Goal: Task Accomplishment & Management: Use online tool/utility

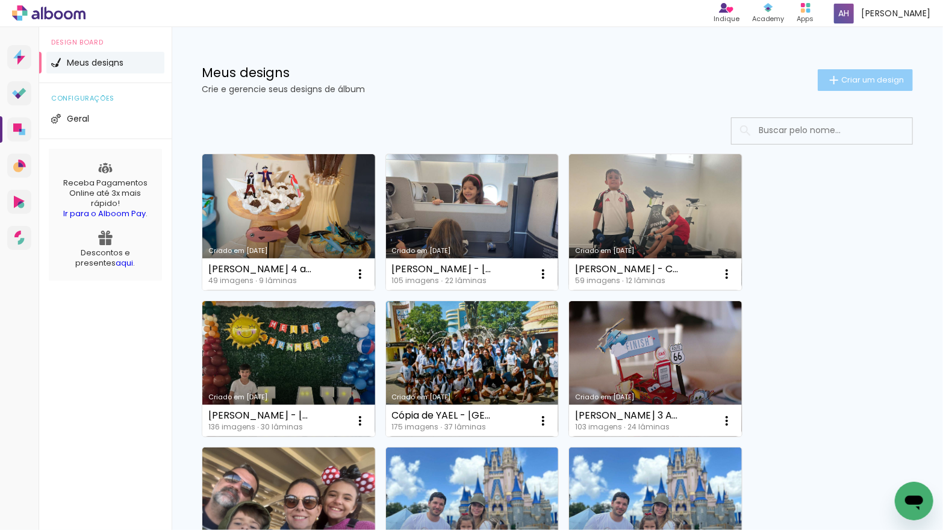
click at [852, 81] on span "Criar um design" at bounding box center [873, 80] width 63 height 8
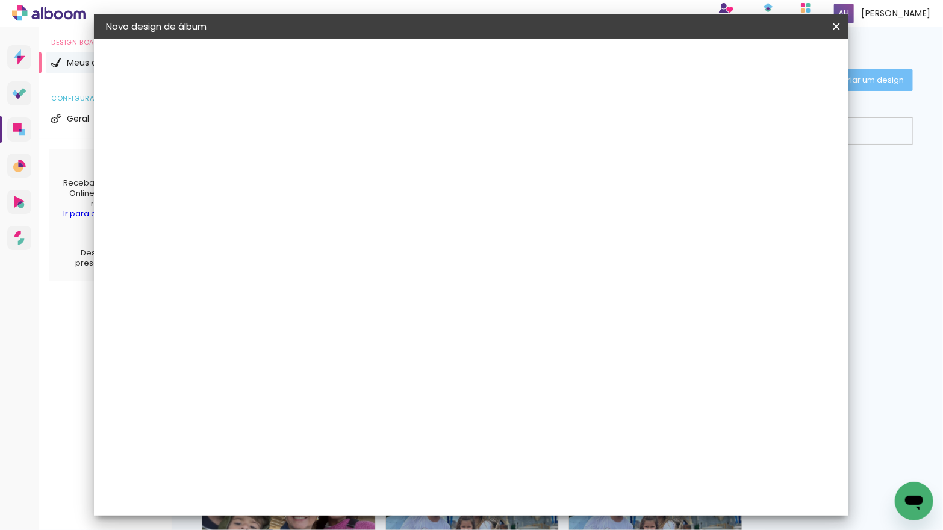
click at [303, 160] on input at bounding box center [303, 161] width 0 height 19
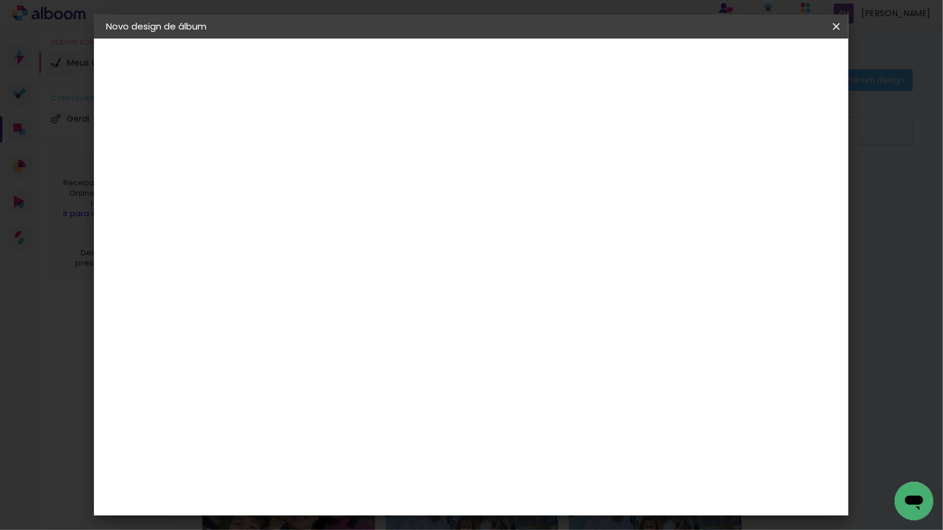
type input "[PERSON_NAME] 2 ANOS"
type paper-input "[PERSON_NAME] 2 ANOS"
click at [0, 0] on slot "Avançar" at bounding box center [0, 0] width 0 height 0
click at [311, 464] on paper-item "Go image" at bounding box center [334, 479] width 130 height 31
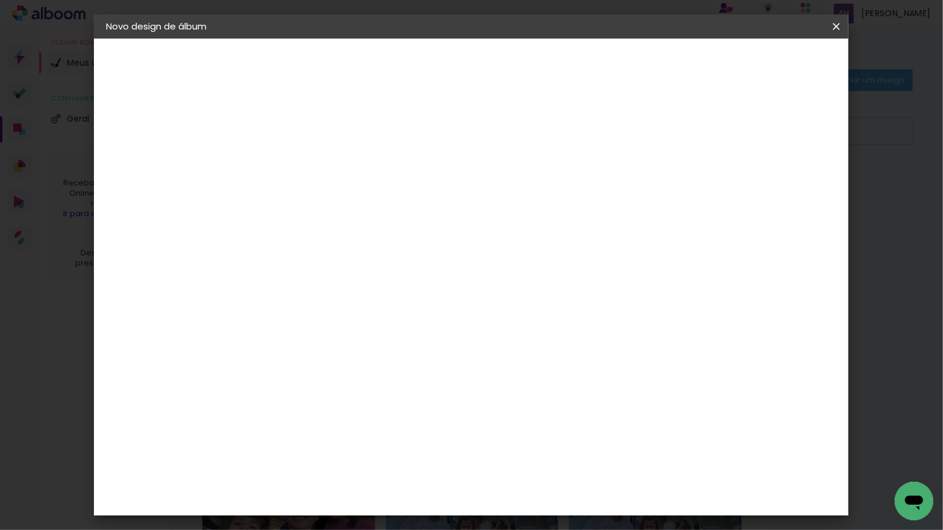
click at [0, 0] on slot "Avançar" at bounding box center [0, 0] width 0 height 0
click at [350, 201] on input "text" at bounding box center [326, 210] width 47 height 19
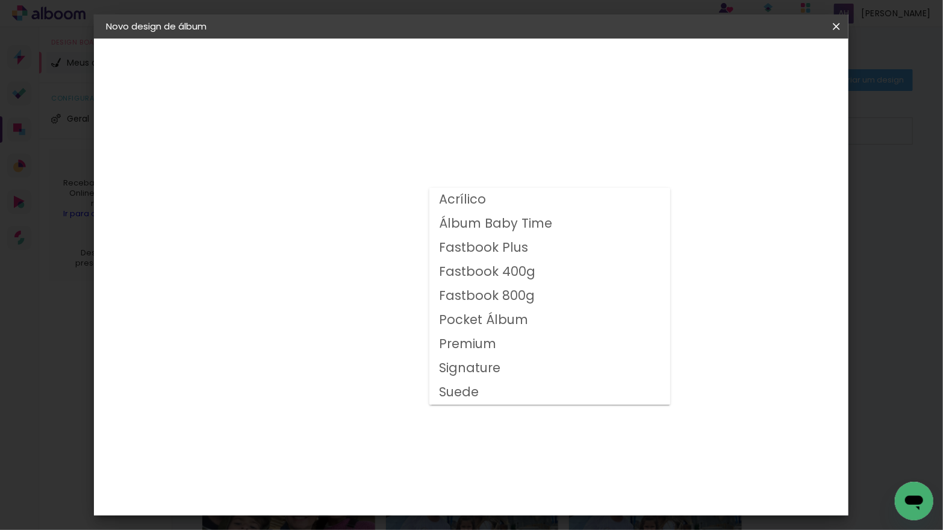
click at [0, 0] on slot "Fastbook 400g" at bounding box center [0, 0] width 0 height 0
type input "Fastbook 400g"
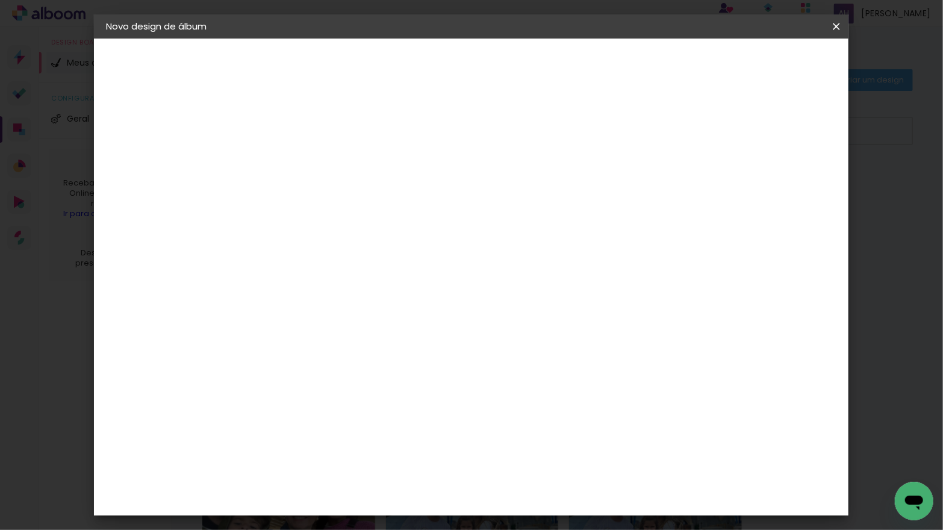
scroll to position [178, 0]
click at [384, 417] on span "25 × 25" at bounding box center [356, 433] width 56 height 32
click at [499, 67] on paper-button "Avançar" at bounding box center [469, 64] width 59 height 20
type input "3"
type paper-input "3"
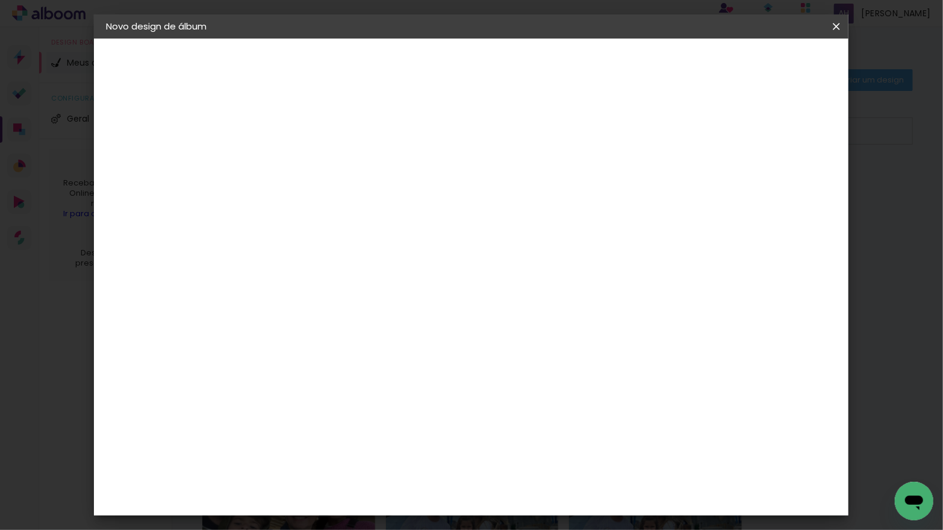
click at [308, 124] on input "3" at bounding box center [294, 129] width 42 height 15
click at [770, 62] on span "Iniciar design" at bounding box center [743, 64] width 55 height 8
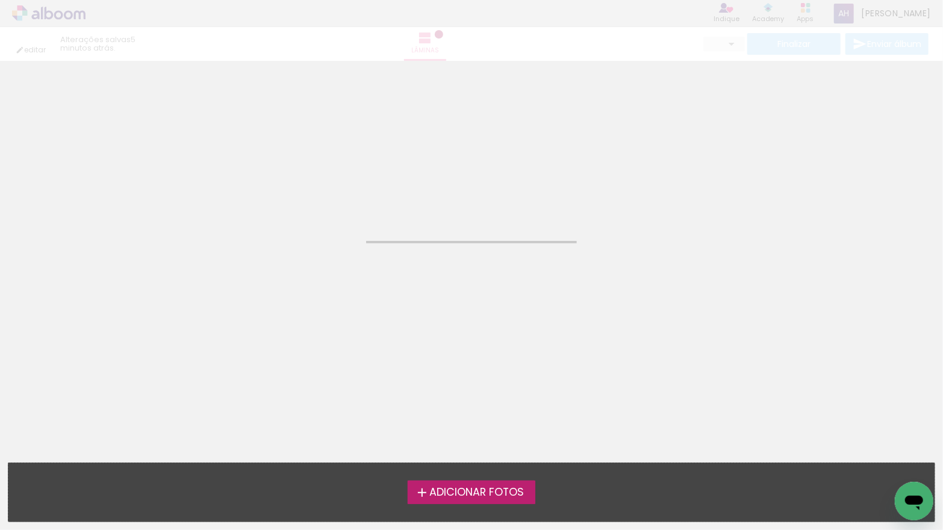
click at [495, 489] on span "Adicionar Fotos" at bounding box center [476, 492] width 95 height 11
click at [0, 0] on input "file" at bounding box center [0, 0] width 0 height 0
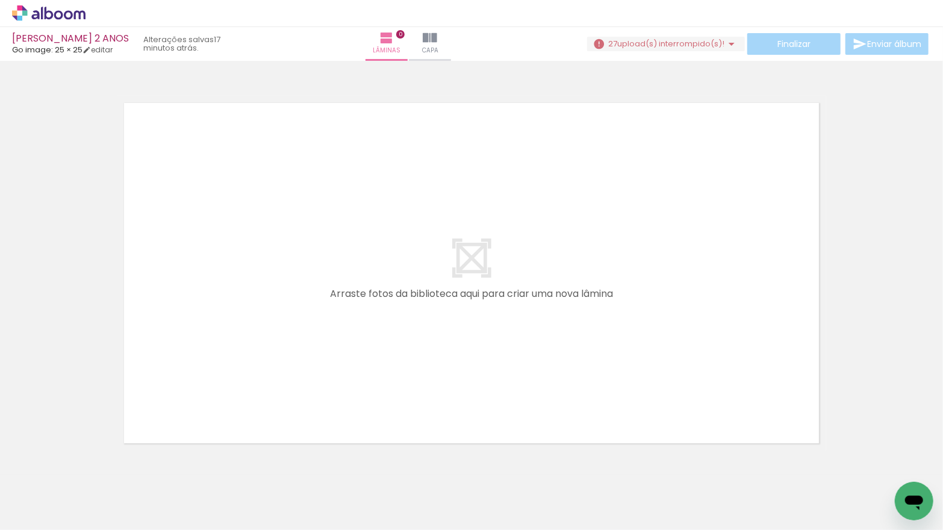
click at [54, 494] on input "Todas as fotos" at bounding box center [34, 494] width 46 height 10
click at [0, 0] on slot "Não utilizadas" at bounding box center [0, 0] width 0 height 0
type input "Não utilizadas"
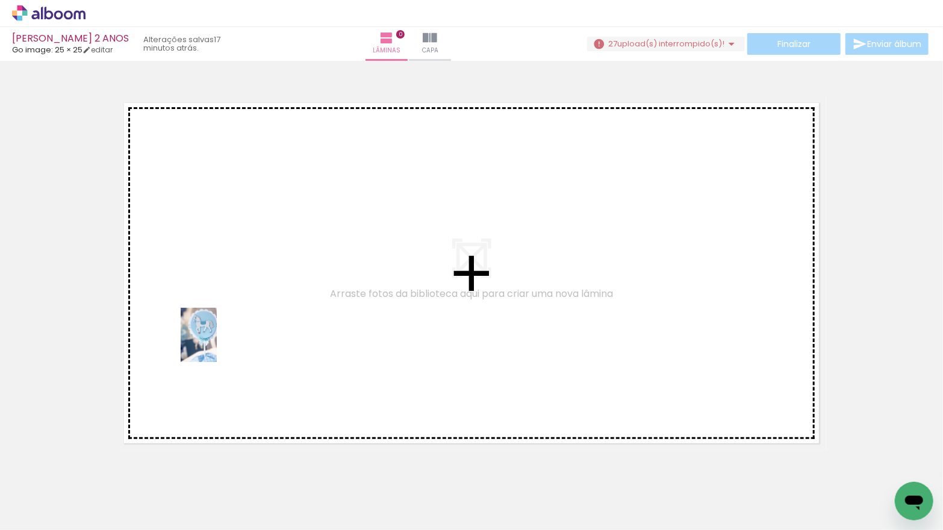
drag, startPoint x: 149, startPoint y: 446, endPoint x: 217, endPoint y: 344, distance: 122.1
click at [217, 344] on quentale-workspace at bounding box center [471, 265] width 943 height 530
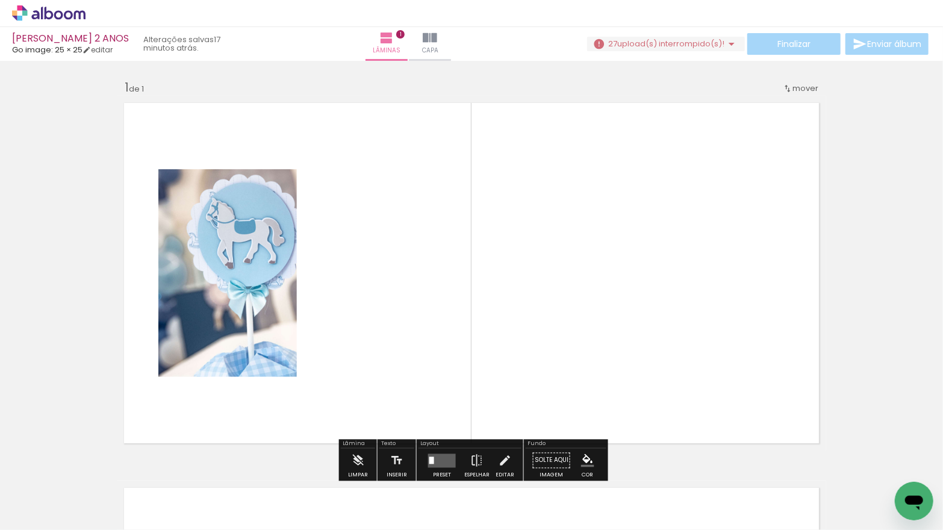
scroll to position [15, 0]
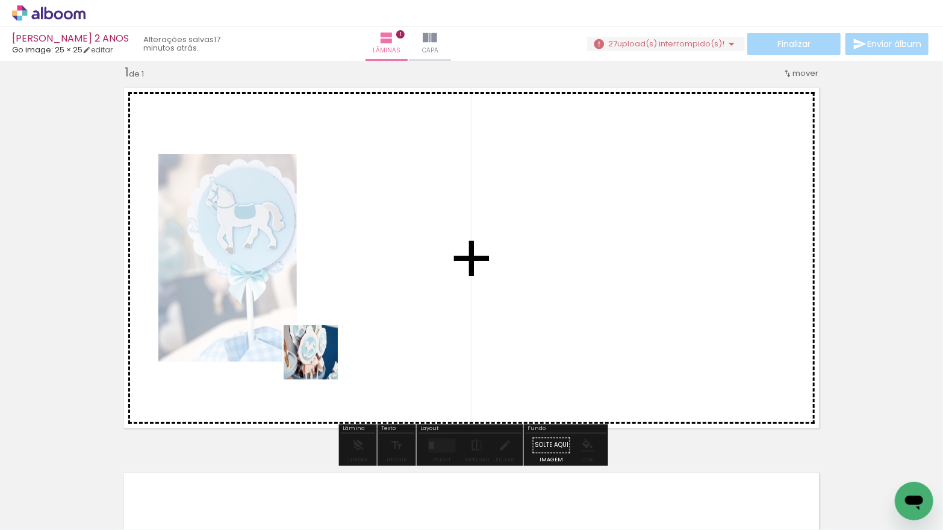
drag, startPoint x: 257, startPoint y: 495, endPoint x: 349, endPoint y: 333, distance: 187.2
click at [349, 332] on quentale-workspace at bounding box center [471, 265] width 943 height 530
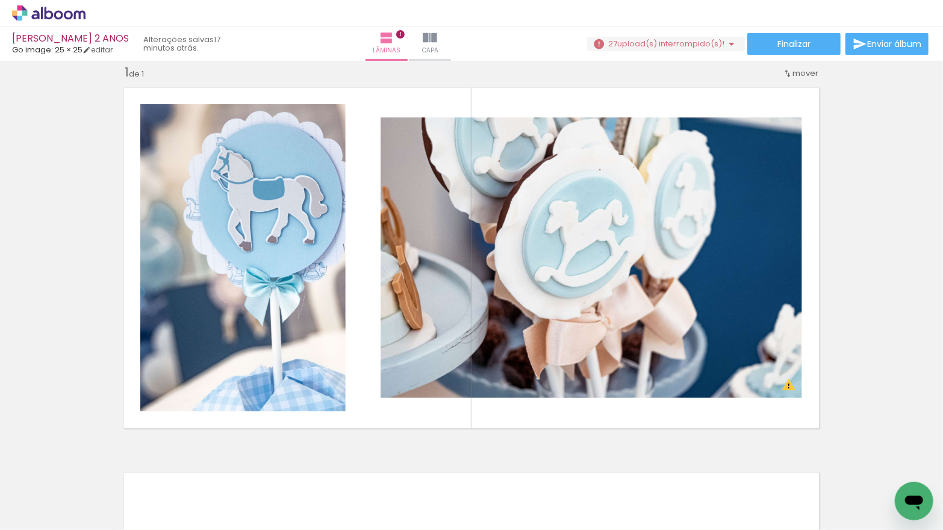
scroll to position [0, 443]
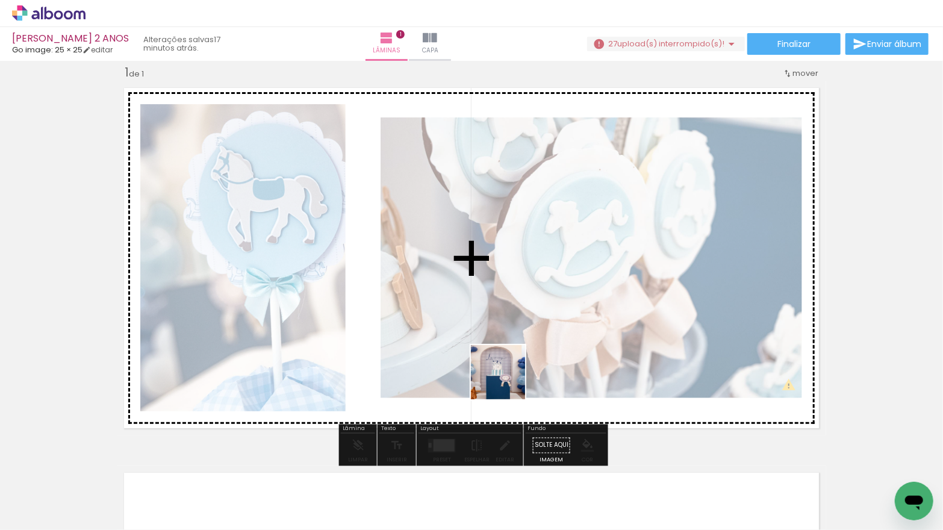
drag, startPoint x: 550, startPoint y: 495, endPoint x: 506, endPoint y: 365, distance: 136.8
click at [506, 366] on quentale-workspace at bounding box center [471, 265] width 943 height 530
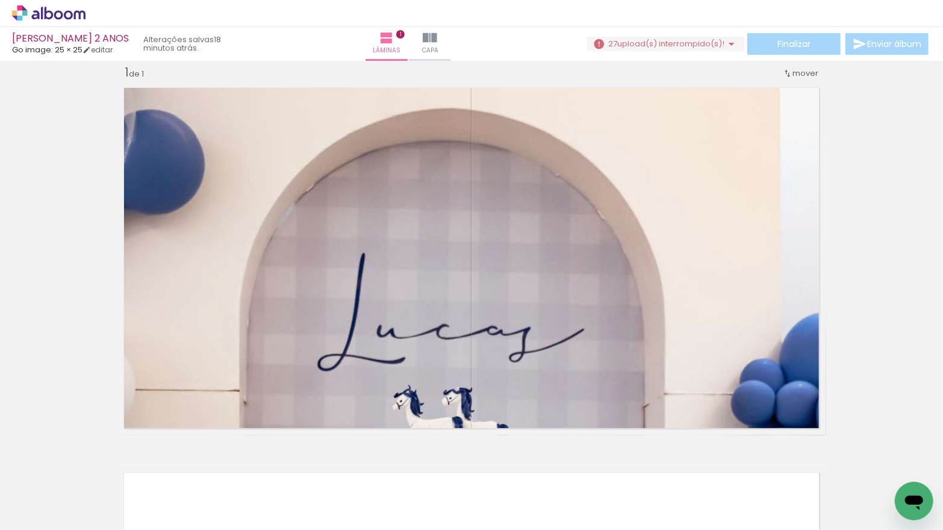
scroll to position [0, 0]
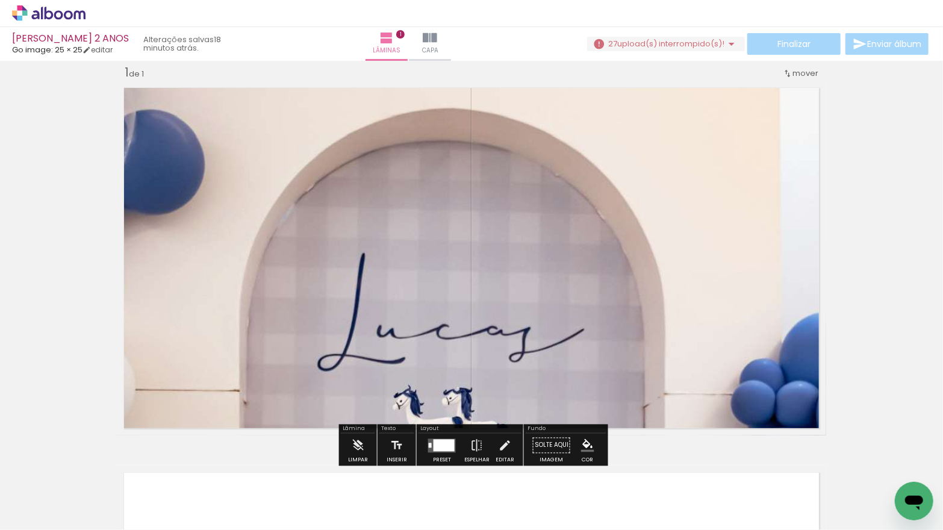
click at [442, 442] on div at bounding box center [444, 445] width 21 height 12
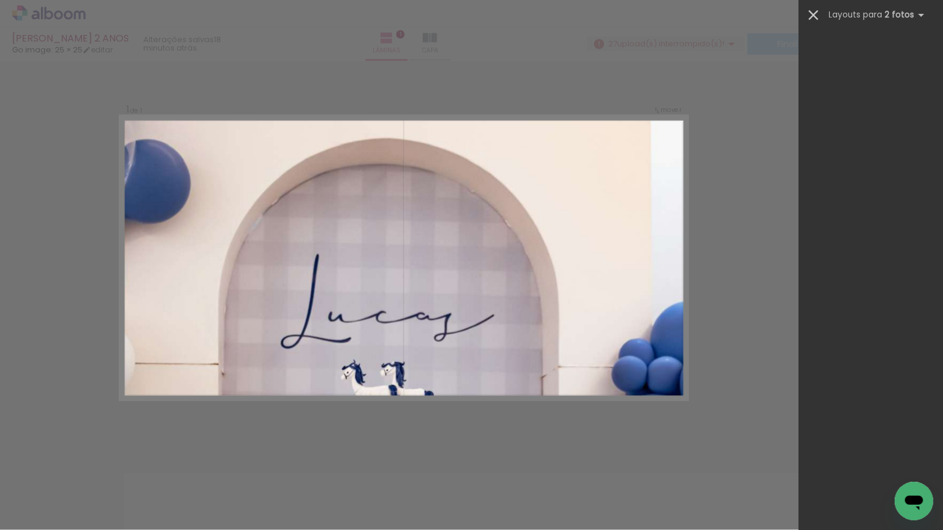
click at [817, 13] on iron-icon at bounding box center [813, 15] width 17 height 17
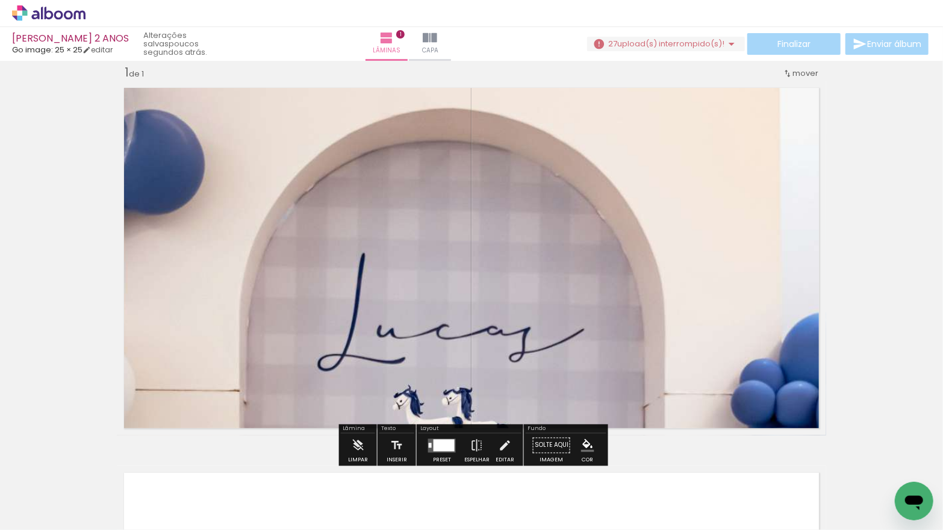
click at [486, 196] on quentale-photo at bounding box center [472, 258] width 710 height 355
click at [520, 217] on quentale-photo at bounding box center [472, 258] width 710 height 355
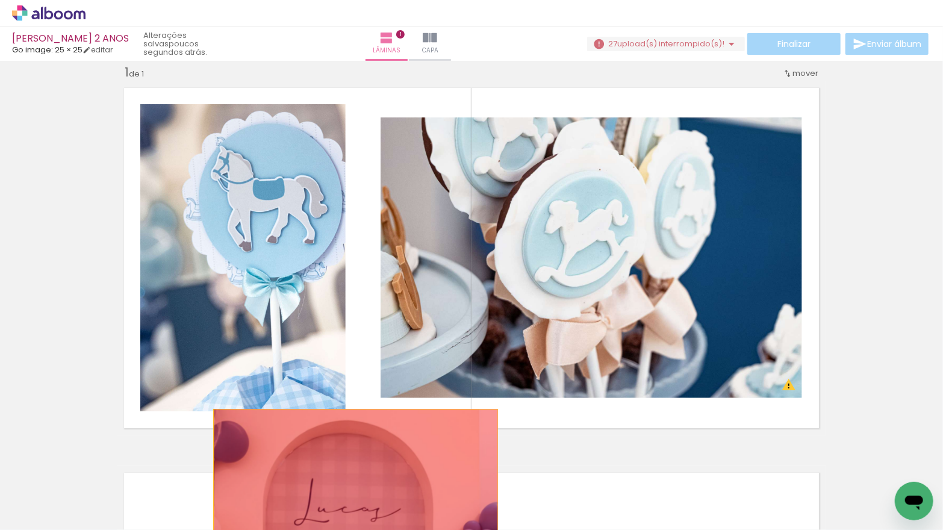
drag, startPoint x: 494, startPoint y: 237, endPoint x: 356, endPoint y: 479, distance: 278.2
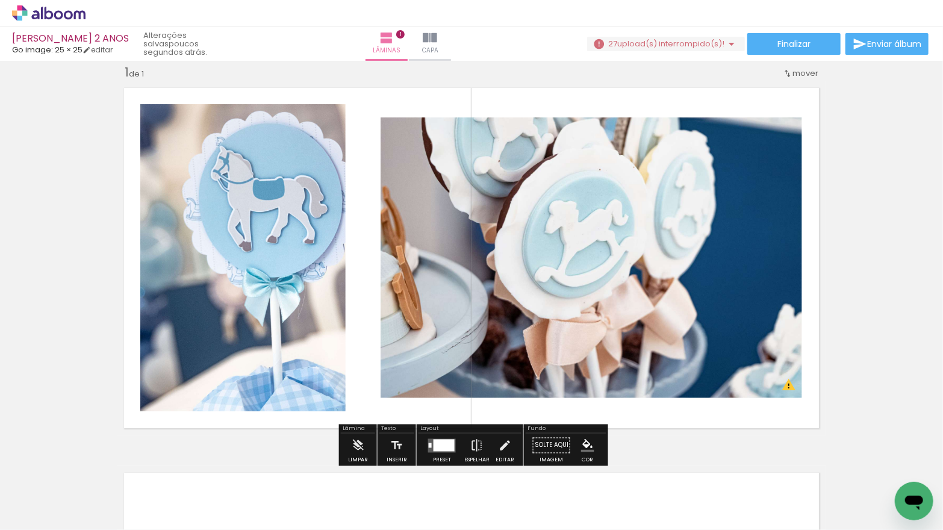
click at [663, 43] on span "upload(s) interrompido(s)!" at bounding box center [670, 43] width 107 height 11
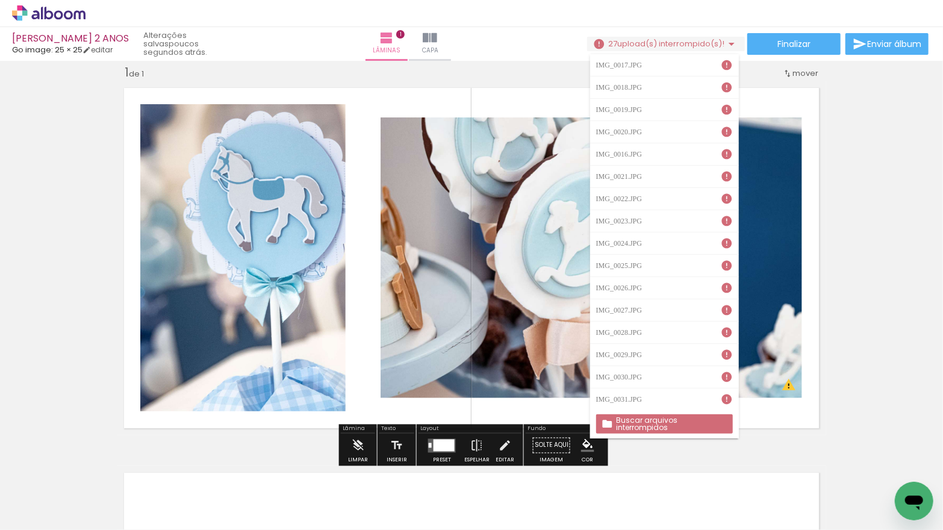
click at [0, 0] on slot "Buscar arquivos interrompidos" at bounding box center [0, 0] width 0 height 0
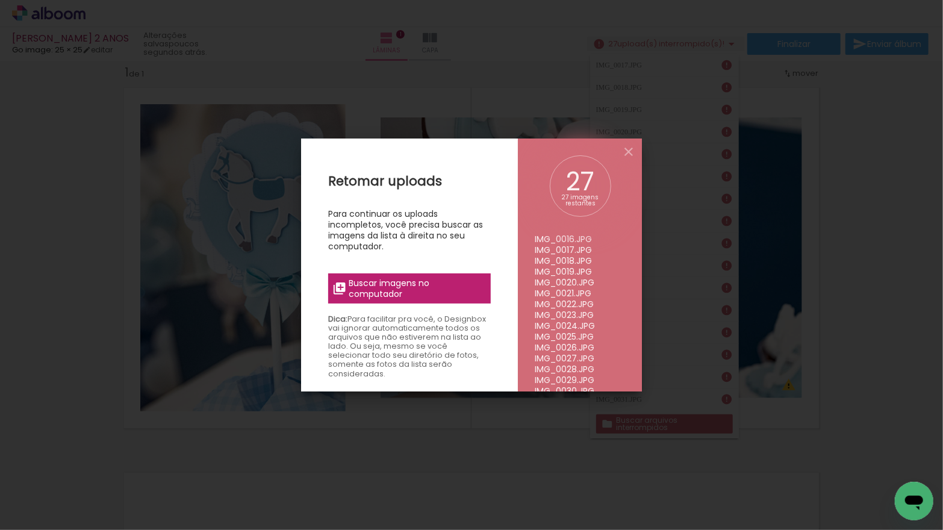
click at [426, 289] on span "Buscar imagens no computador" at bounding box center [416, 289] width 134 height 22
click at [0, 0] on input "file" at bounding box center [0, 0] width 0 height 0
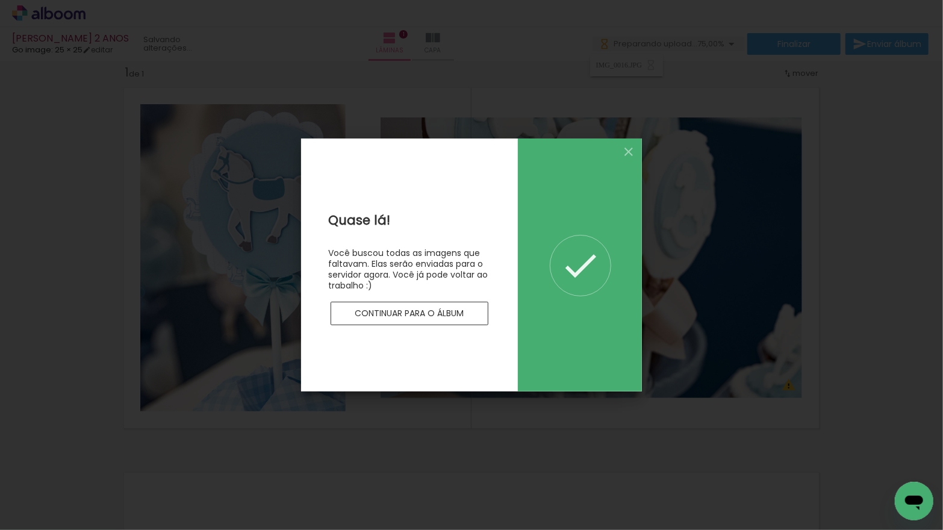
click at [0, 0] on slot "Continuar para o álbum" at bounding box center [0, 0] width 0 height 0
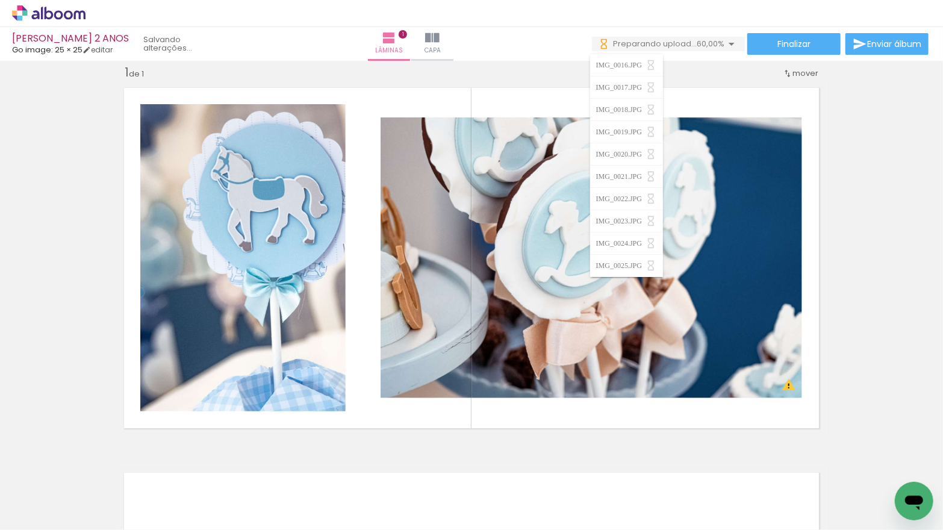
scroll to position [0, 600]
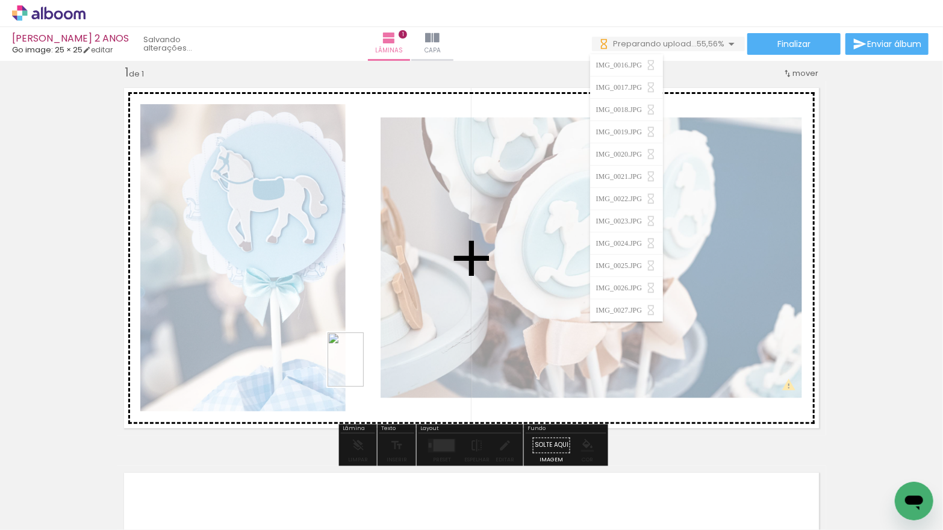
drag, startPoint x: 397, startPoint y: 490, endPoint x: 360, endPoint y: 370, distance: 125.4
click at [363, 369] on quentale-workspace at bounding box center [471, 265] width 943 height 530
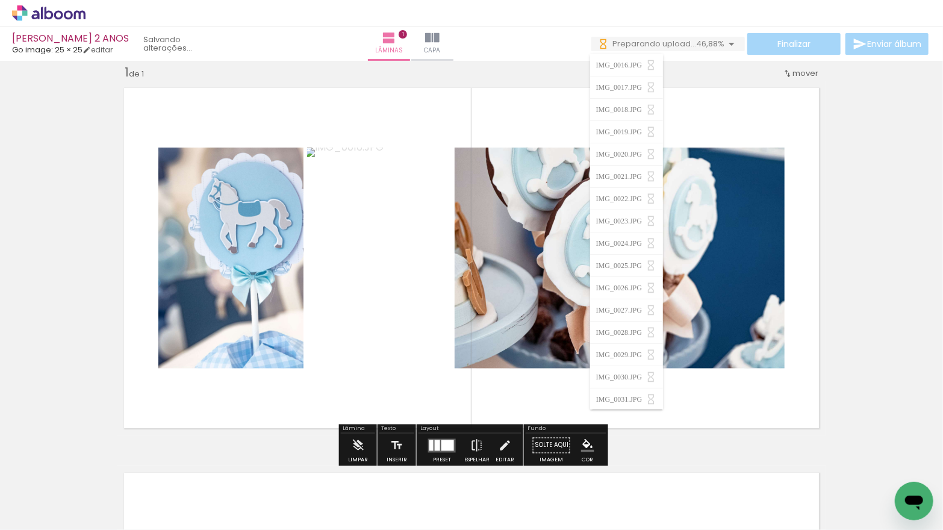
scroll to position [0, 781]
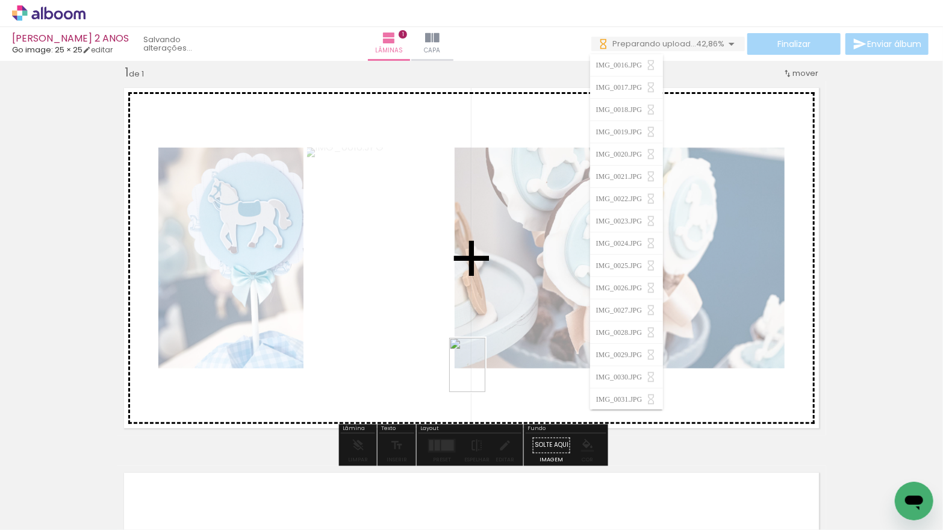
drag, startPoint x: 635, startPoint y: 491, endPoint x: 483, endPoint y: 376, distance: 191.0
click at [486, 374] on quentale-workspace at bounding box center [471, 265] width 943 height 530
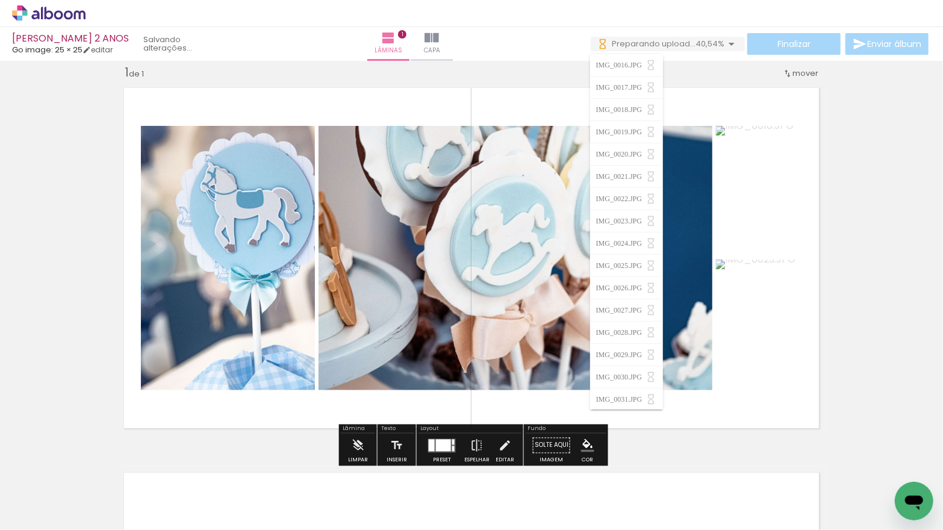
scroll to position [0, 1136]
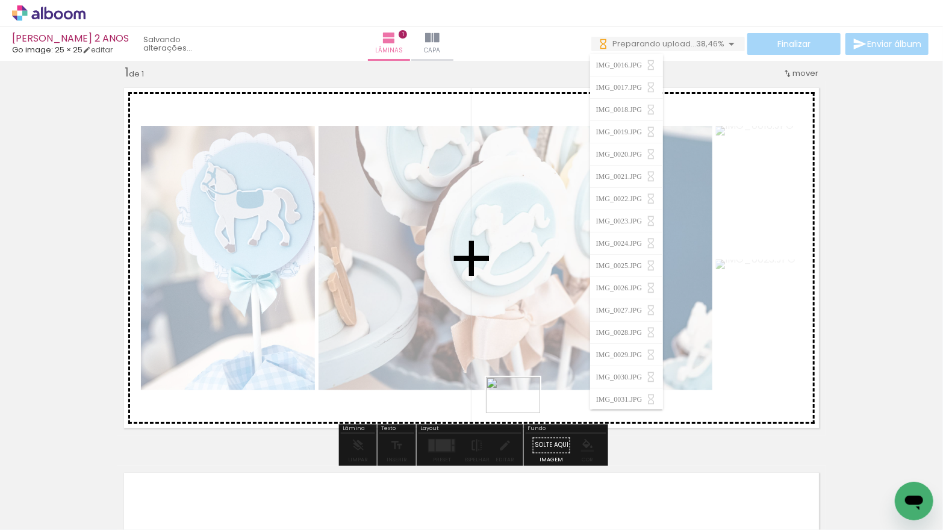
drag, startPoint x: 549, startPoint y: 491, endPoint x: 660, endPoint y: 479, distance: 112.1
click at [522, 413] on quentale-workspace at bounding box center [471, 265] width 943 height 530
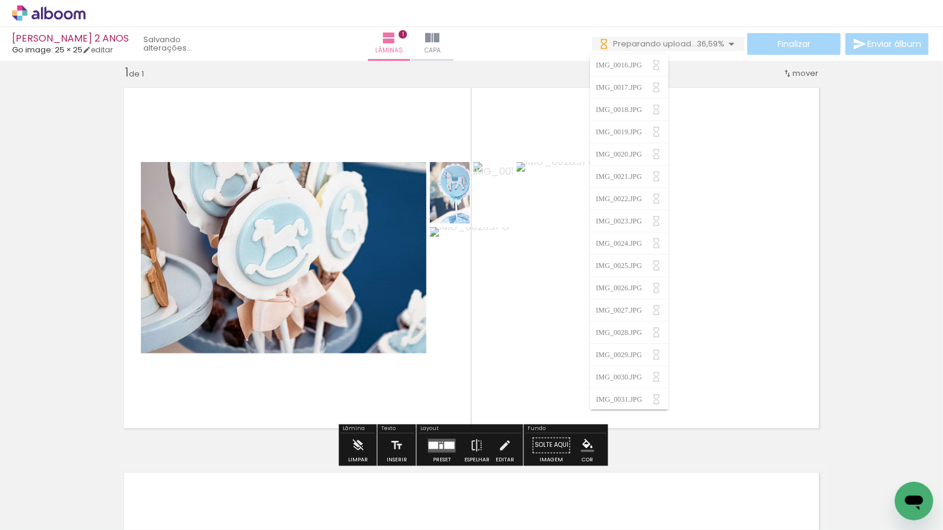
scroll to position [0, 1278]
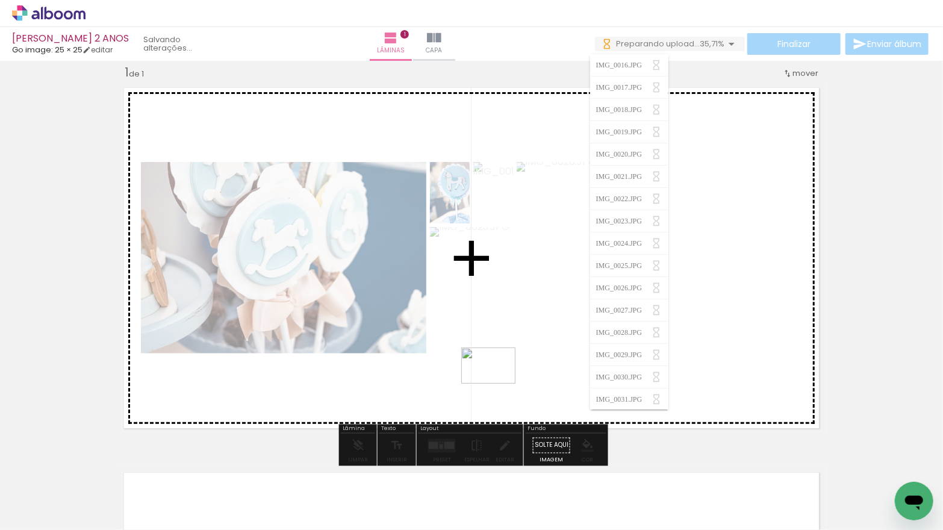
drag, startPoint x: 545, startPoint y: 495, endPoint x: 522, endPoint y: 399, distance: 98.0
click at [498, 384] on quentale-workspace at bounding box center [471, 265] width 943 height 530
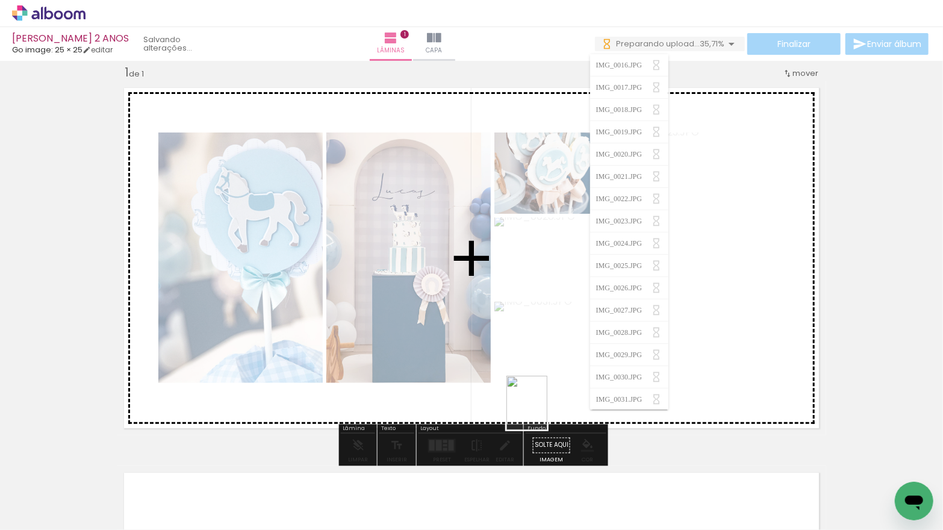
drag, startPoint x: 600, startPoint y: 495, endPoint x: 549, endPoint y: 411, distance: 97.3
click at [543, 411] on quentale-workspace at bounding box center [471, 265] width 943 height 530
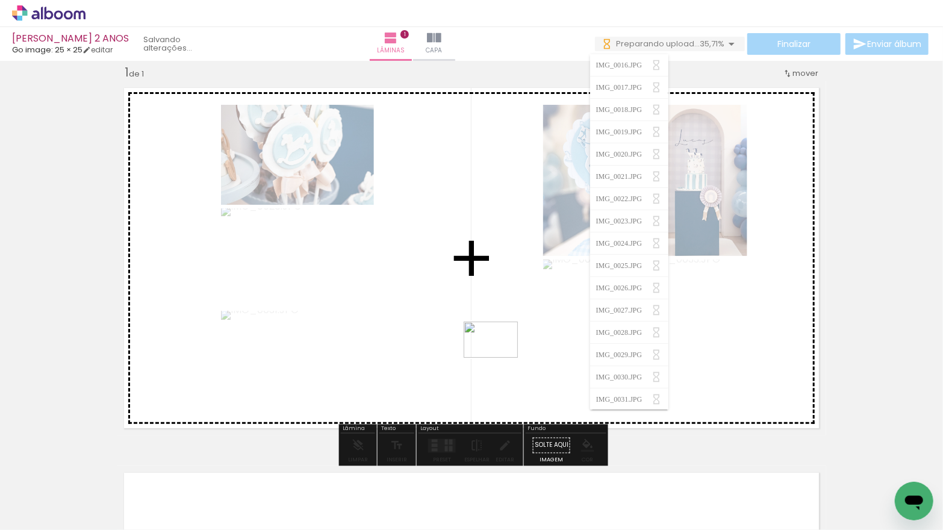
drag, startPoint x: 634, startPoint y: 475, endPoint x: 499, endPoint y: 355, distance: 180.9
click at [499, 356] on quentale-workspace at bounding box center [471, 265] width 943 height 530
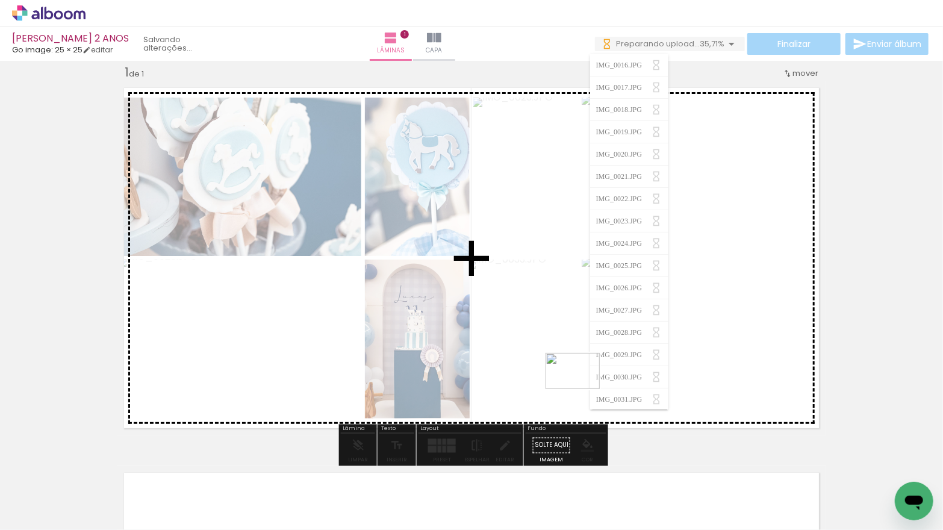
drag, startPoint x: 736, startPoint y: 498, endPoint x: 582, endPoint y: 389, distance: 188.5
click at [582, 389] on quentale-workspace at bounding box center [471, 265] width 943 height 530
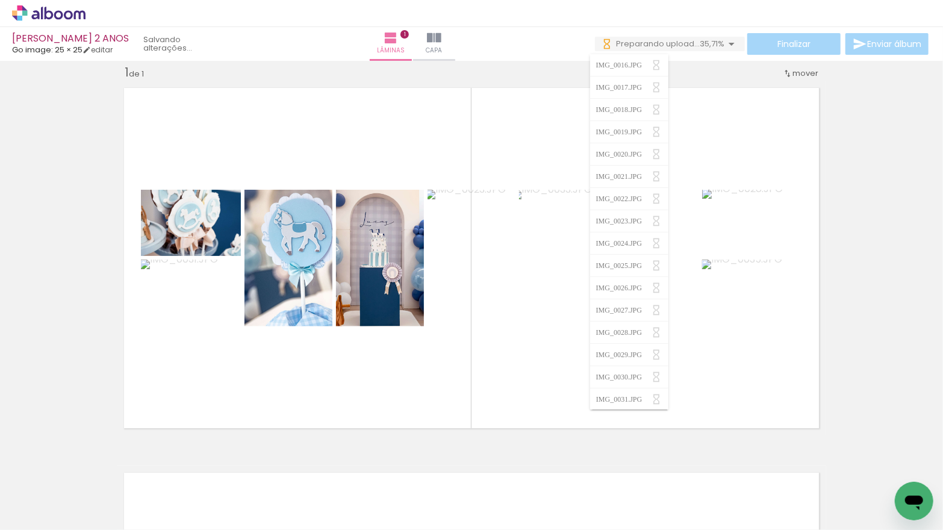
scroll to position [0, 1385]
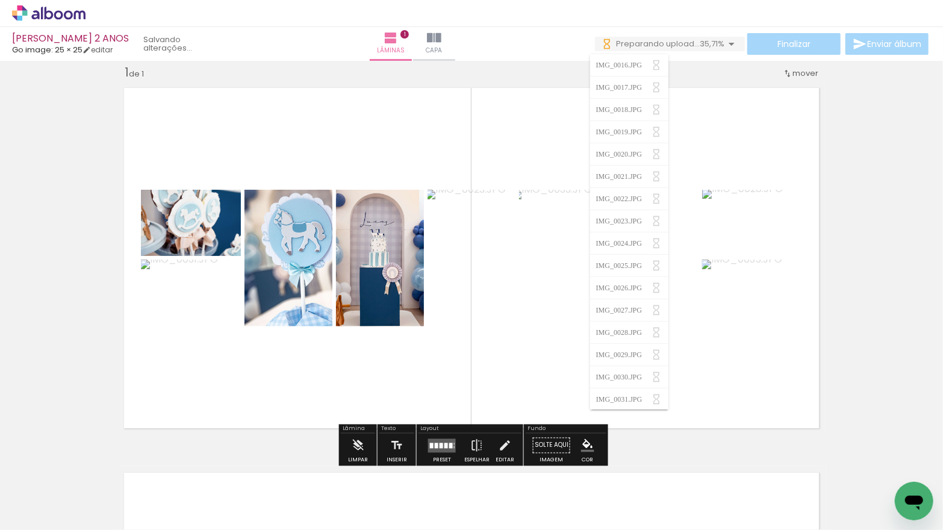
click at [437, 440] on quentale-layouter at bounding box center [442, 446] width 28 height 14
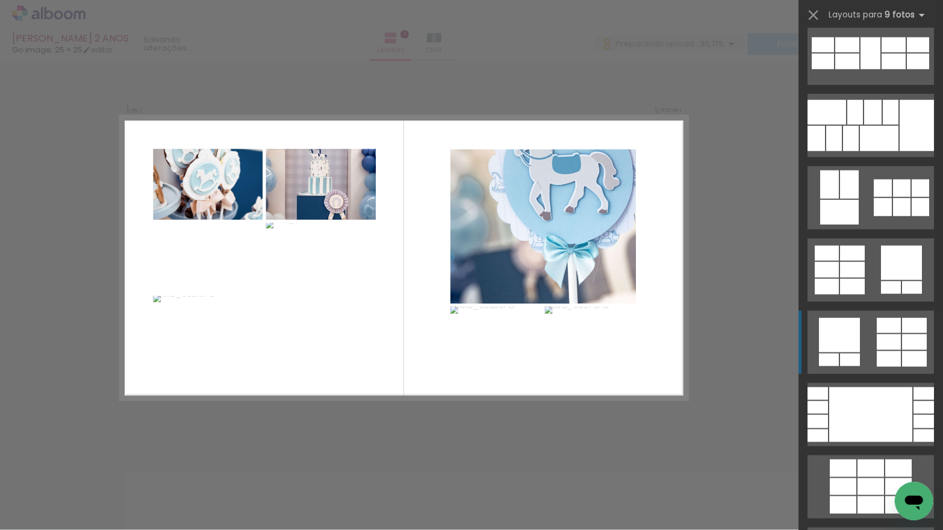
scroll to position [665, 0]
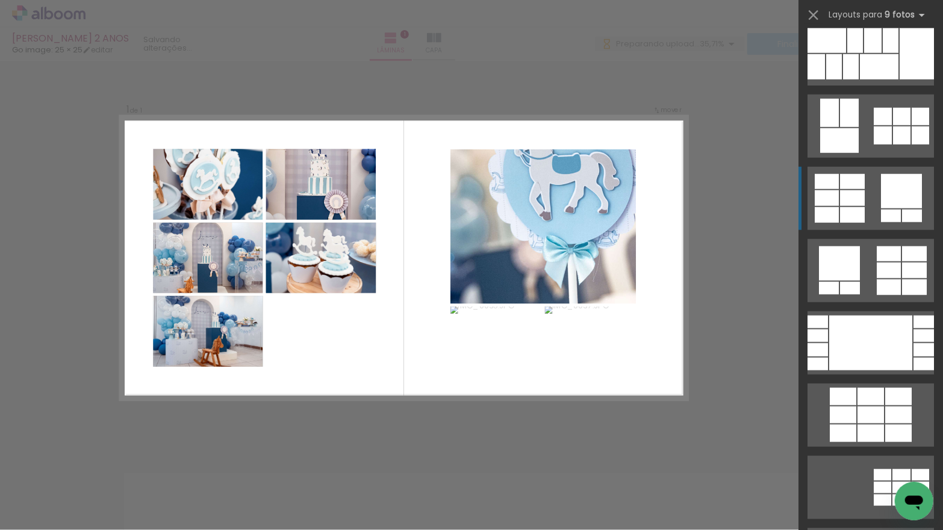
click at [860, 201] on div at bounding box center [852, 198] width 25 height 16
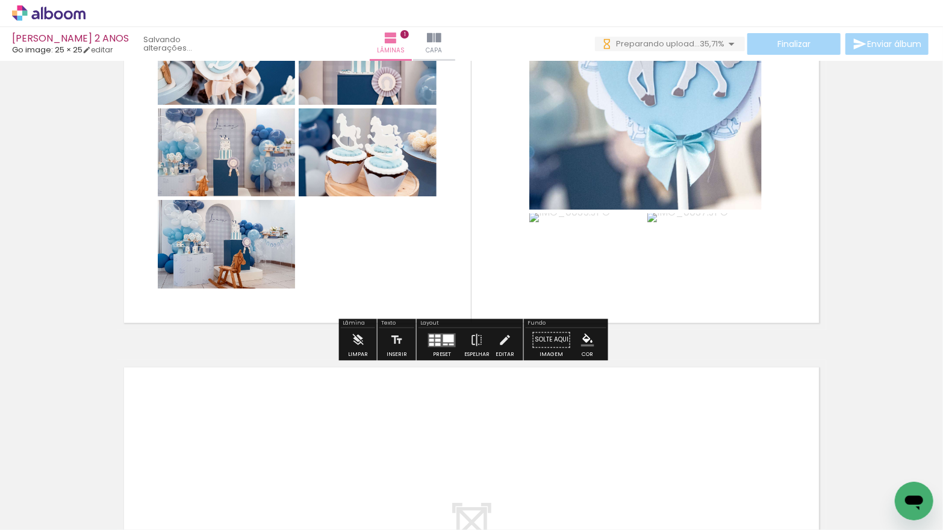
scroll to position [123, 0]
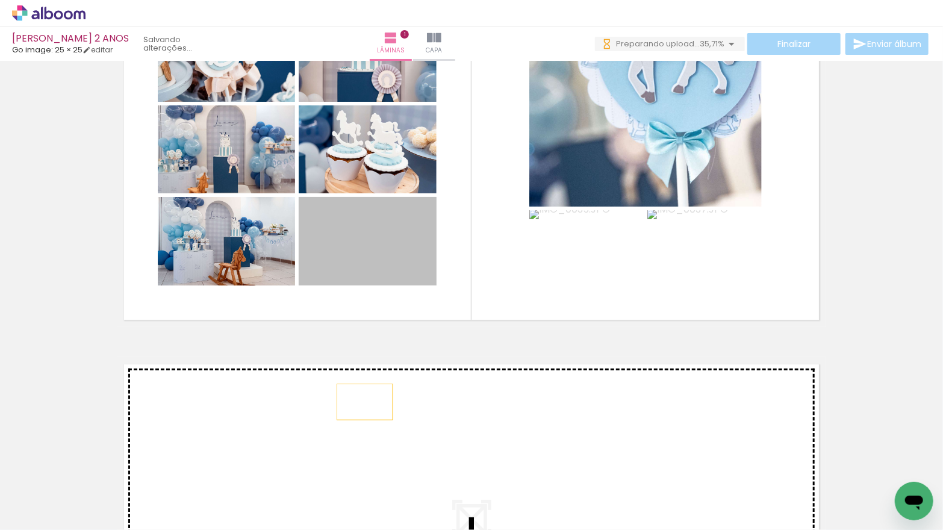
click at [365, 402] on div "Inserir lâmina 1 de 1" at bounding box center [471, 327] width 943 height 770
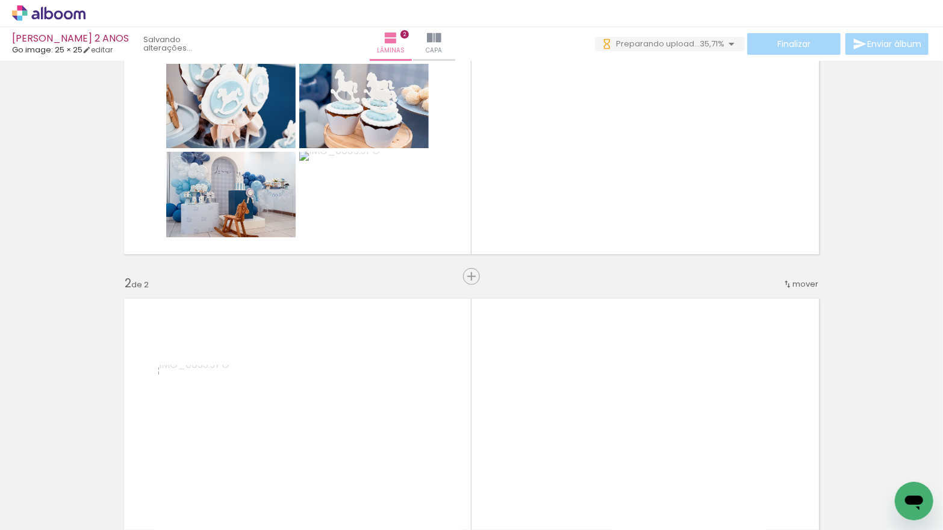
scroll to position [175, 0]
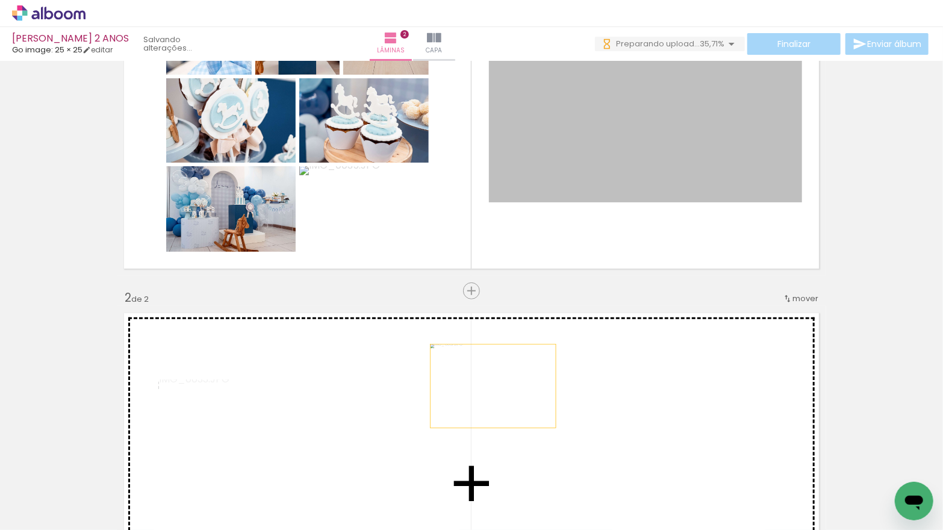
drag, startPoint x: 555, startPoint y: 167, endPoint x: 493, endPoint y: 387, distance: 227.9
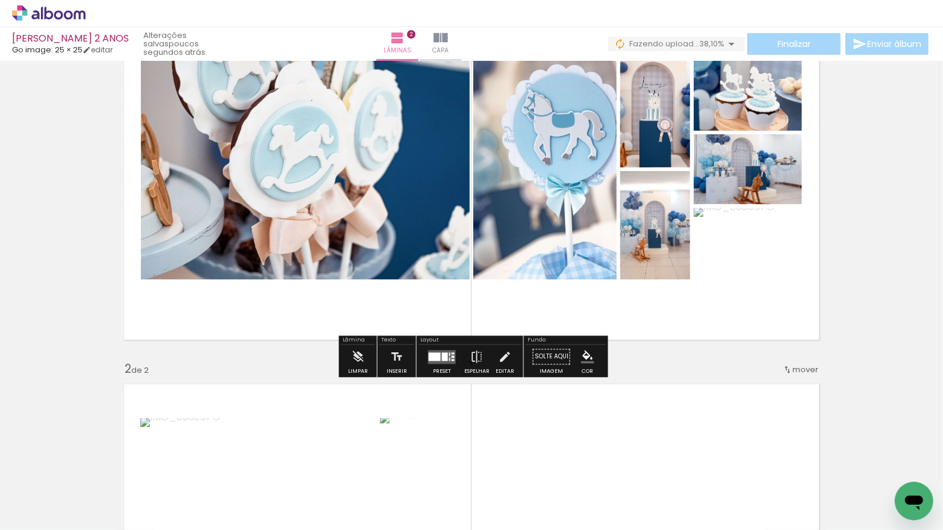
scroll to position [153, 0]
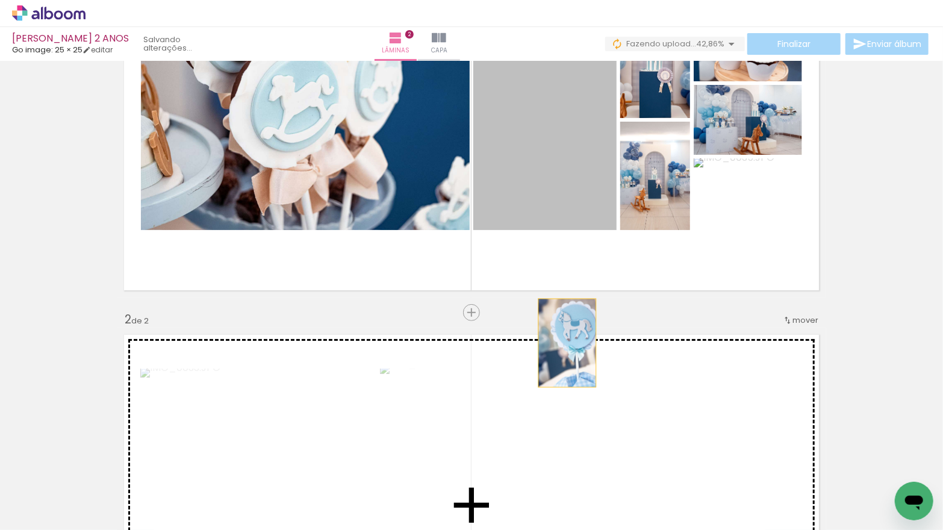
drag, startPoint x: 535, startPoint y: 192, endPoint x: 508, endPoint y: 214, distance: 35.5
click at [567, 345] on div "Inserir lâmina 1 de 2 Inserir lâmina 2 de 2 O Designbox precisará aumentar a su…" at bounding box center [471, 489] width 943 height 1155
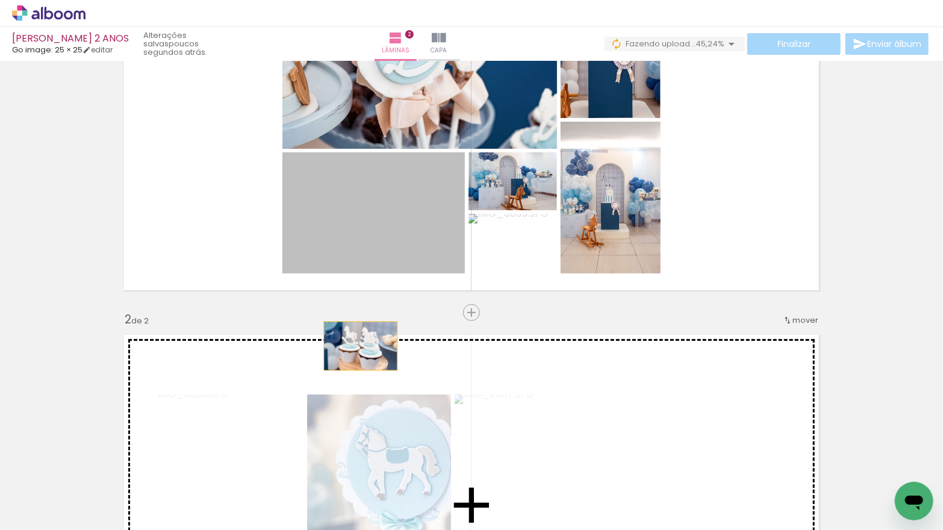
drag, startPoint x: 391, startPoint y: 230, endPoint x: 424, endPoint y: 201, distance: 44.4
click at [360, 348] on div "Inserir lâmina 1 de 2 Inserir lâmina 2 de 2" at bounding box center [471, 489] width 943 height 1155
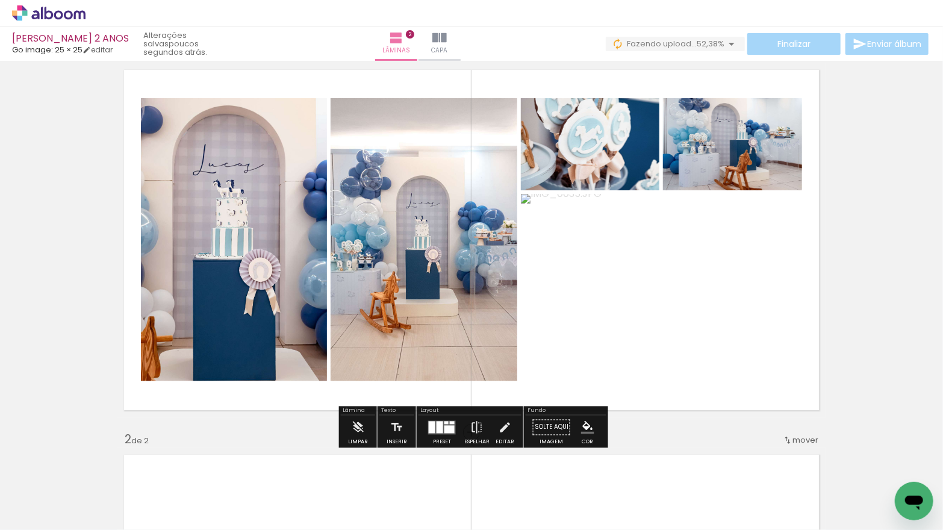
scroll to position [30, 0]
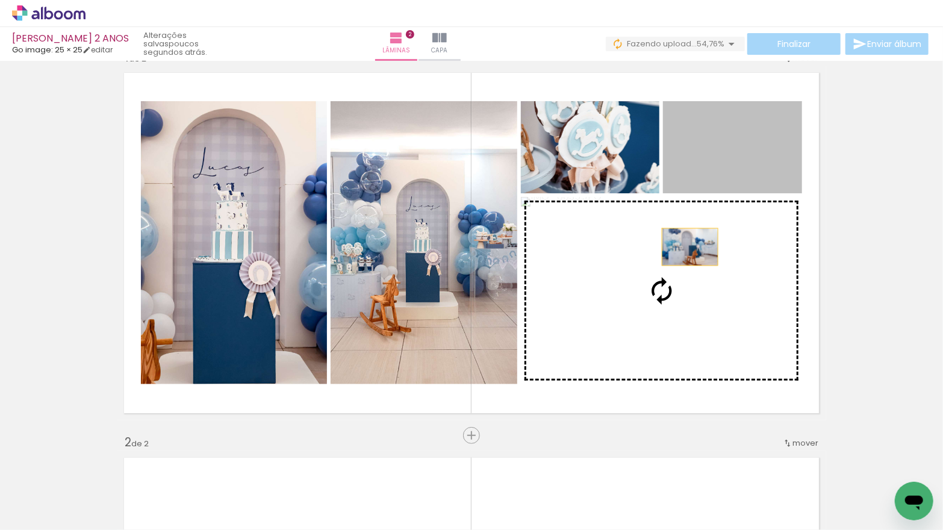
drag, startPoint x: 723, startPoint y: 151, endPoint x: 689, endPoint y: 252, distance: 107.1
click at [0, 0] on slot at bounding box center [0, 0] width 0 height 0
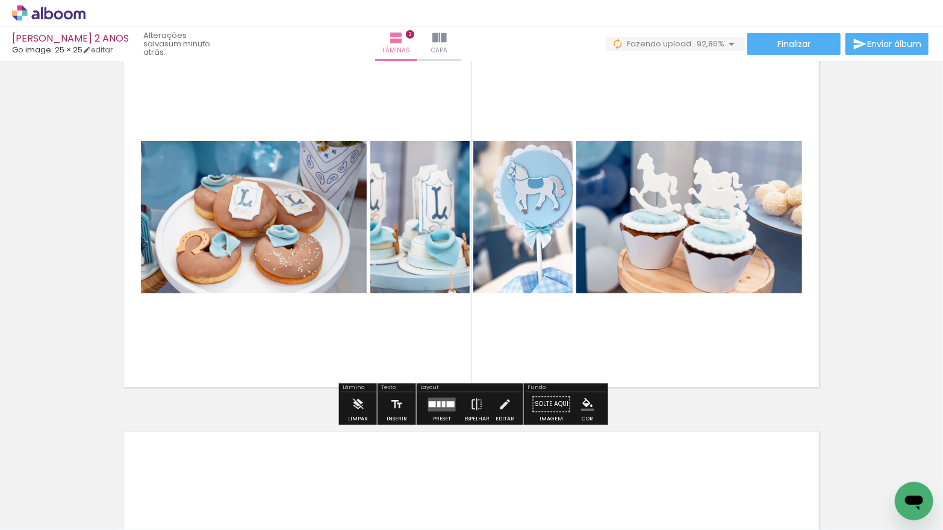
scroll to position [446, 0]
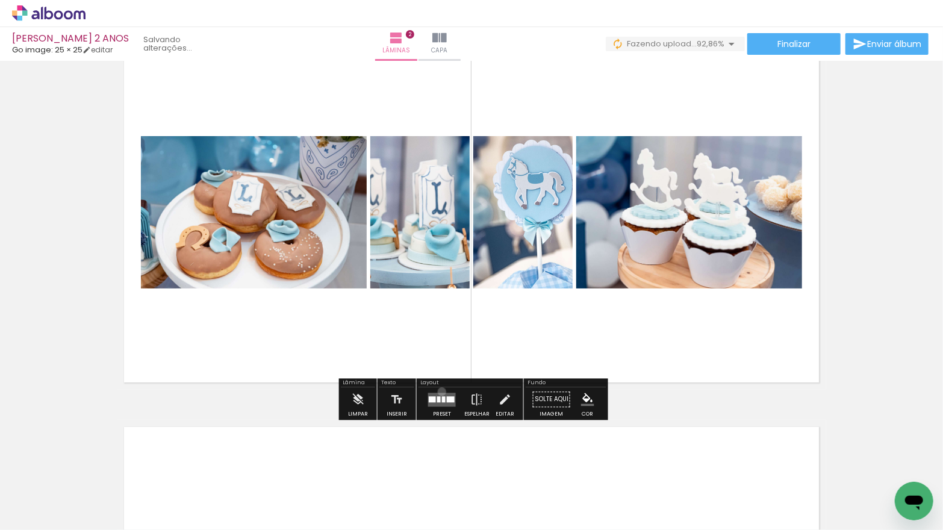
click at [439, 392] on div at bounding box center [442, 400] width 33 height 24
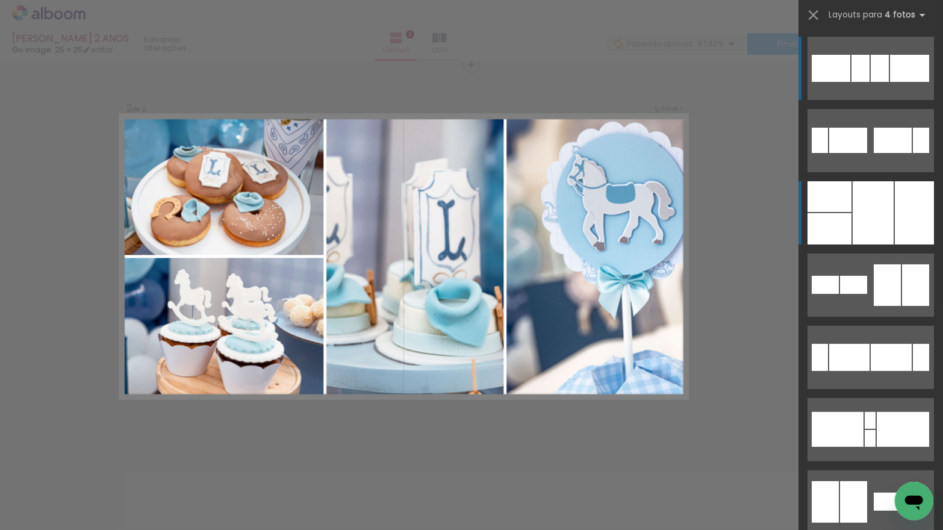
scroll to position [399, 0]
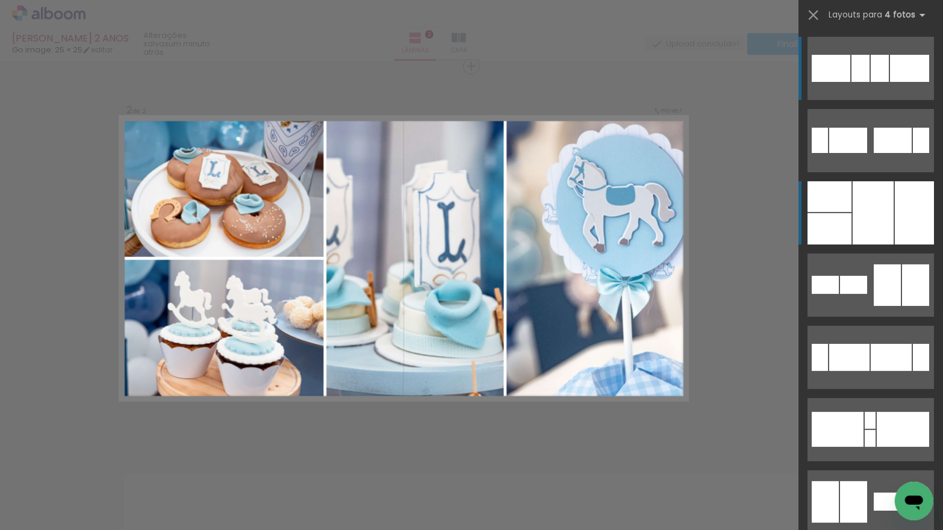
click at [845, 223] on div at bounding box center [830, 228] width 44 height 31
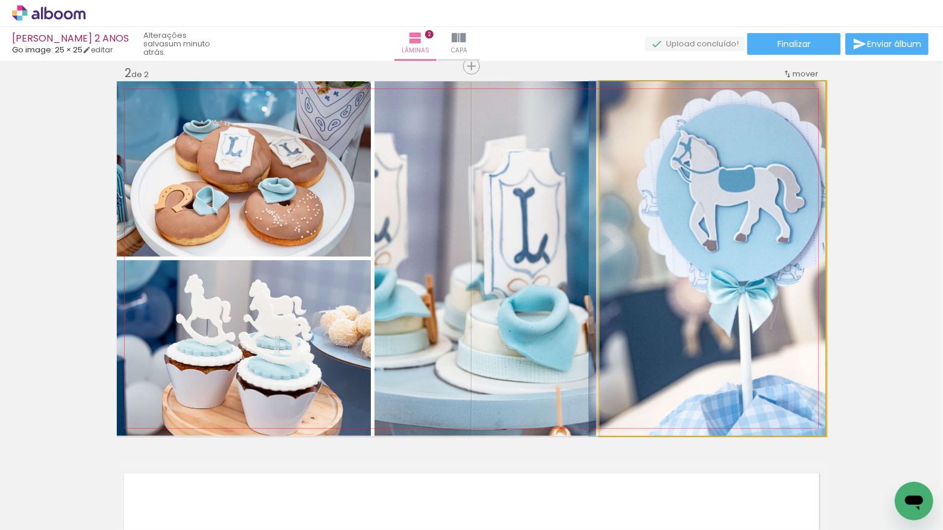
drag, startPoint x: 725, startPoint y: 231, endPoint x: 701, endPoint y: 231, distance: 24.1
click at [702, 231] on div at bounding box center [707, 258] width 237 height 355
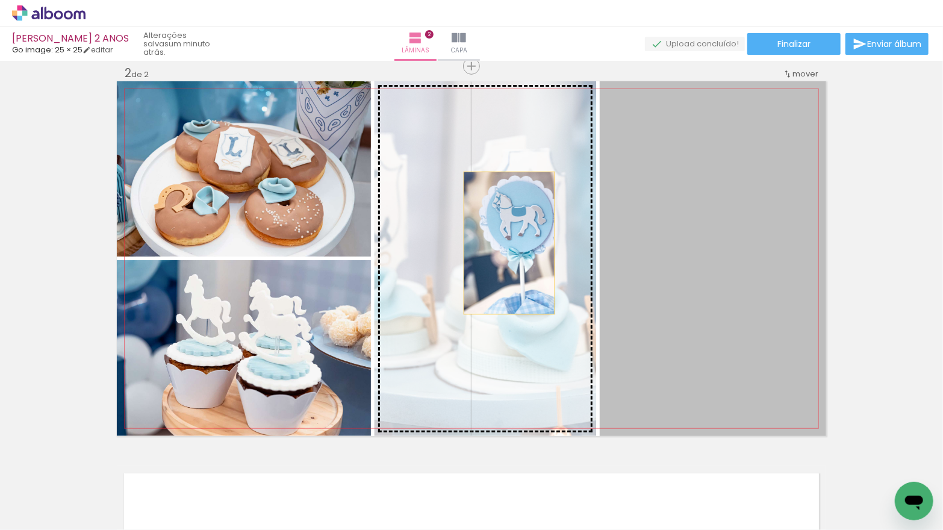
drag, startPoint x: 651, startPoint y: 240, endPoint x: 510, endPoint y: 243, distance: 141.0
click at [0, 0] on slot at bounding box center [0, 0] width 0 height 0
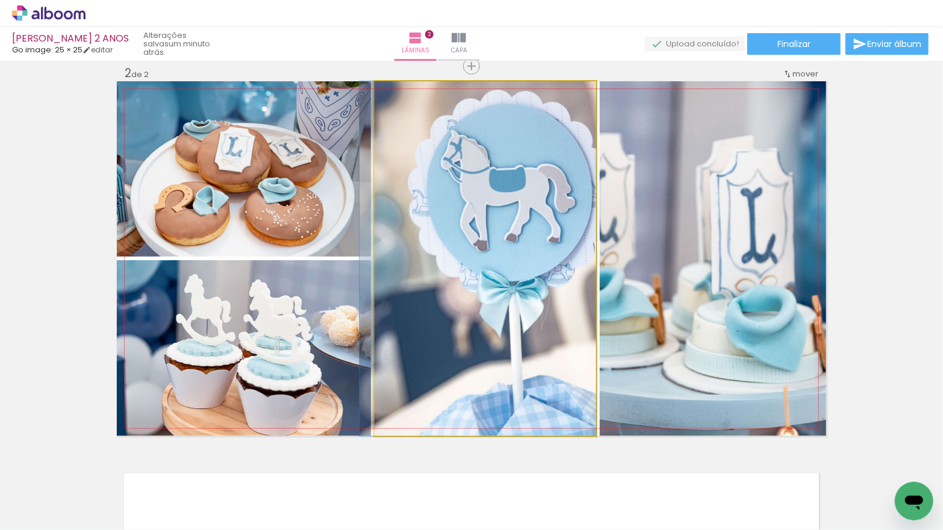
drag, startPoint x: 511, startPoint y: 243, endPoint x: 481, endPoint y: 242, distance: 30.2
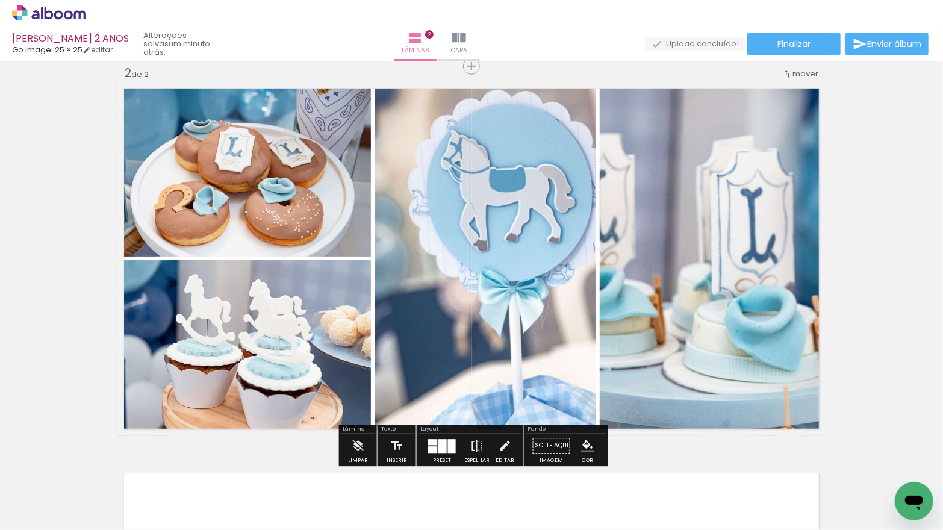
scroll to position [0, 1218]
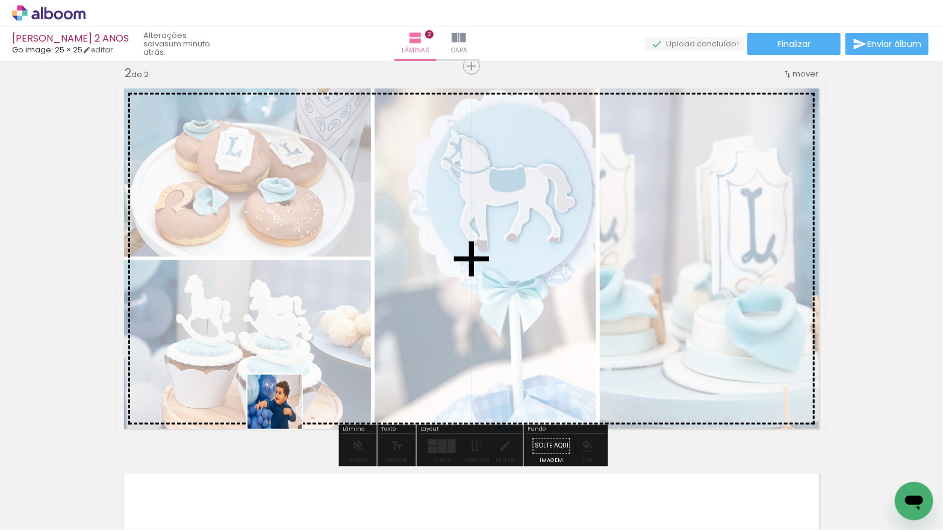
drag, startPoint x: 284, startPoint y: 411, endPoint x: 285, endPoint y: 388, distance: 22.9
click at [285, 388] on quentale-workspace at bounding box center [471, 265] width 943 height 530
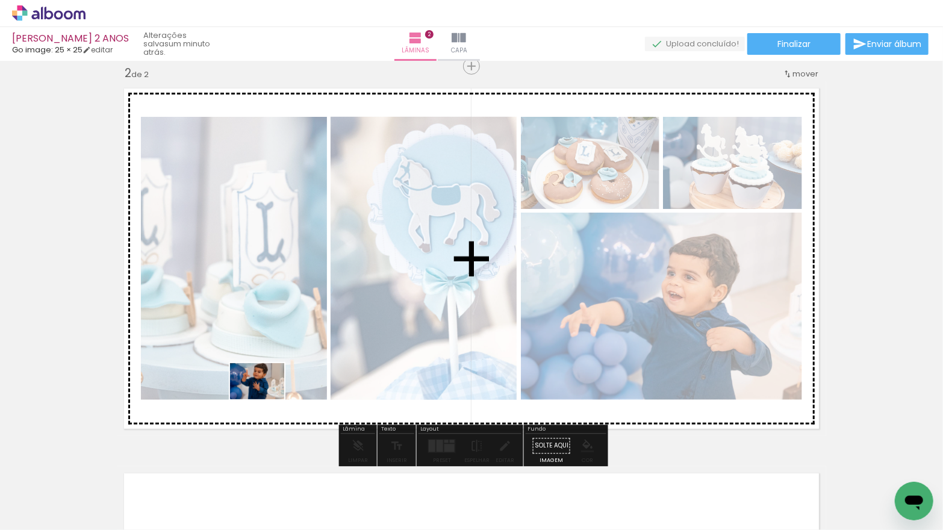
drag, startPoint x: 262, startPoint y: 449, endPoint x: 266, endPoint y: 399, distance: 49.6
click at [266, 399] on quentale-workspace at bounding box center [471, 265] width 943 height 530
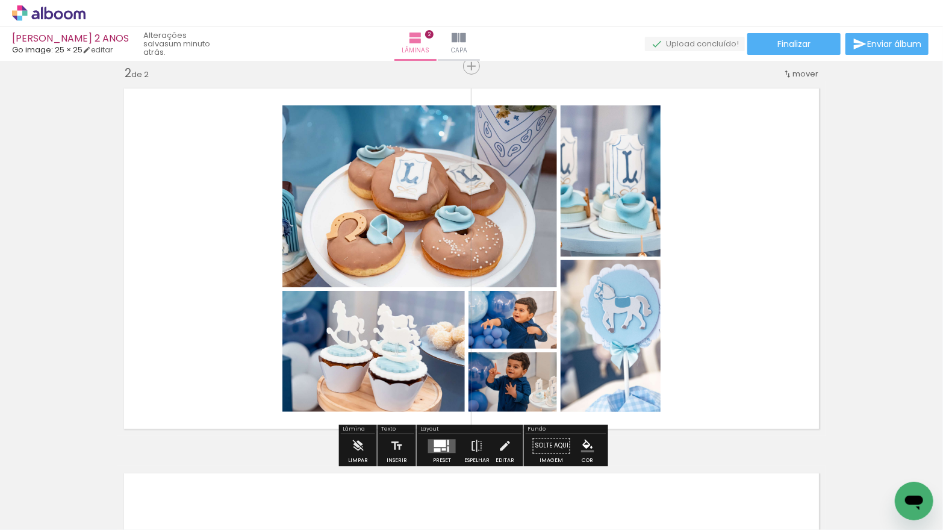
drag, startPoint x: 433, startPoint y: 449, endPoint x: 427, endPoint y: 447, distance: 6.5
click at [434, 449] on div at bounding box center [437, 450] width 7 height 4
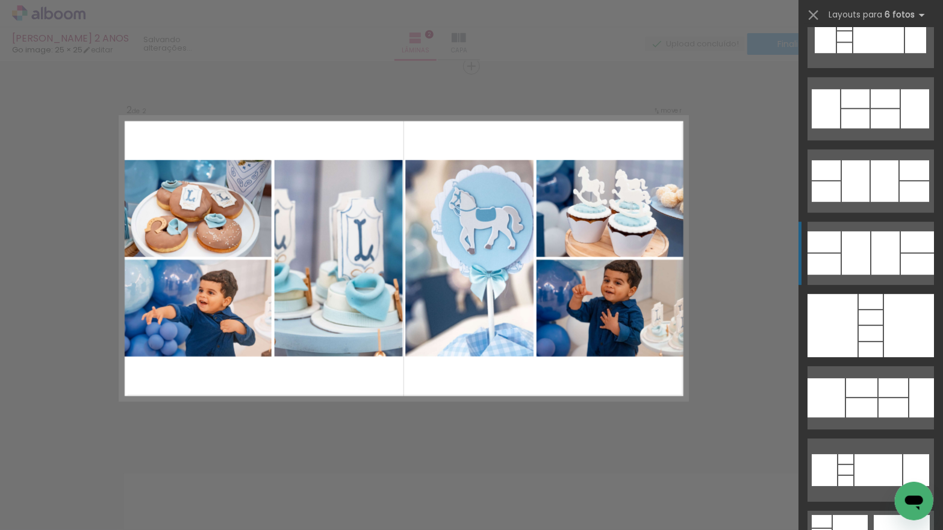
scroll to position [4586, 0]
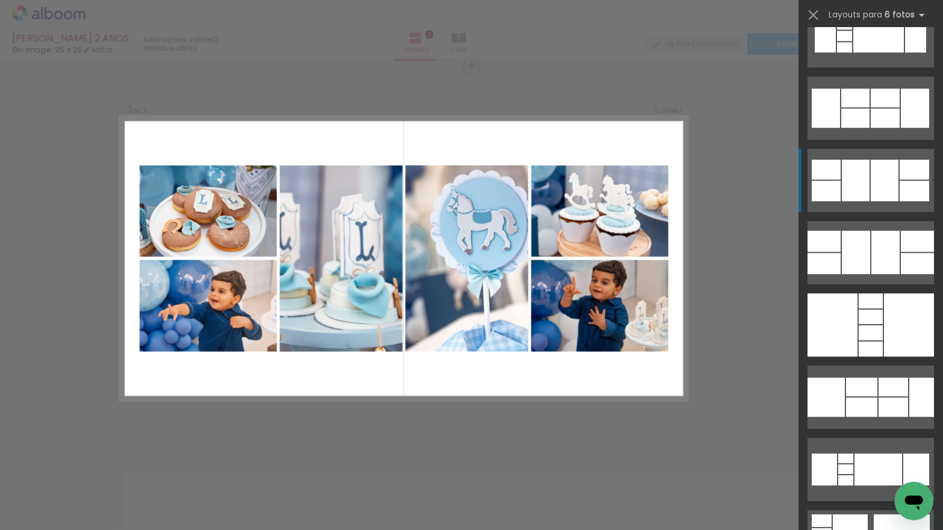
click at [861, 183] on div at bounding box center [856, 181] width 28 height 42
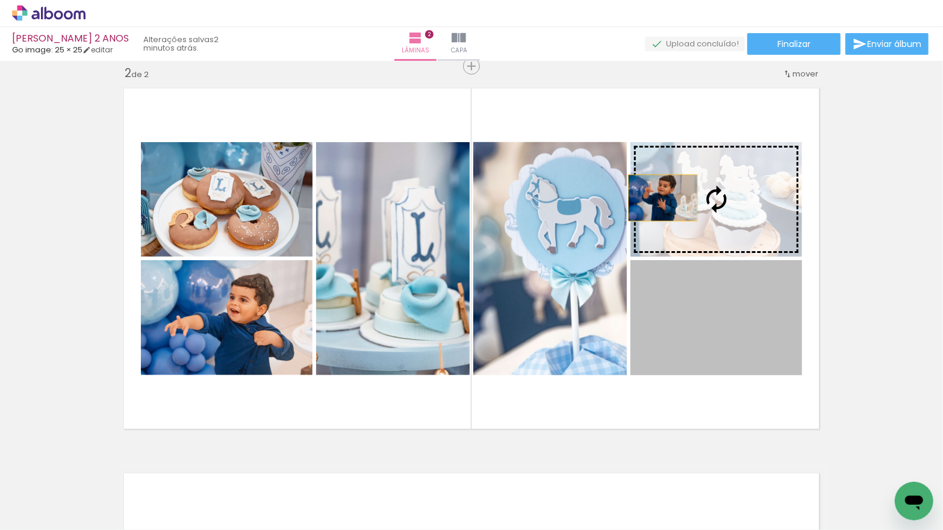
drag, startPoint x: 695, startPoint y: 334, endPoint x: 637, endPoint y: 216, distance: 132.0
click at [0, 0] on slot at bounding box center [0, 0] width 0 height 0
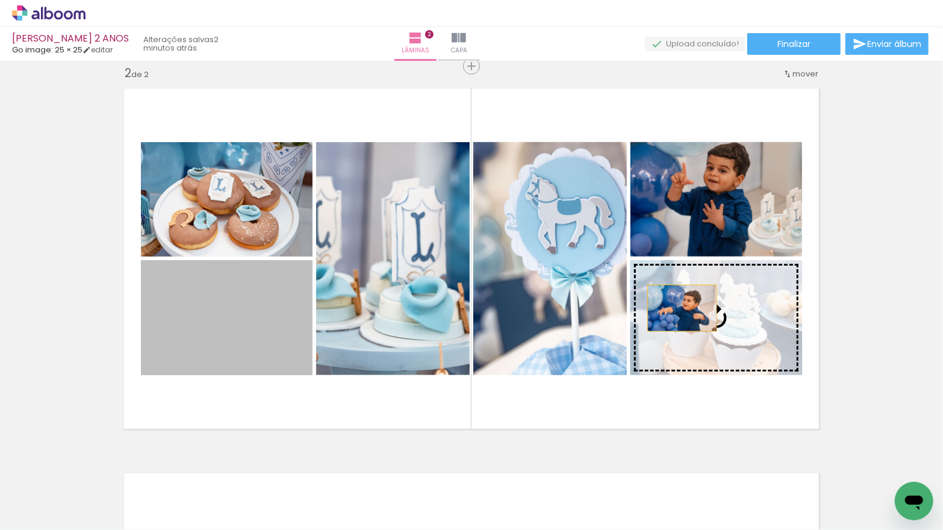
drag, startPoint x: 280, startPoint y: 331, endPoint x: 682, endPoint y: 308, distance: 403.0
click at [0, 0] on slot at bounding box center [0, 0] width 0 height 0
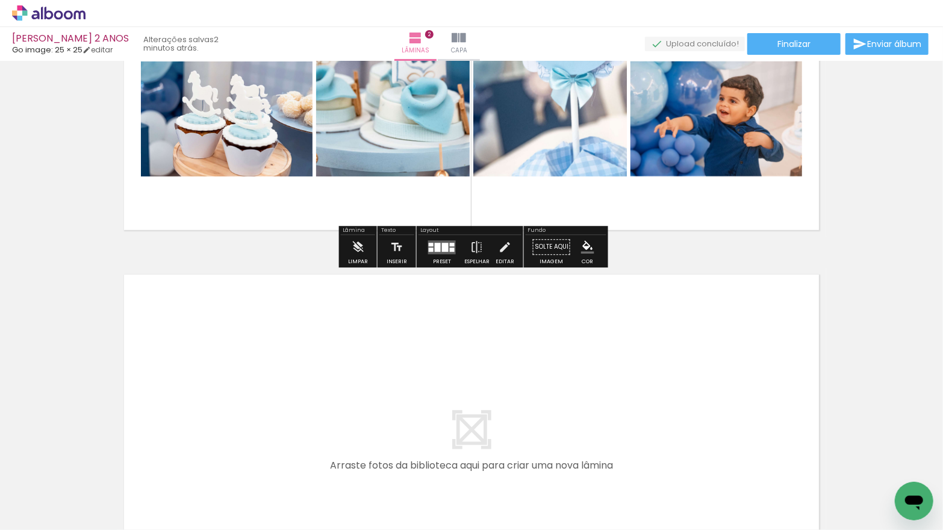
scroll to position [599, 0]
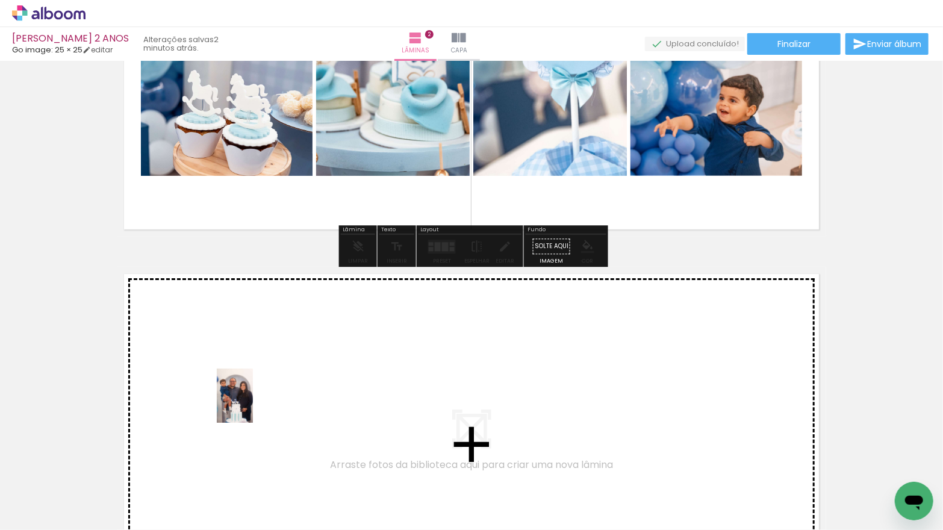
drag, startPoint x: 254, startPoint y: 487, endPoint x: 253, endPoint y: 405, distance: 81.9
click at [253, 405] on quentale-workspace at bounding box center [471, 265] width 943 height 530
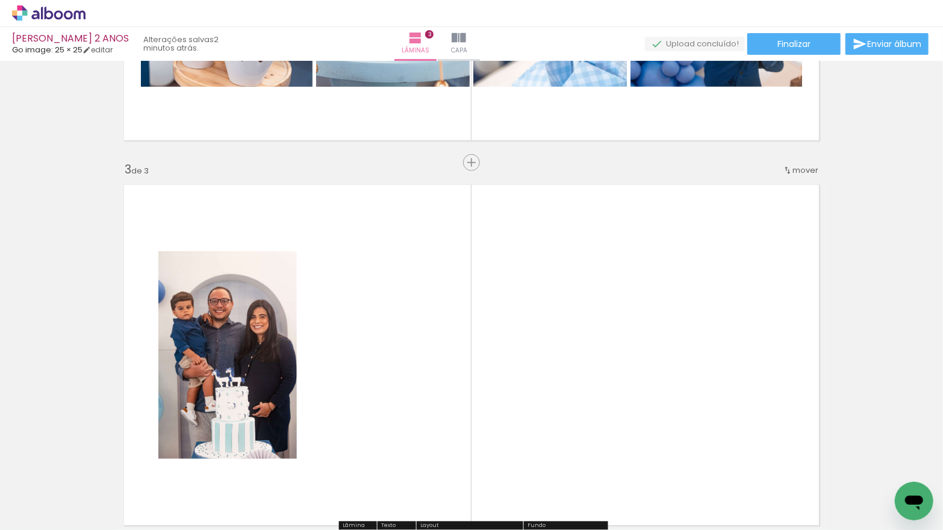
scroll to position [784, 0]
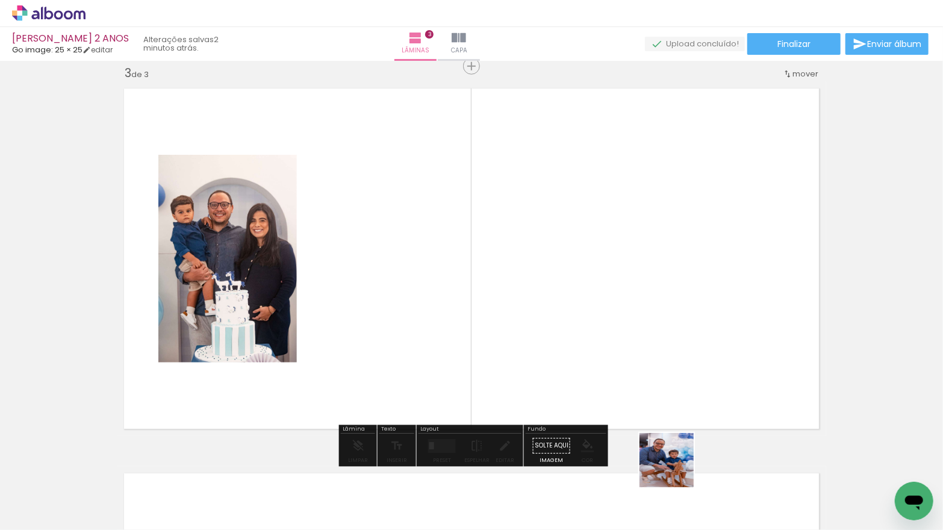
drag, startPoint x: 696, startPoint y: 486, endPoint x: 613, endPoint y: 396, distance: 122.8
click at [580, 383] on quentale-workspace at bounding box center [471, 265] width 943 height 530
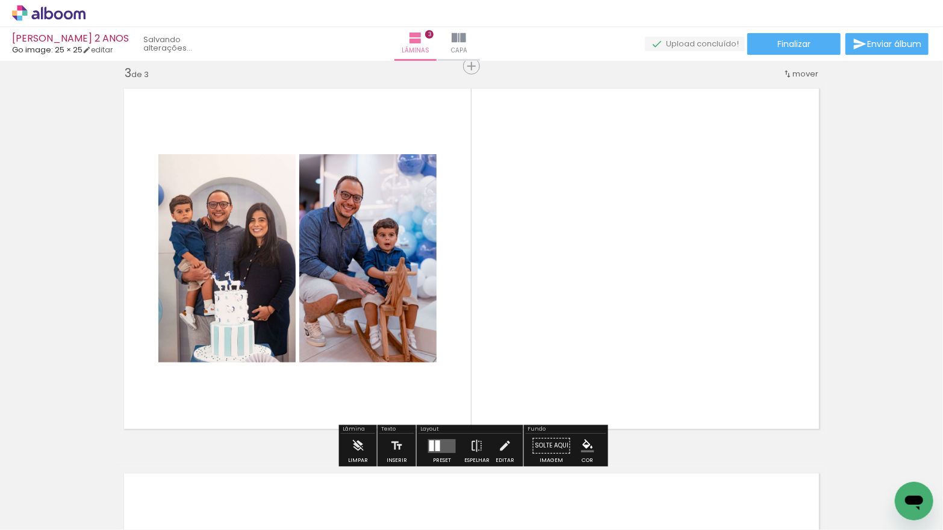
scroll to position [0, 1115]
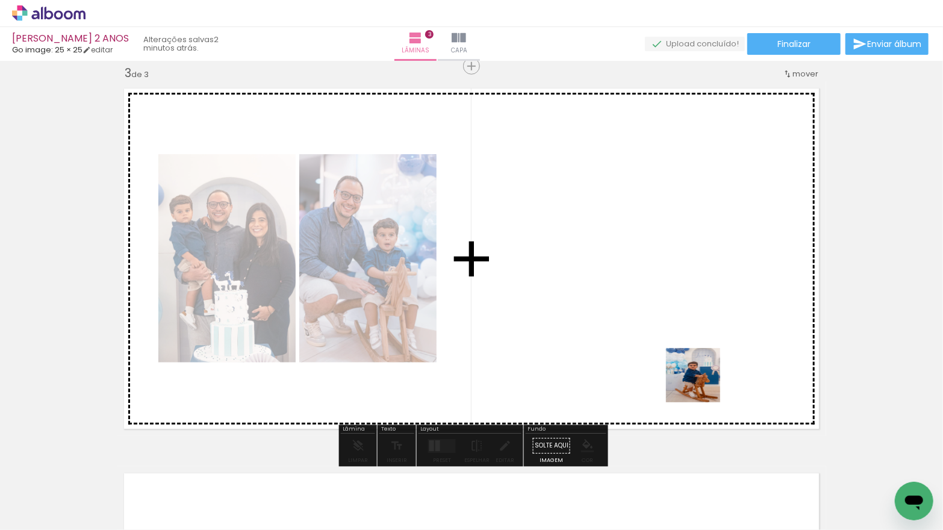
click at [687, 362] on quentale-workspace at bounding box center [471, 265] width 943 height 530
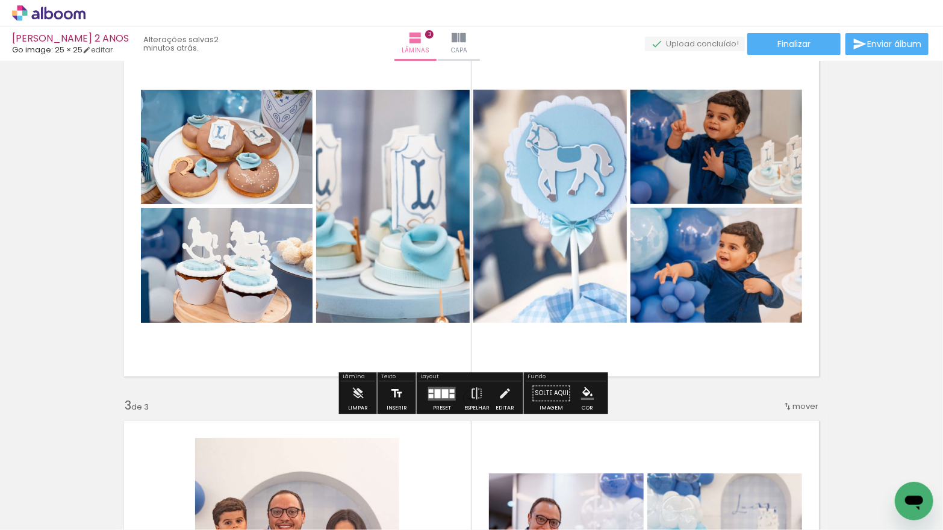
scroll to position [429, 0]
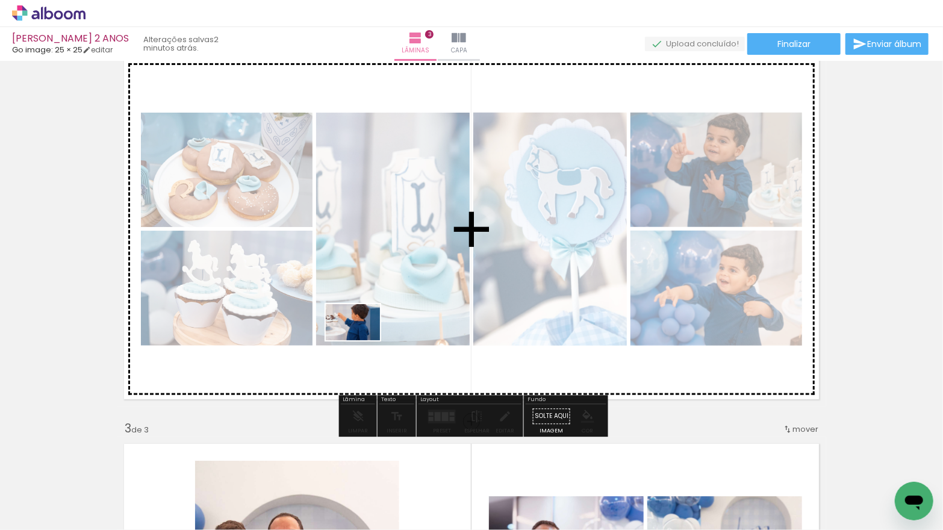
drag, startPoint x: 389, startPoint y: 479, endPoint x: 373, endPoint y: 310, distance: 170.0
click at [361, 322] on quentale-workspace at bounding box center [471, 265] width 943 height 530
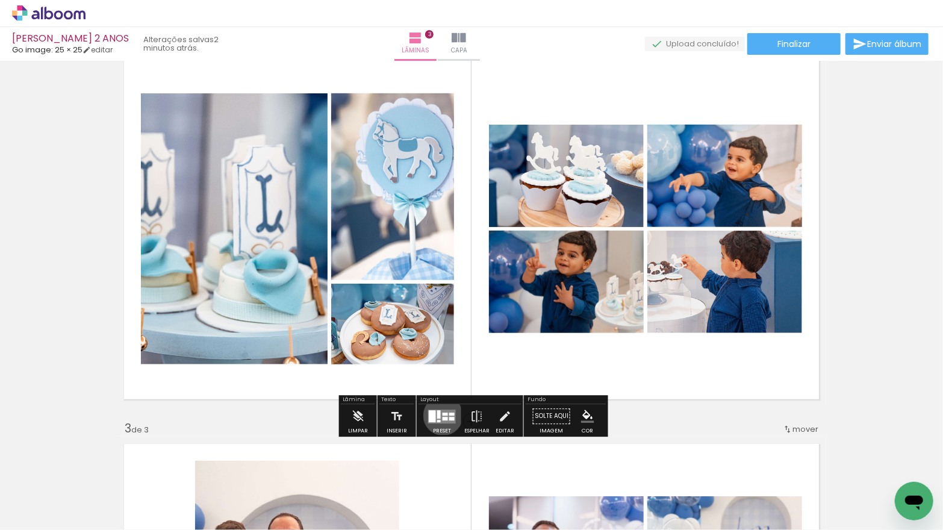
click at [440, 415] on quentale-layouter at bounding box center [442, 417] width 28 height 14
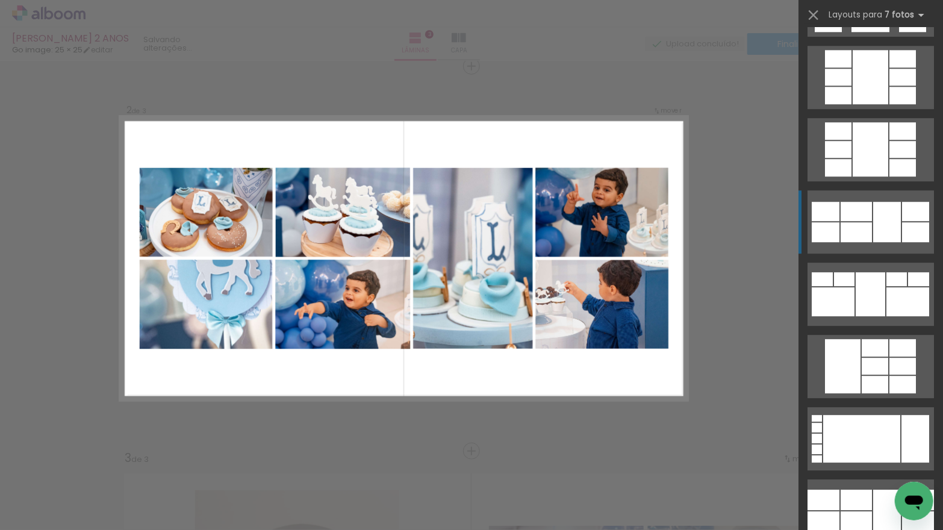
scroll to position [1893, 0]
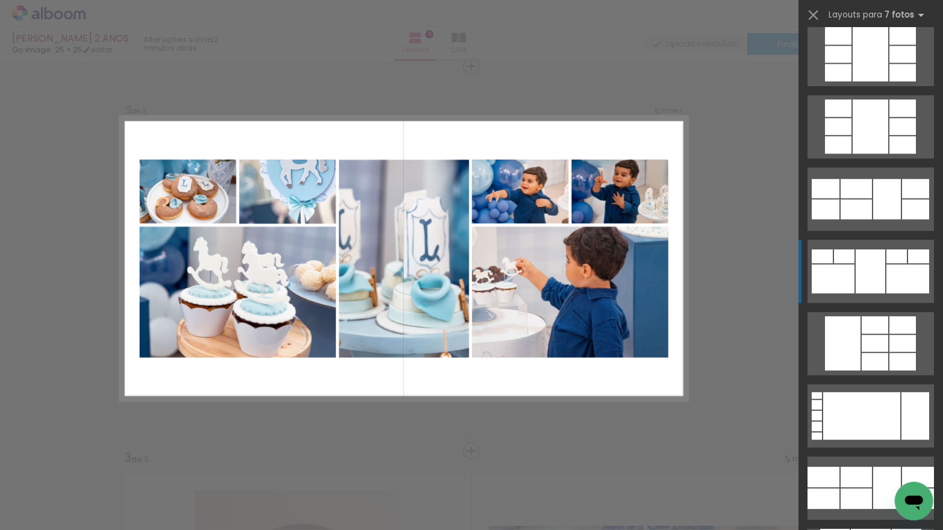
click at [841, 274] on div at bounding box center [833, 278] width 43 height 29
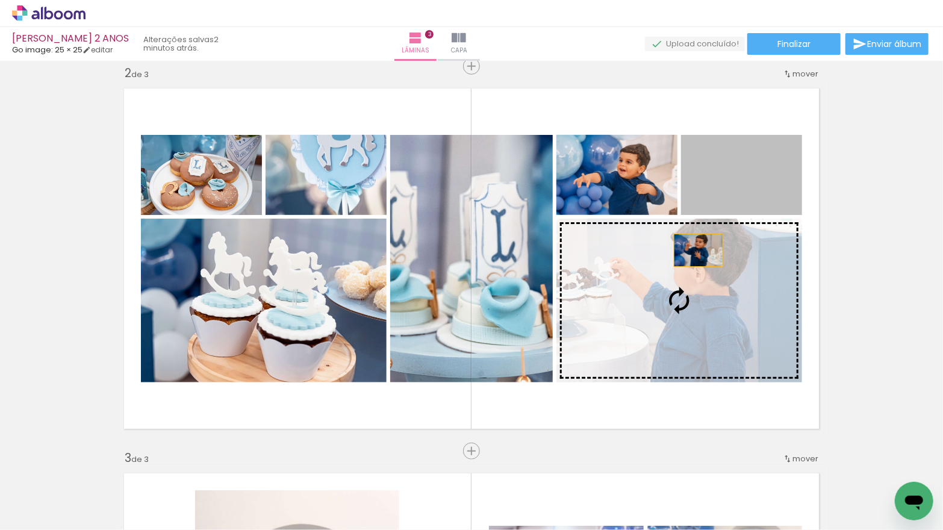
drag, startPoint x: 714, startPoint y: 193, endPoint x: 692, endPoint y: 268, distance: 78.7
click at [0, 0] on slot at bounding box center [0, 0] width 0 height 0
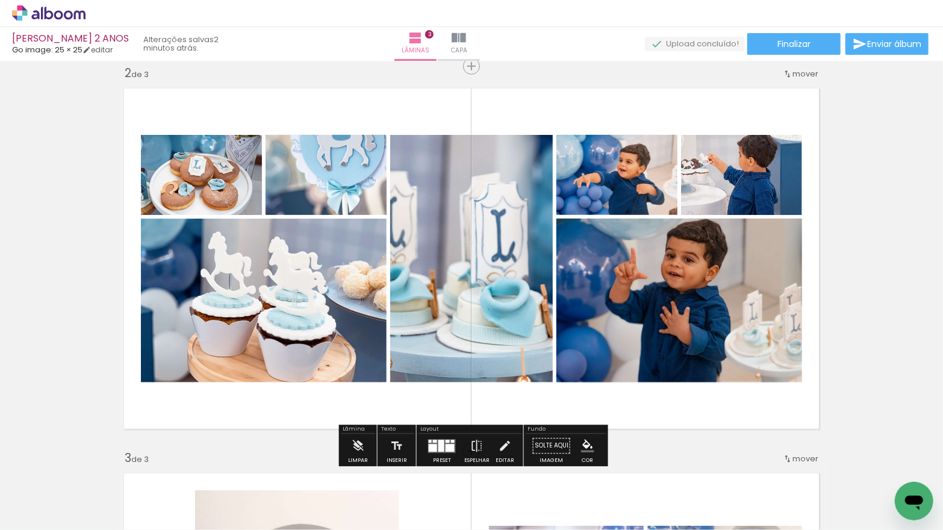
click at [446, 444] on div at bounding box center [450, 448] width 9 height 8
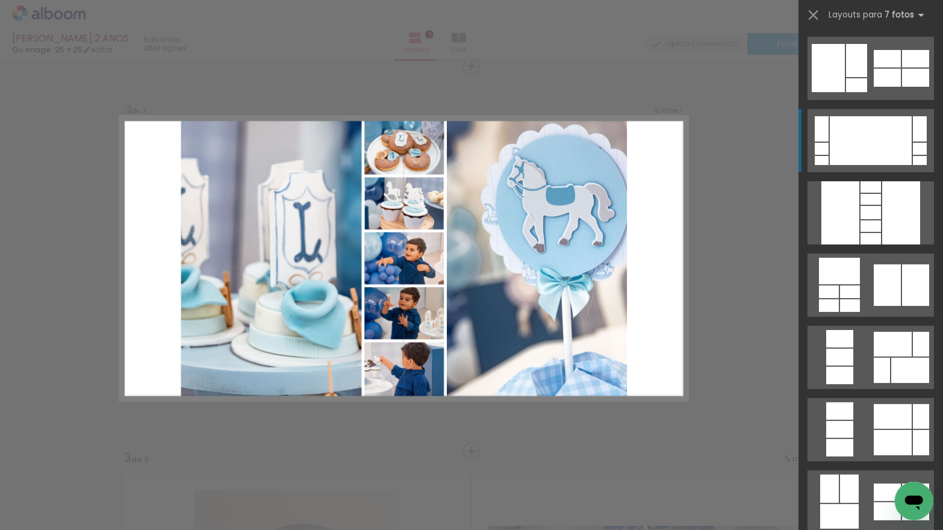
scroll to position [5, 0]
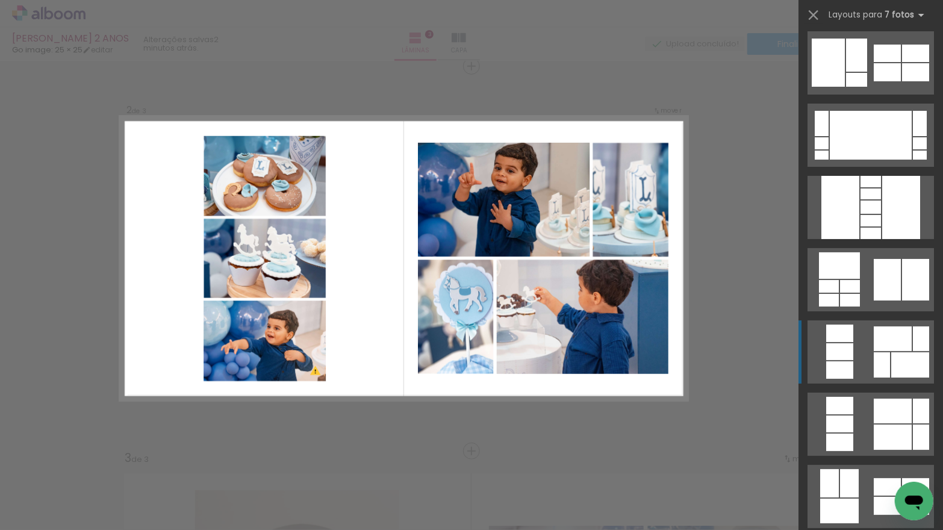
click at [848, 346] on div at bounding box center [839, 351] width 27 height 17
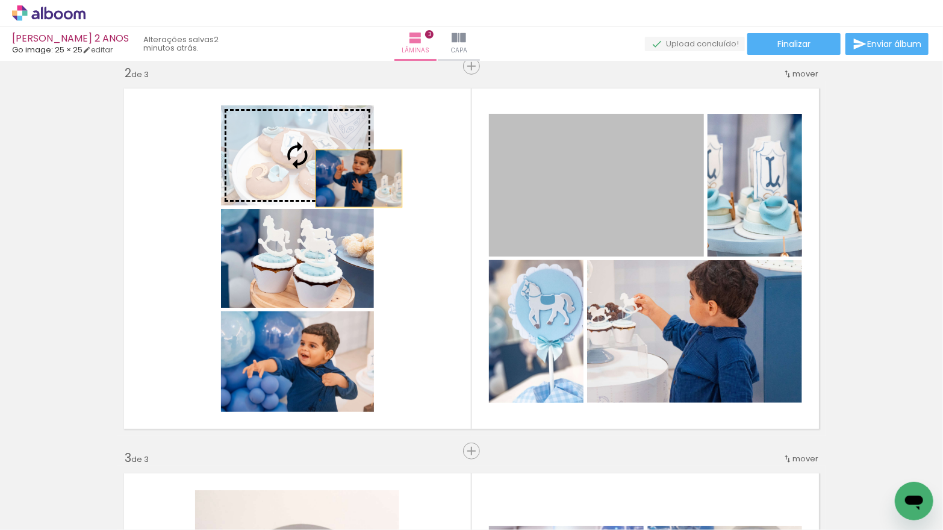
drag, startPoint x: 579, startPoint y: 199, endPoint x: 351, endPoint y: 182, distance: 229.5
click at [0, 0] on slot at bounding box center [0, 0] width 0 height 0
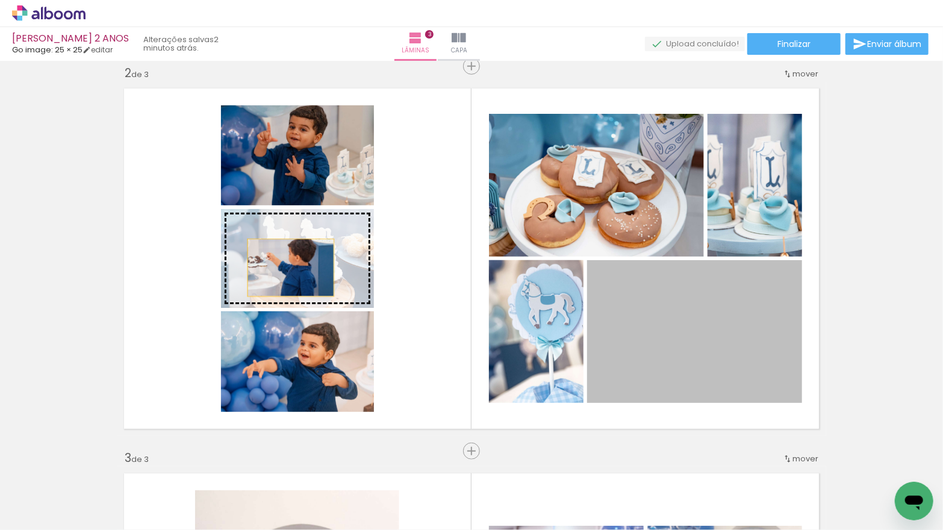
drag, startPoint x: 657, startPoint y: 340, endPoint x: 292, endPoint y: 267, distance: 372.4
click at [0, 0] on slot at bounding box center [0, 0] width 0 height 0
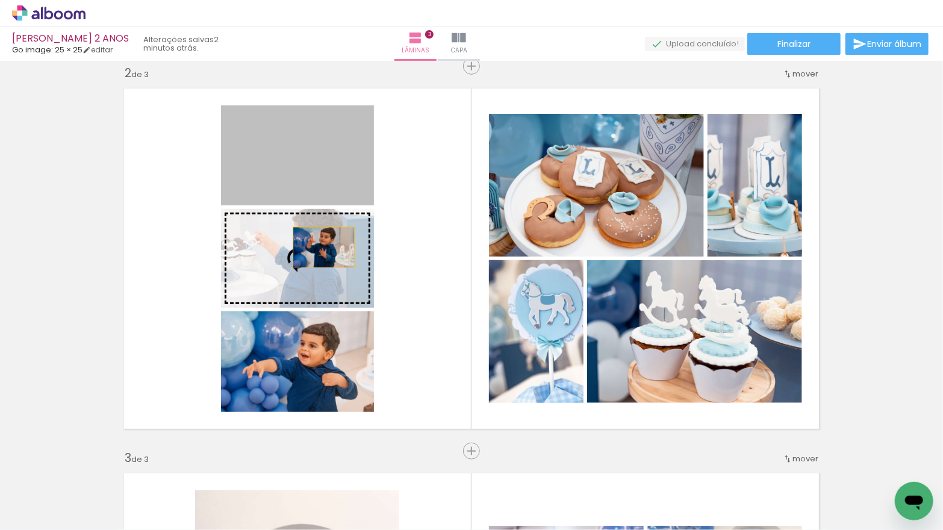
drag, startPoint x: 323, startPoint y: 152, endPoint x: 324, endPoint y: 247, distance: 95.2
click at [0, 0] on slot at bounding box center [0, 0] width 0 height 0
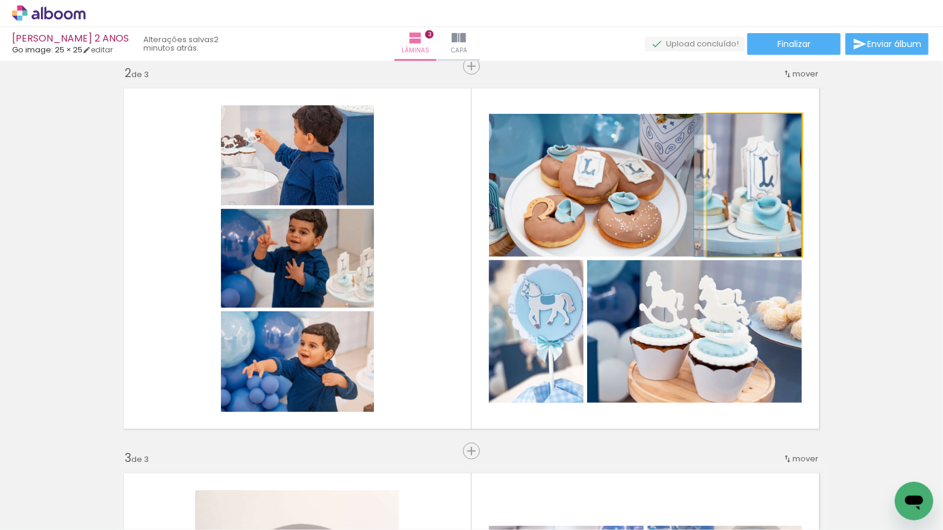
drag, startPoint x: 763, startPoint y: 212, endPoint x: 751, endPoint y: 211, distance: 12.1
click at [751, 211] on div at bounding box center [748, 185] width 107 height 143
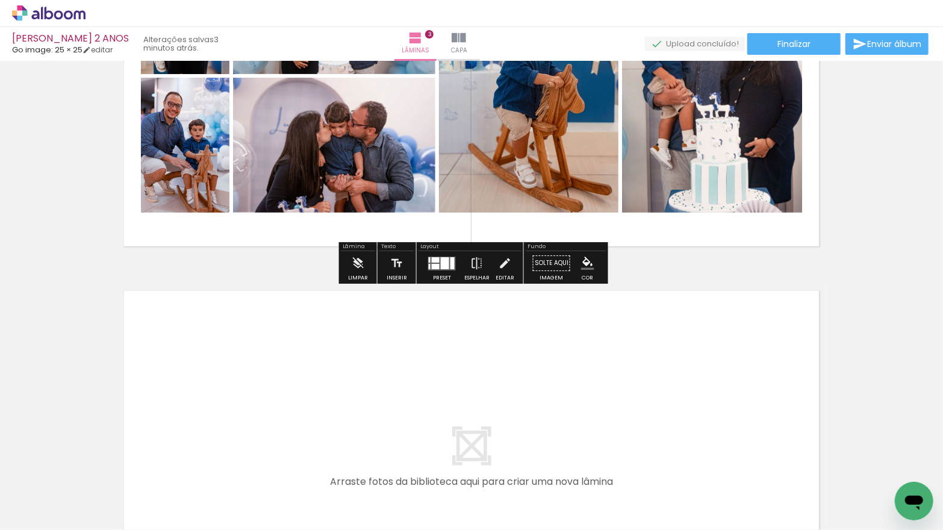
scroll to position [998, 0]
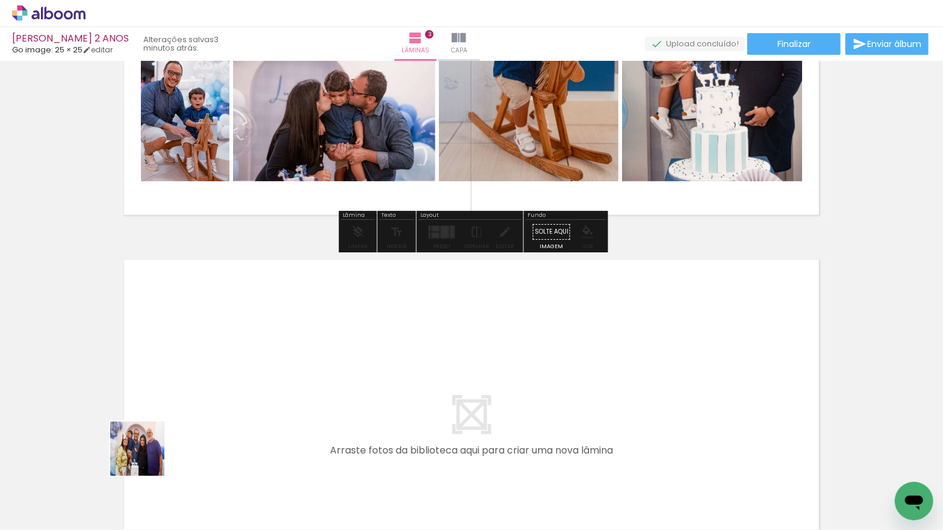
drag, startPoint x: 128, startPoint y: 485, endPoint x: 181, endPoint y: 403, distance: 97.6
click at [181, 403] on quentale-workspace at bounding box center [471, 265] width 943 height 530
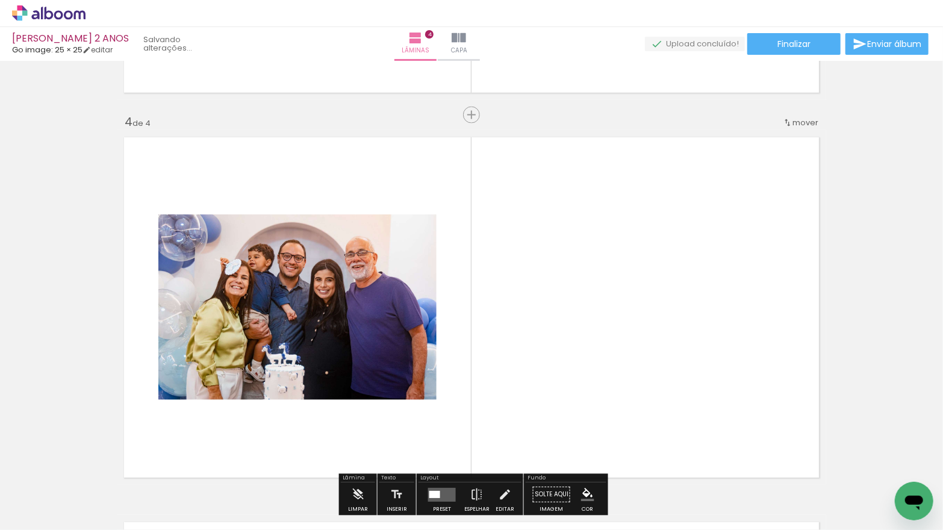
scroll to position [1169, 0]
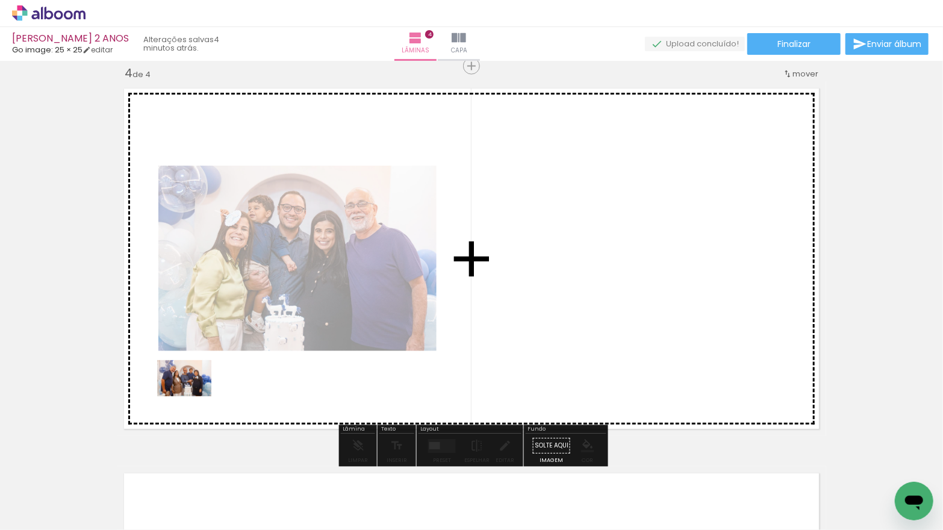
drag, startPoint x: 134, startPoint y: 482, endPoint x: 193, endPoint y: 396, distance: 103.9
click at [193, 396] on quentale-workspace at bounding box center [471, 265] width 943 height 530
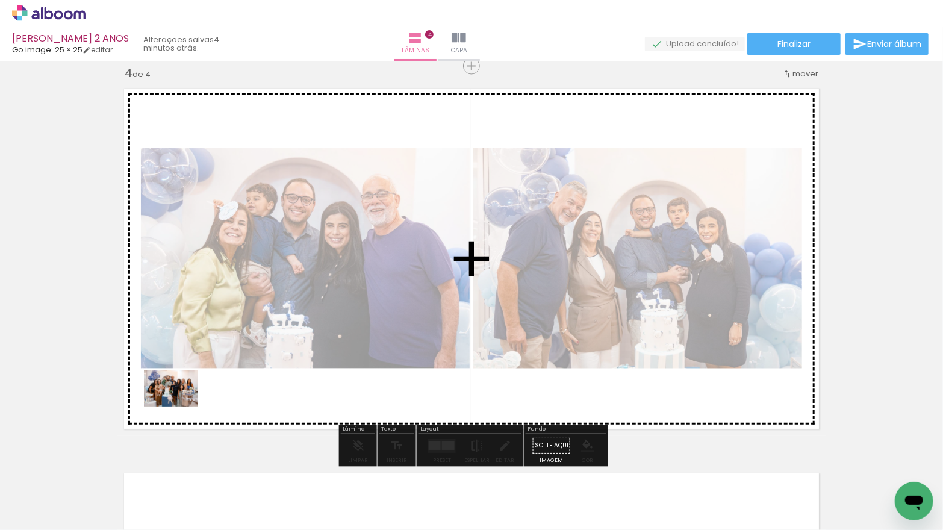
drag, startPoint x: 133, startPoint y: 492, endPoint x: 180, endPoint y: 407, distance: 97.6
click at [180, 407] on quentale-workspace at bounding box center [471, 265] width 943 height 530
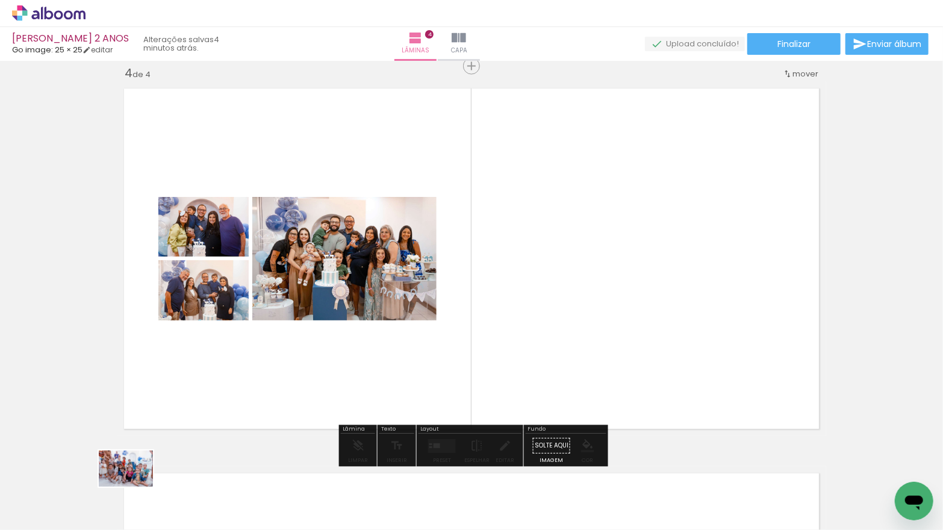
drag, startPoint x: 136, startPoint y: 486, endPoint x: 133, endPoint y: 493, distance: 8.2
click at [133, 493] on div at bounding box center [121, 490] width 60 height 40
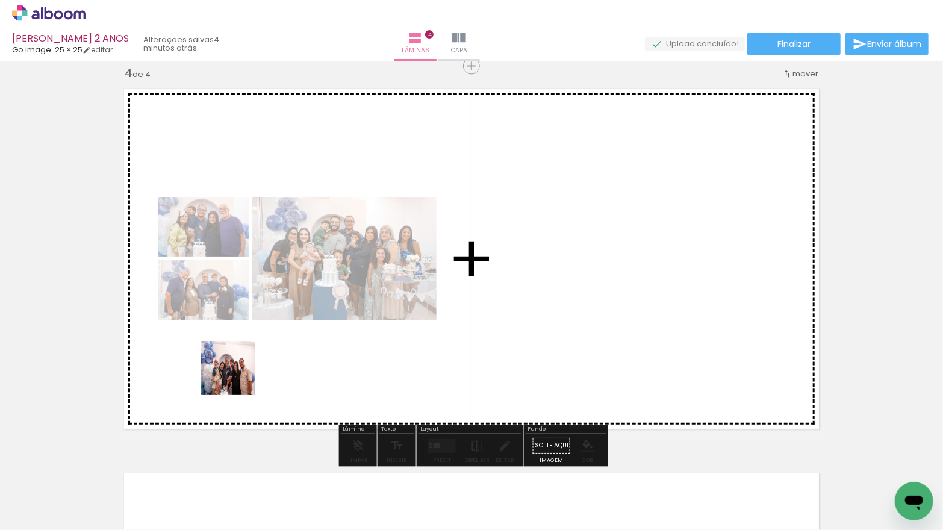
drag, startPoint x: 189, startPoint y: 480, endPoint x: 235, endPoint y: 368, distance: 121.3
click at [240, 369] on quentale-workspace at bounding box center [471, 265] width 943 height 530
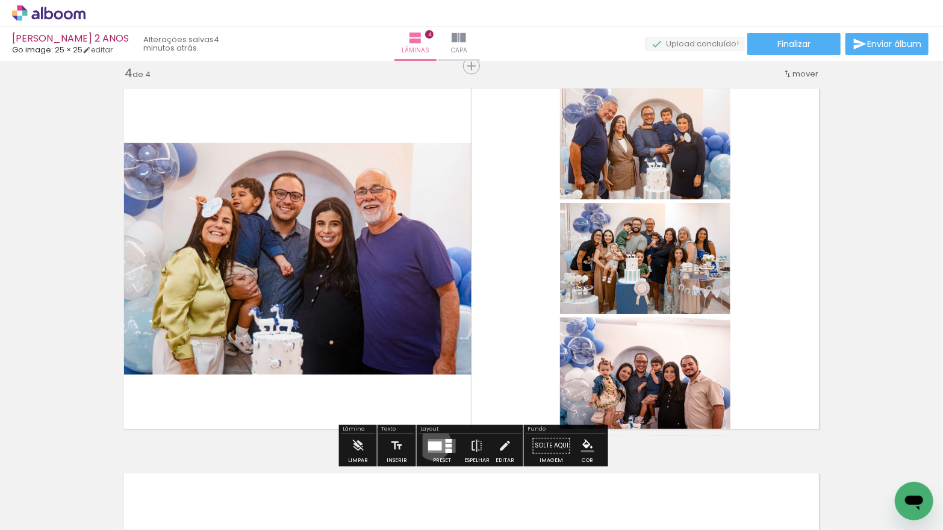
click at [431, 443] on div at bounding box center [435, 446] width 14 height 9
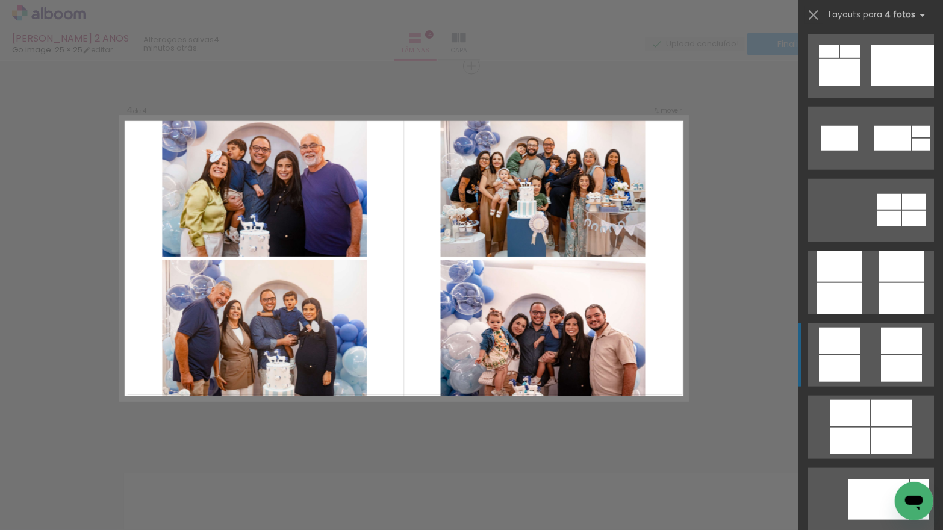
scroll to position [3188, 0]
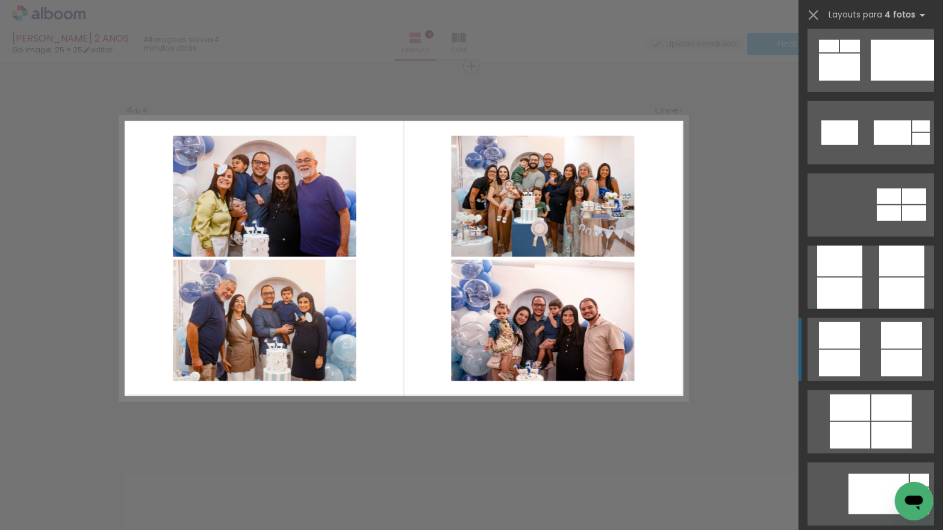
click at [861, 332] on quentale-layouter at bounding box center [871, 349] width 126 height 63
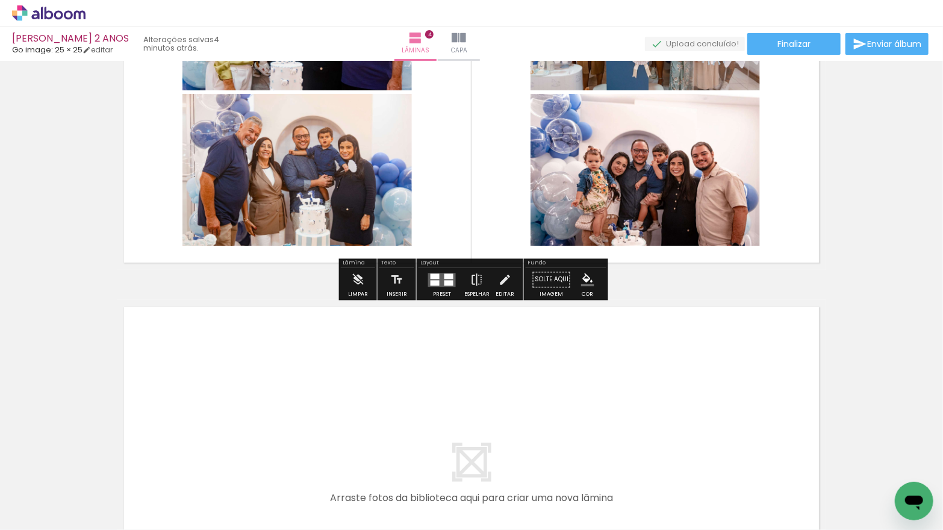
scroll to position [1340, 0]
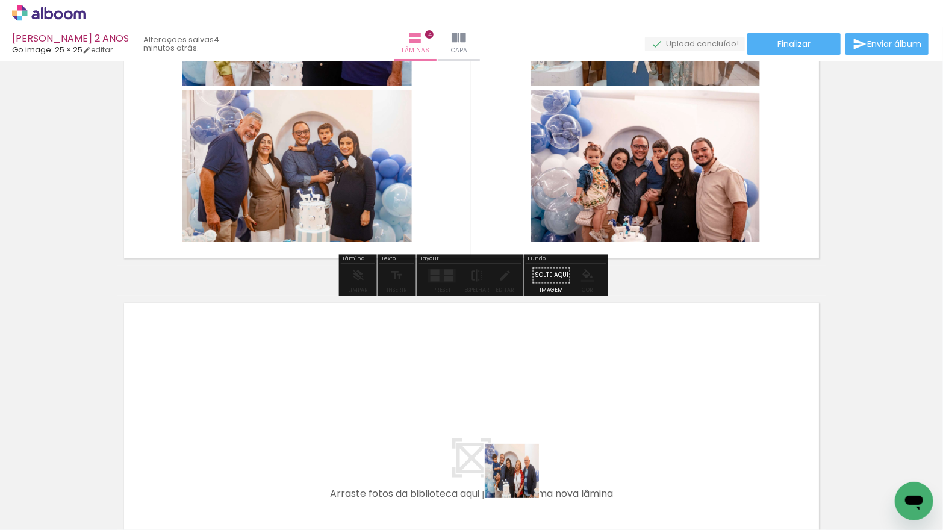
click at [504, 417] on quentale-workspace at bounding box center [471, 265] width 943 height 530
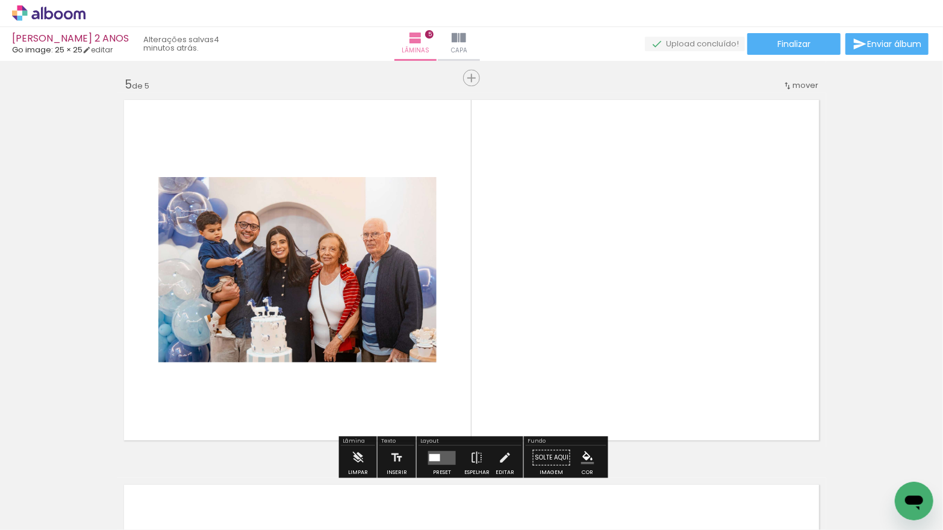
scroll to position [1554, 0]
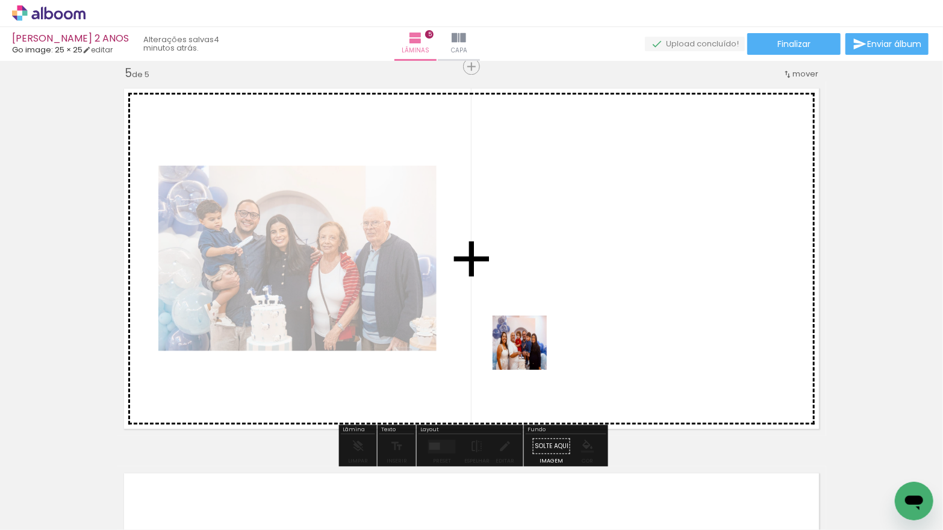
drag, startPoint x: 534, startPoint y: 481, endPoint x: 544, endPoint y: 370, distance: 111.3
click at [529, 352] on quentale-workspace at bounding box center [471, 265] width 943 height 530
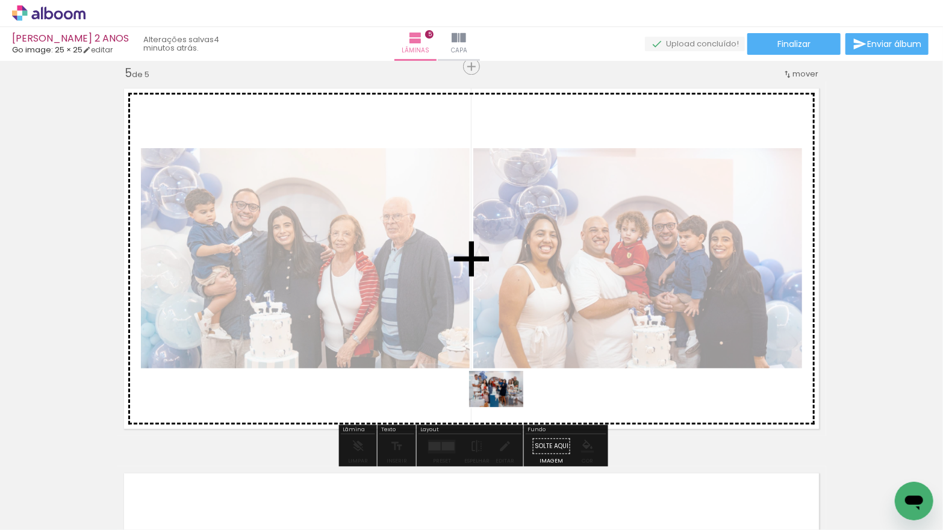
drag, startPoint x: 542, startPoint y: 480, endPoint x: 504, endPoint y: 404, distance: 84.6
click at [505, 407] on quentale-workspace at bounding box center [471, 265] width 943 height 530
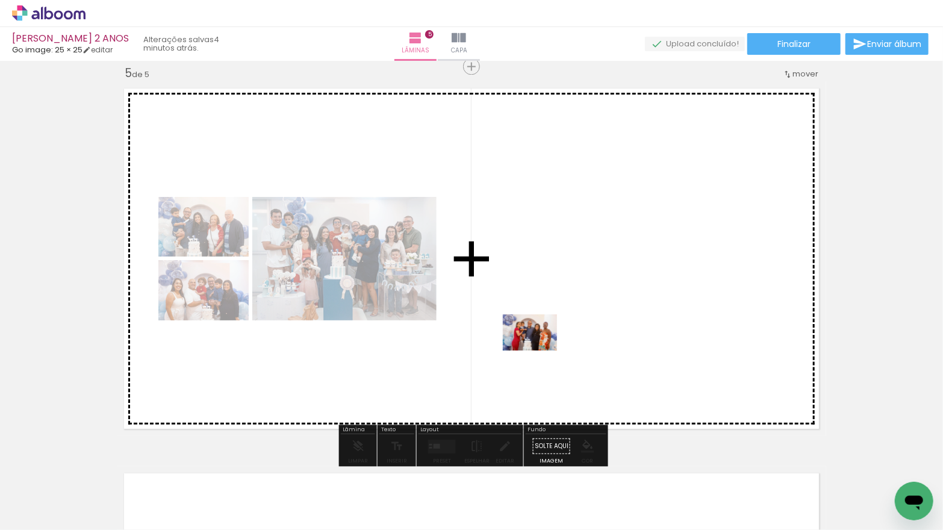
drag, startPoint x: 552, startPoint y: 437, endPoint x: 539, endPoint y: 351, distance: 87.7
click at [539, 351] on quentale-workspace at bounding box center [471, 265] width 943 height 530
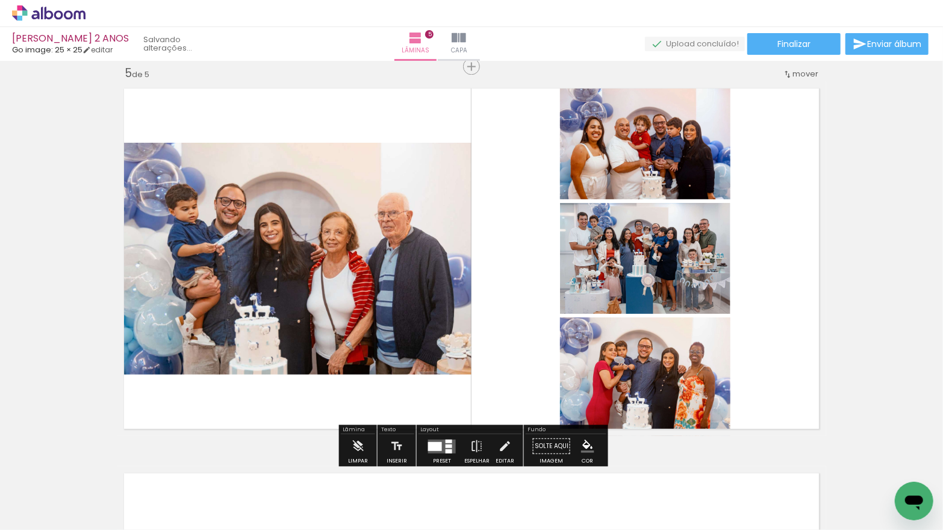
scroll to position [0, 238]
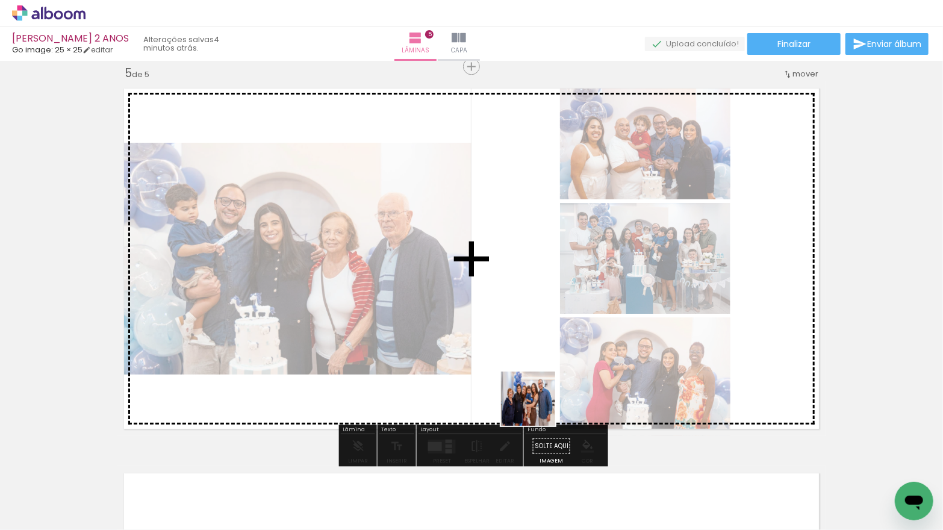
drag, startPoint x: 551, startPoint y: 492, endPoint x: 534, endPoint y: 369, distance: 124.6
click at [535, 369] on quentale-workspace at bounding box center [471, 265] width 943 height 530
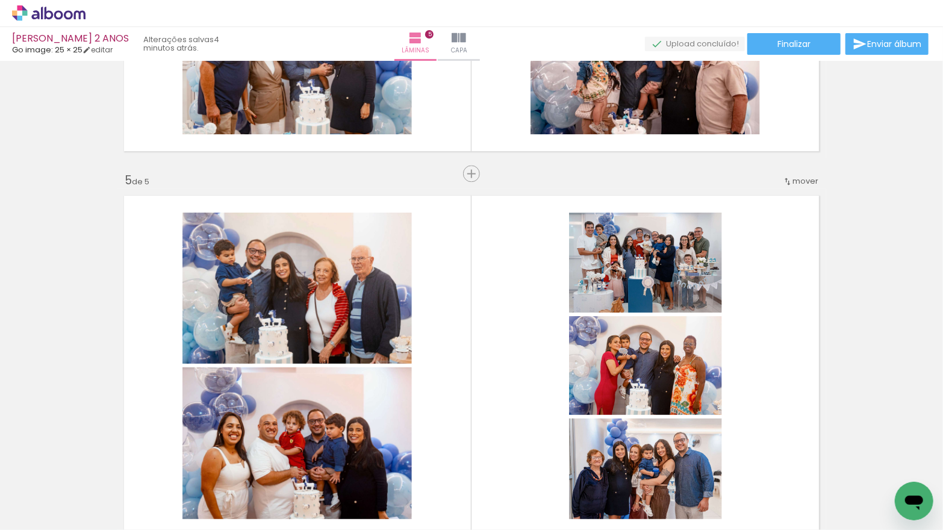
scroll to position [1423, 0]
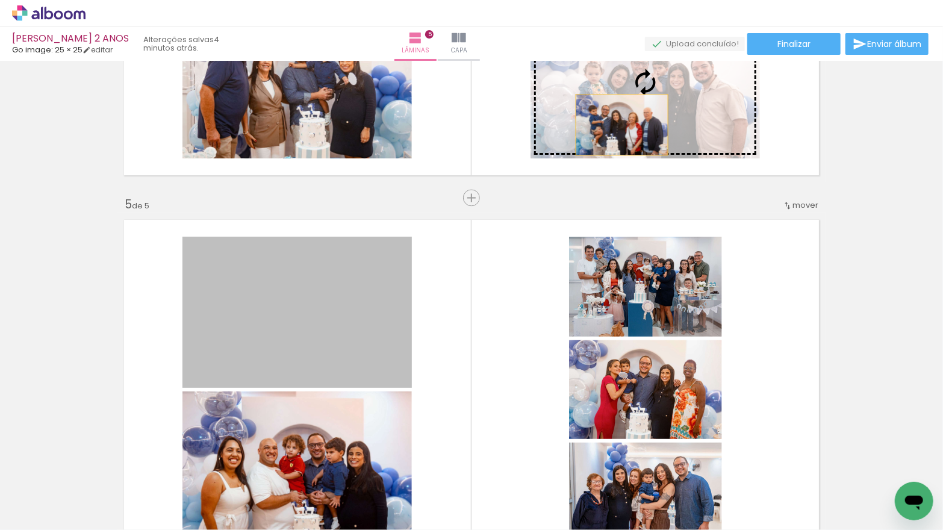
drag, startPoint x: 373, startPoint y: 334, endPoint x: 622, endPoint y: 124, distance: 326.2
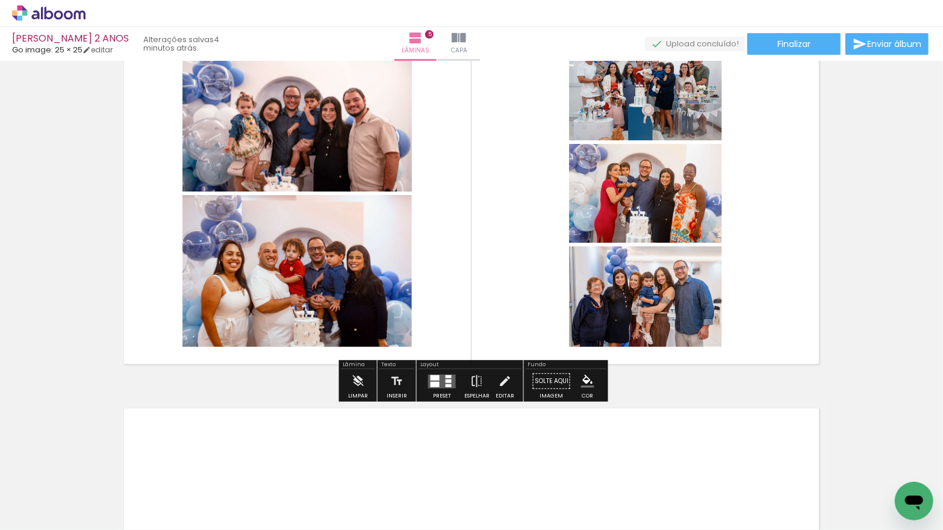
scroll to position [1626, 0]
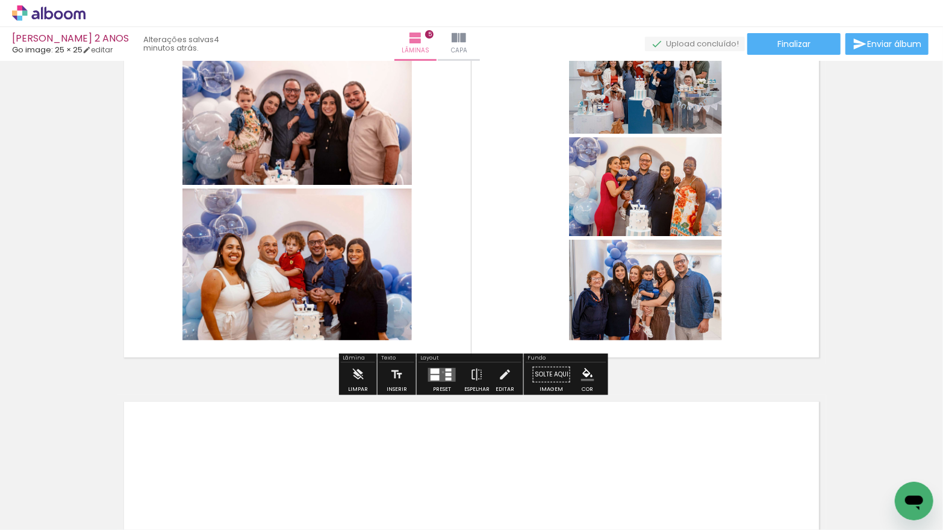
click at [440, 372] on quentale-layouter at bounding box center [442, 374] width 28 height 14
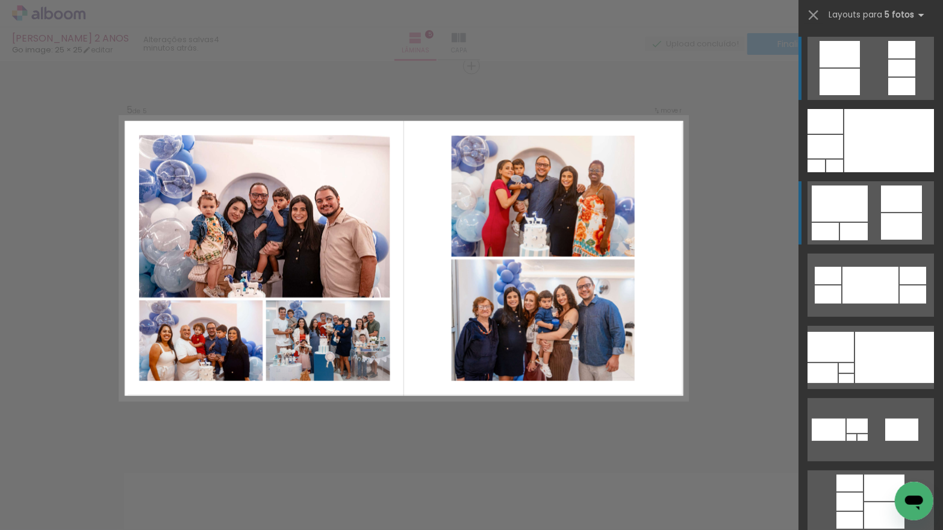
scroll to position [1554, 0]
click at [854, 219] on div at bounding box center [840, 204] width 56 height 36
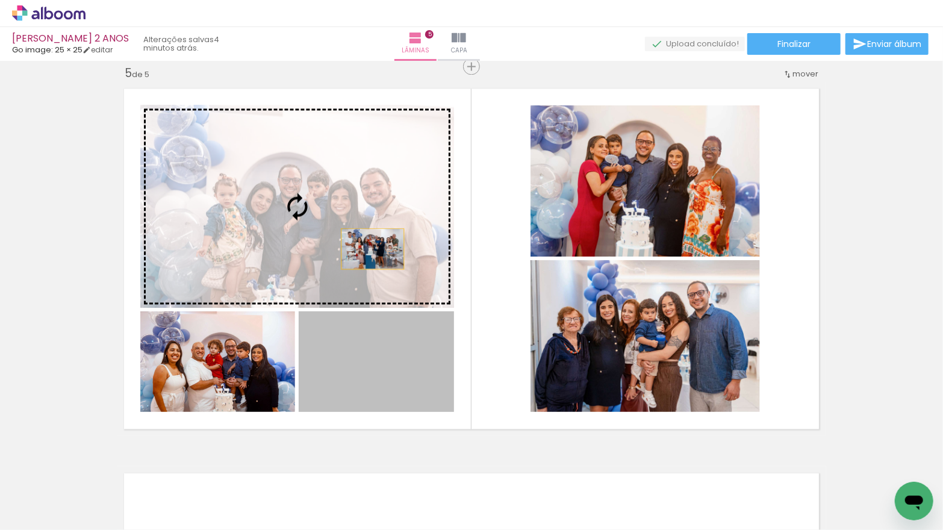
drag, startPoint x: 406, startPoint y: 361, endPoint x: 375, endPoint y: 249, distance: 116.3
click at [0, 0] on slot at bounding box center [0, 0] width 0 height 0
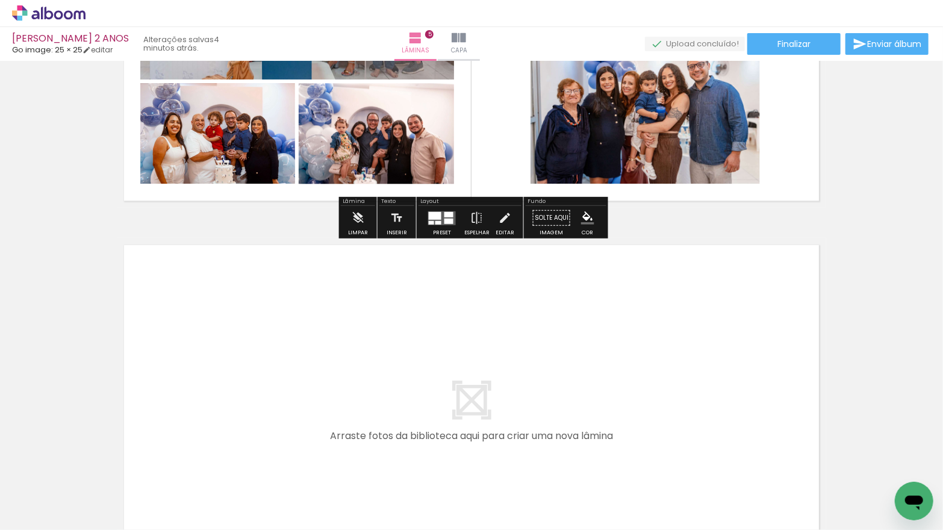
scroll to position [0, 0]
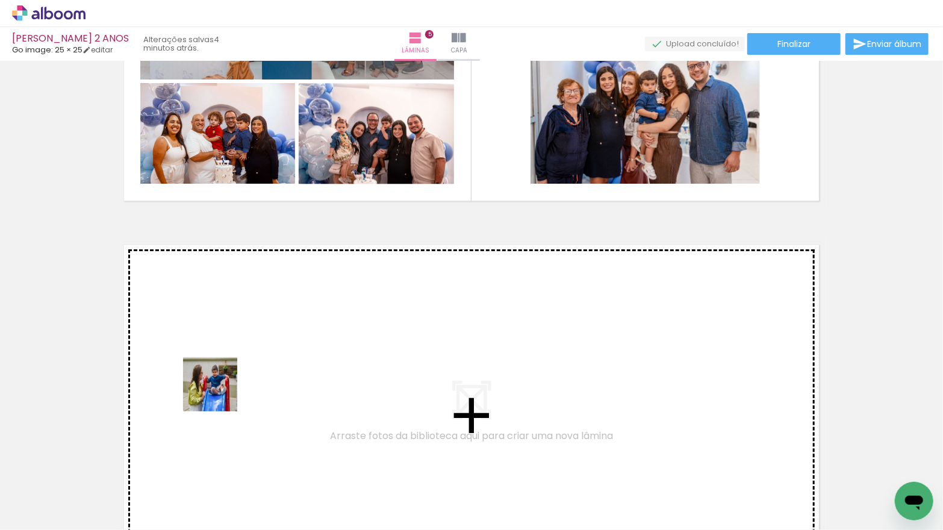
click at [219, 383] on quentale-workspace at bounding box center [471, 265] width 943 height 530
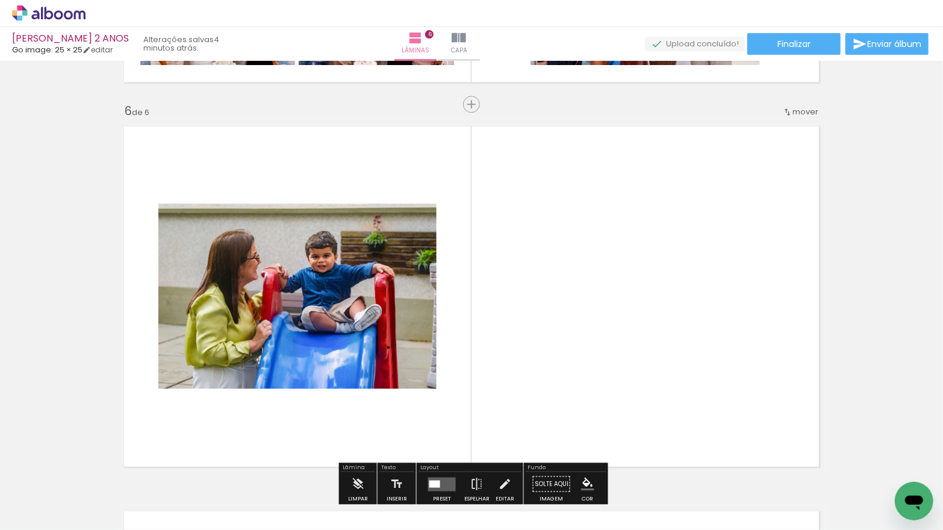
scroll to position [1940, 0]
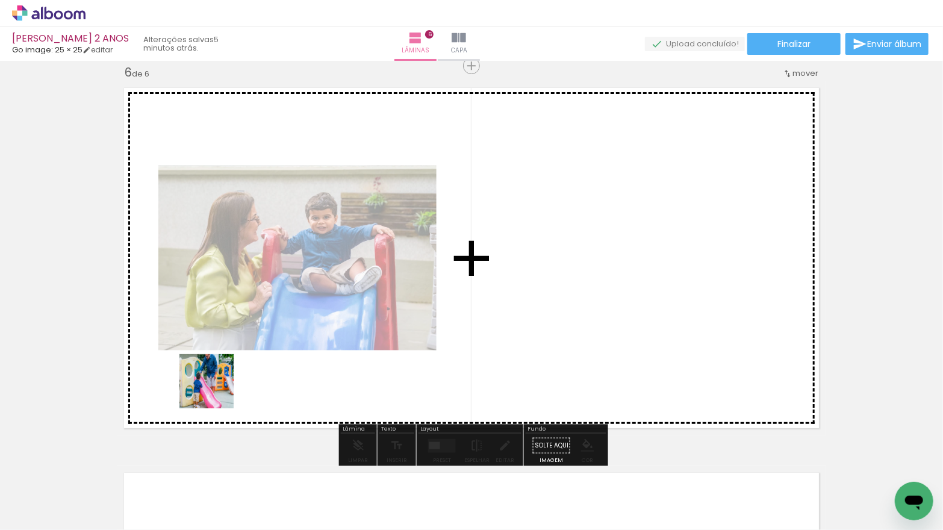
drag, startPoint x: 214, startPoint y: 401, endPoint x: 217, endPoint y: 367, distance: 33.3
click at [217, 367] on quentale-workspace at bounding box center [471, 265] width 943 height 530
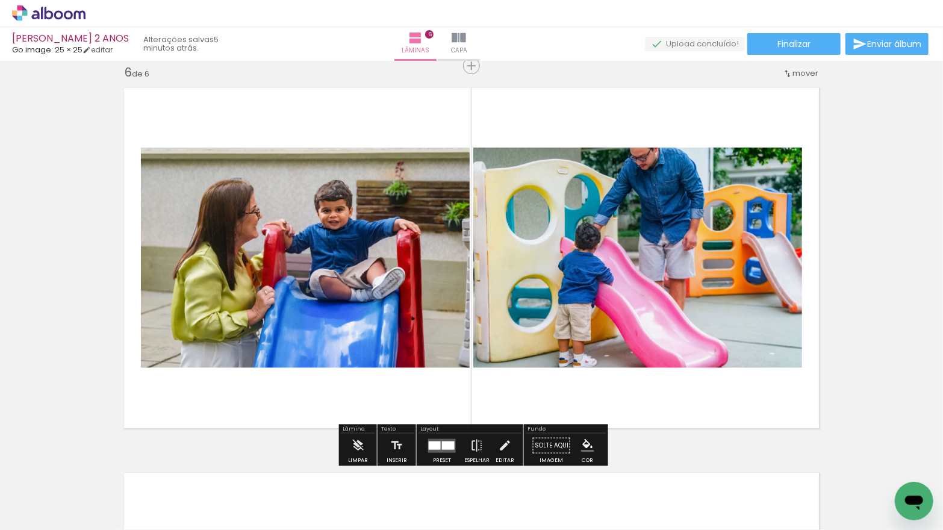
scroll to position [0, 36]
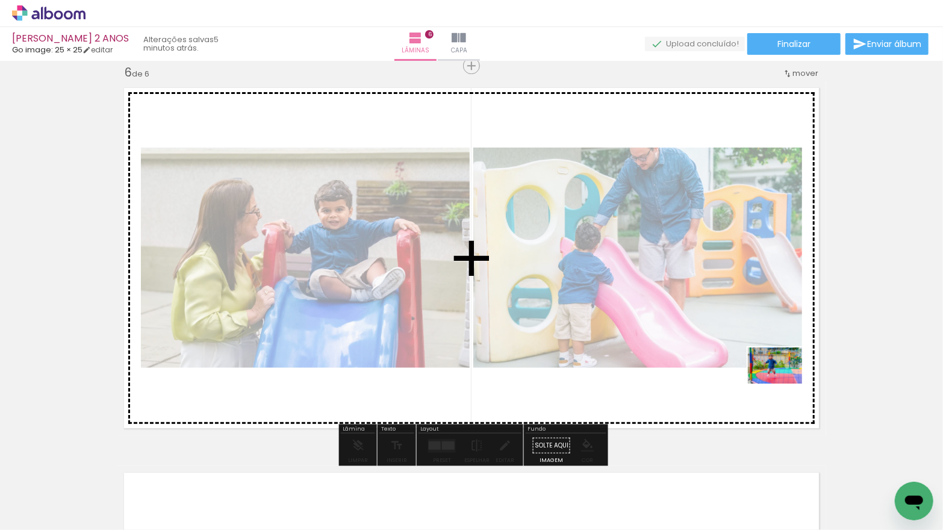
drag, startPoint x: 890, startPoint y: 482, endPoint x: 814, endPoint y: 466, distance: 77.6
click at [784, 384] on quentale-workspace at bounding box center [471, 265] width 943 height 530
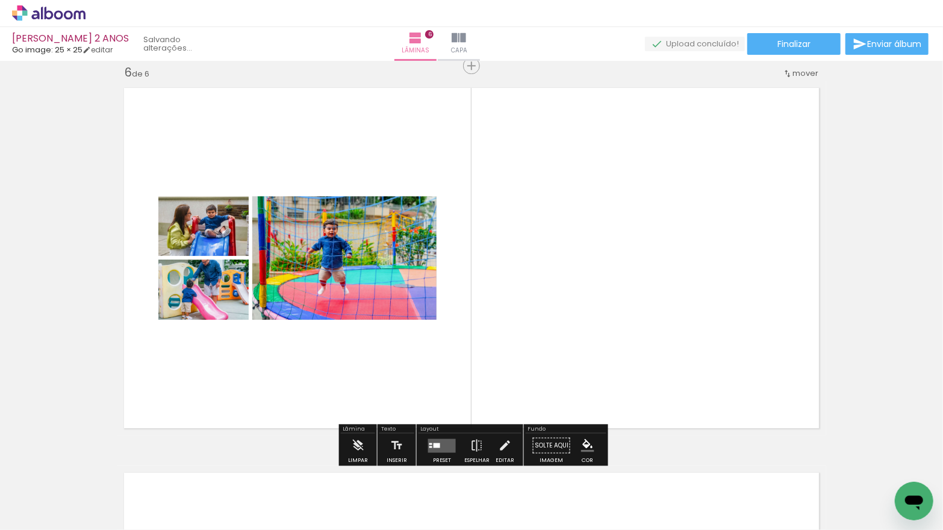
scroll to position [0, 0]
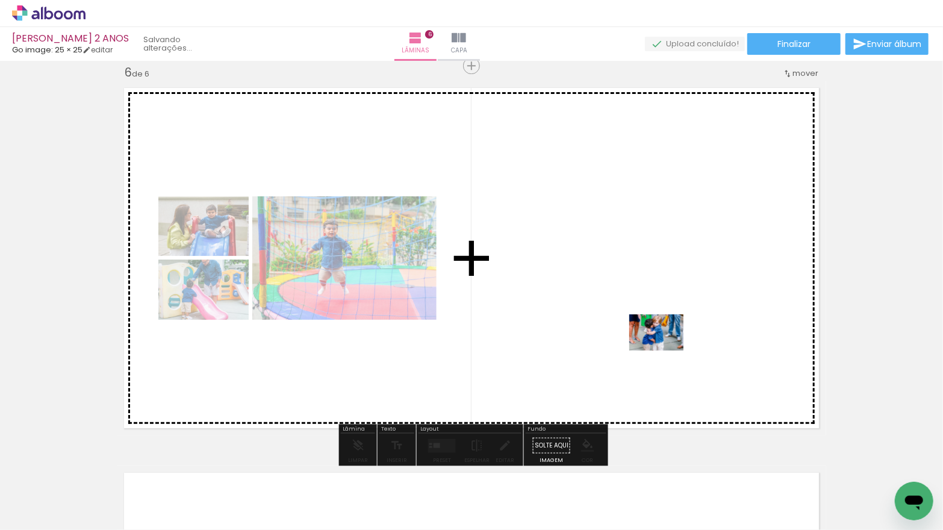
click at [666, 351] on quentale-workspace at bounding box center [471, 265] width 943 height 530
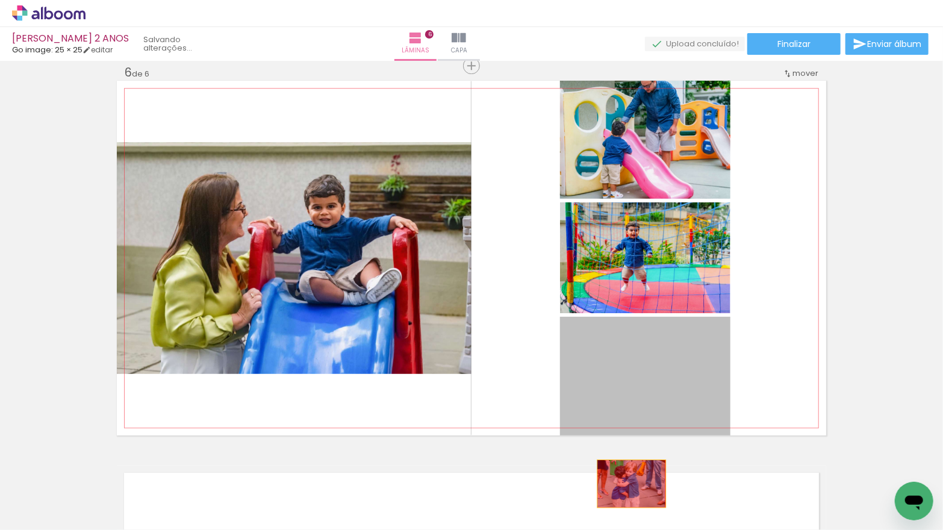
drag, startPoint x: 629, startPoint y: 364, endPoint x: 634, endPoint y: 476, distance: 112.1
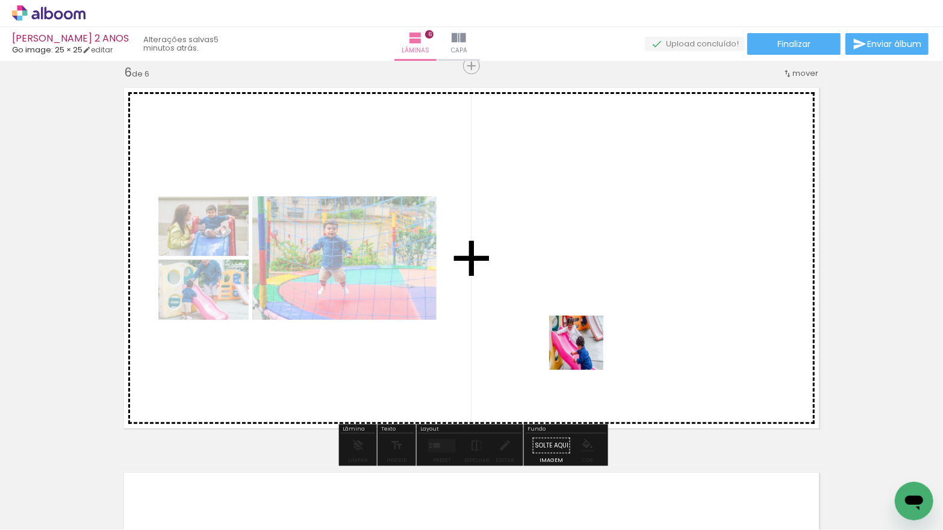
click at [586, 350] on quentale-workspace at bounding box center [471, 265] width 943 height 530
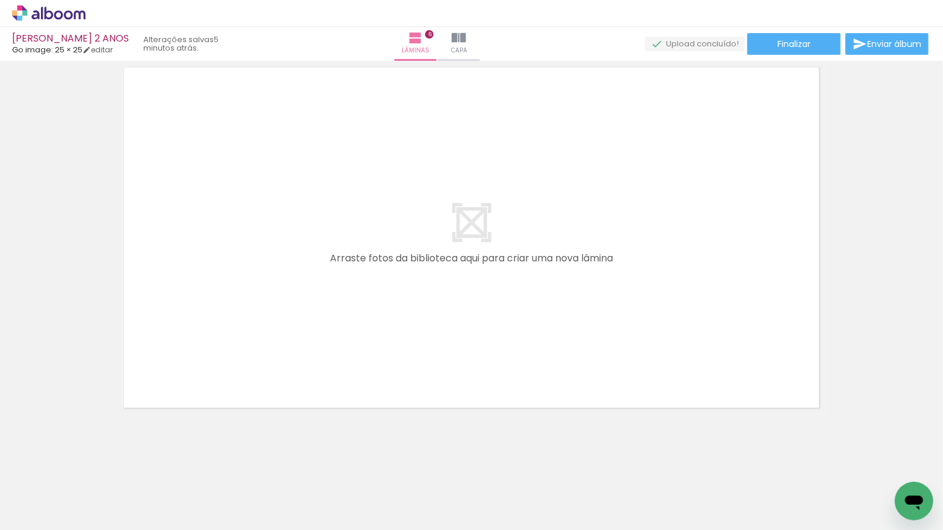
scroll to position [2347, 0]
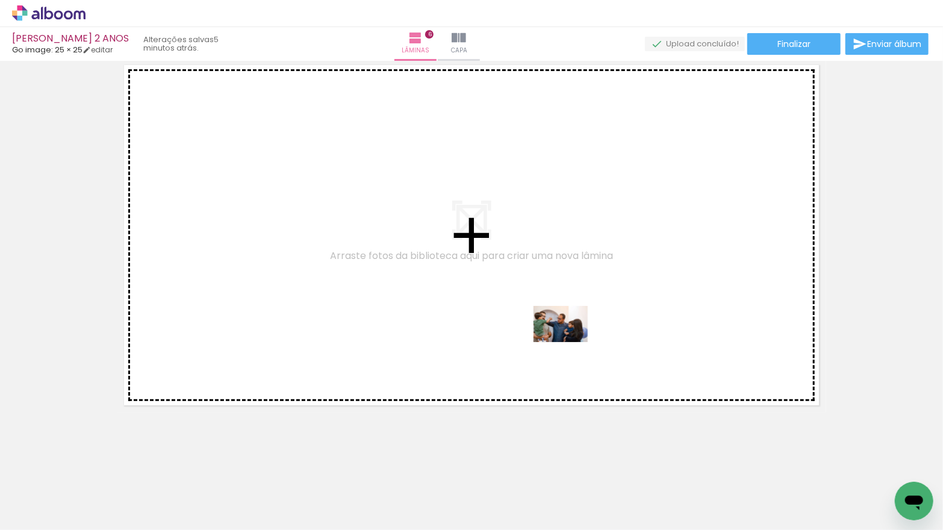
drag, startPoint x: 599, startPoint y: 473, endPoint x: 570, endPoint y: 342, distance: 133.9
click at [570, 342] on quentale-workspace at bounding box center [471, 265] width 943 height 530
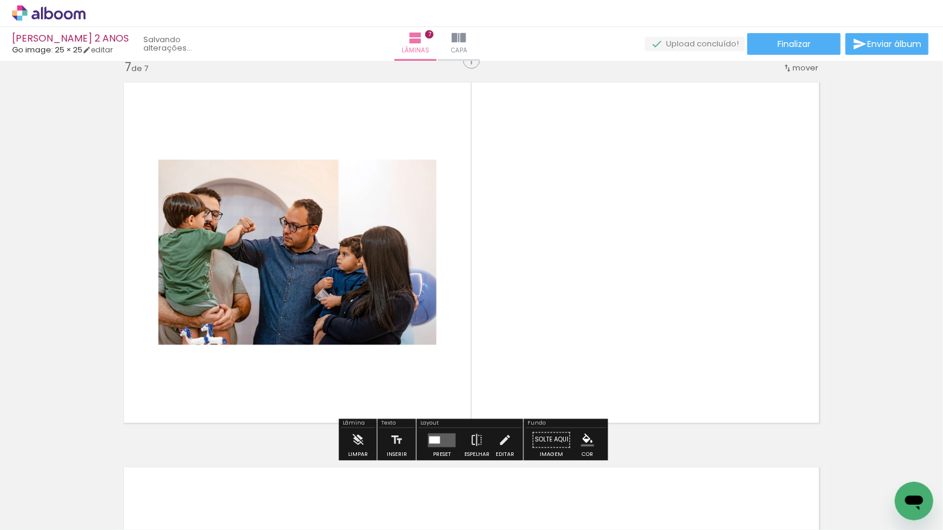
scroll to position [2325, 0]
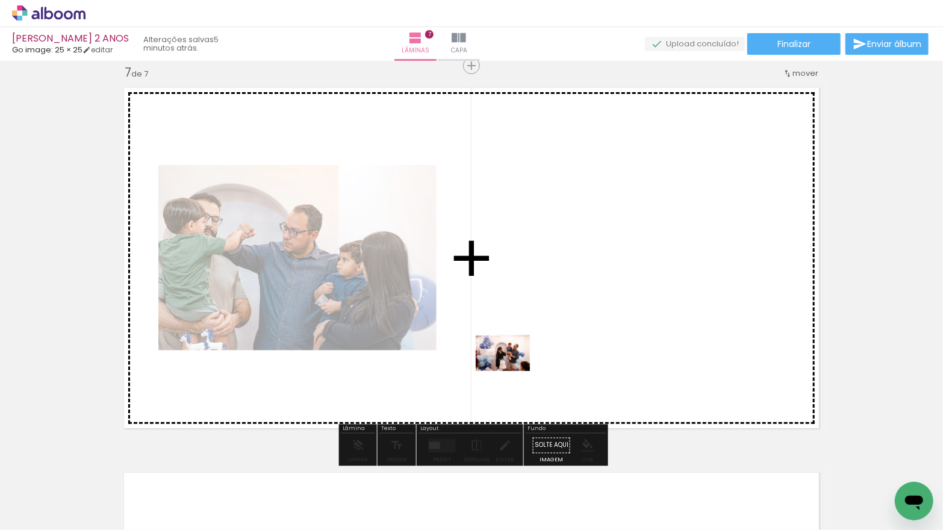
drag, startPoint x: 476, startPoint y: 489, endPoint x: 513, endPoint y: 366, distance: 127.9
click at [513, 366] on quentale-workspace at bounding box center [471, 265] width 943 height 530
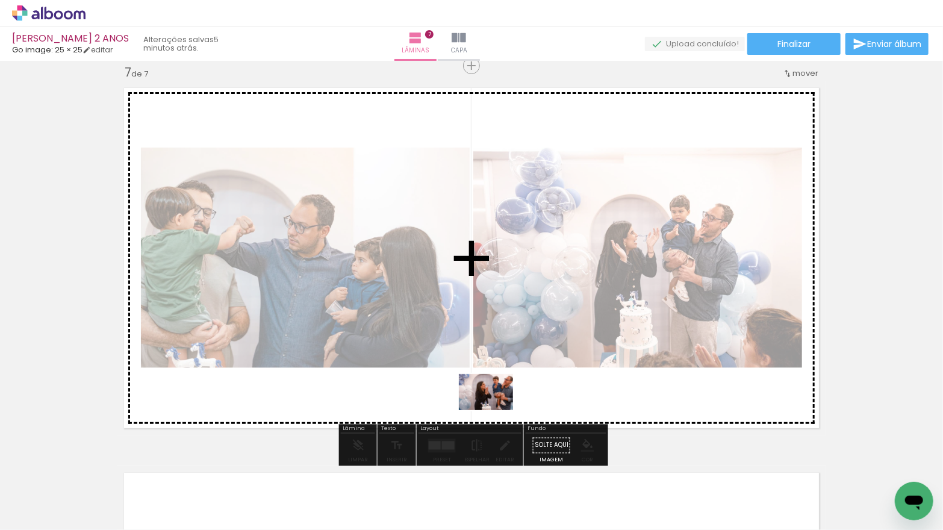
drag, startPoint x: 529, startPoint y: 493, endPoint x: 495, endPoint y: 410, distance: 89.7
click at [495, 410] on quentale-workspace at bounding box center [471, 265] width 943 height 530
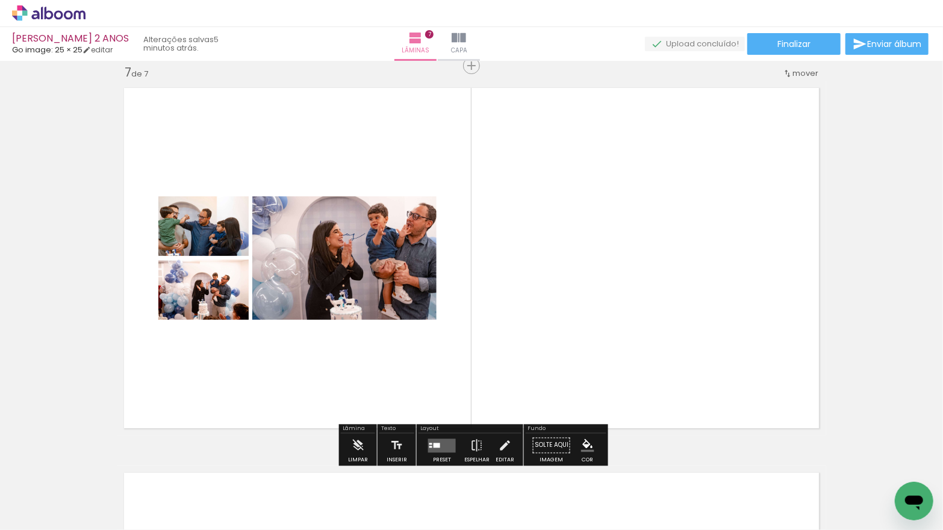
click at [443, 443] on quentale-layouter at bounding box center [442, 446] width 28 height 14
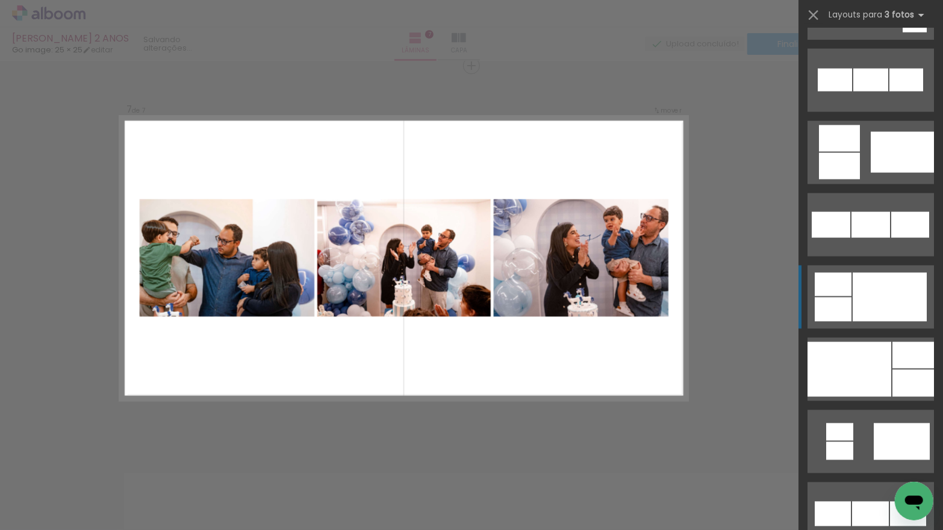
scroll to position [1077, 0]
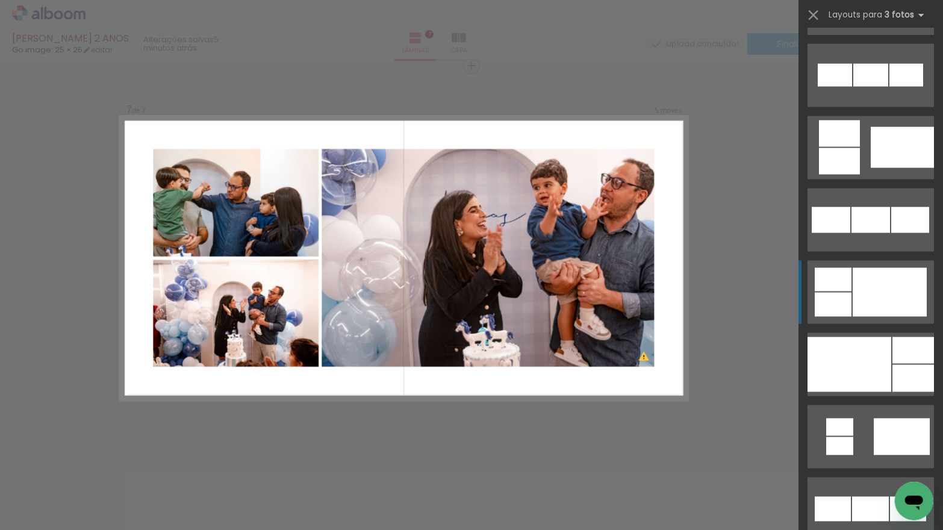
click at [840, 295] on div at bounding box center [833, 305] width 37 height 24
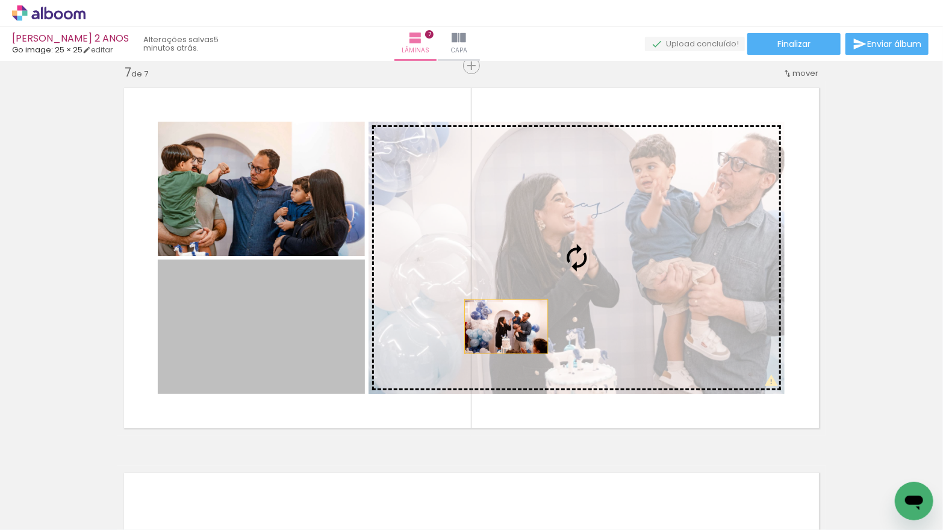
drag, startPoint x: 341, startPoint y: 356, endPoint x: 514, endPoint y: 326, distance: 176.0
click at [0, 0] on slot at bounding box center [0, 0] width 0 height 0
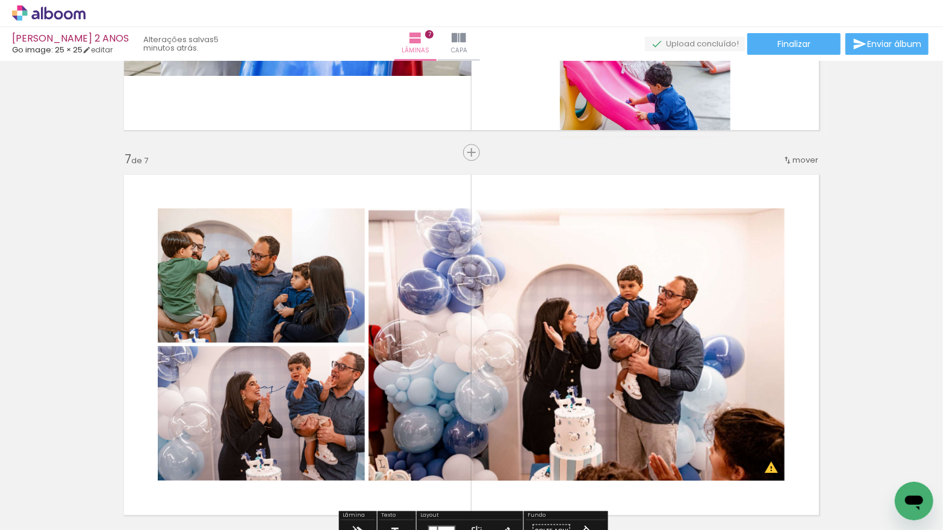
scroll to position [2194, 0]
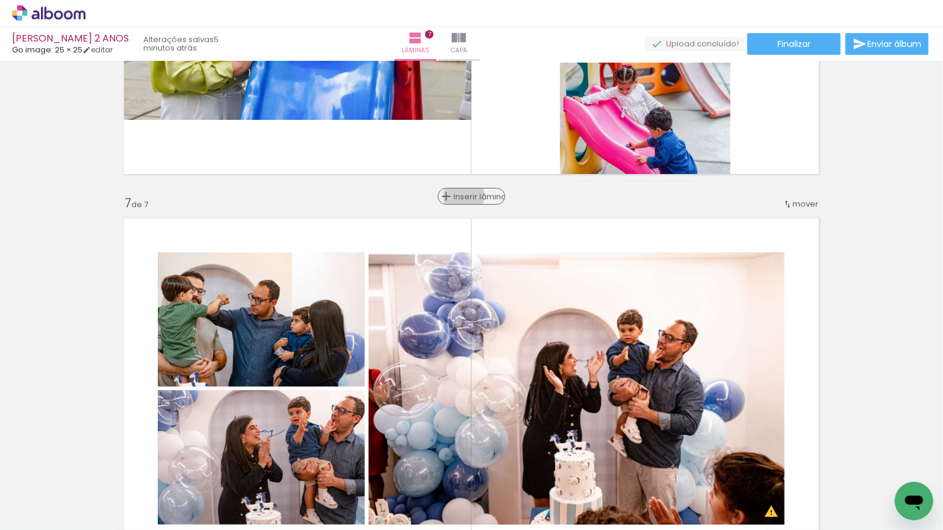
click at [468, 195] on span "Inserir lâmina" at bounding box center [477, 197] width 47 height 8
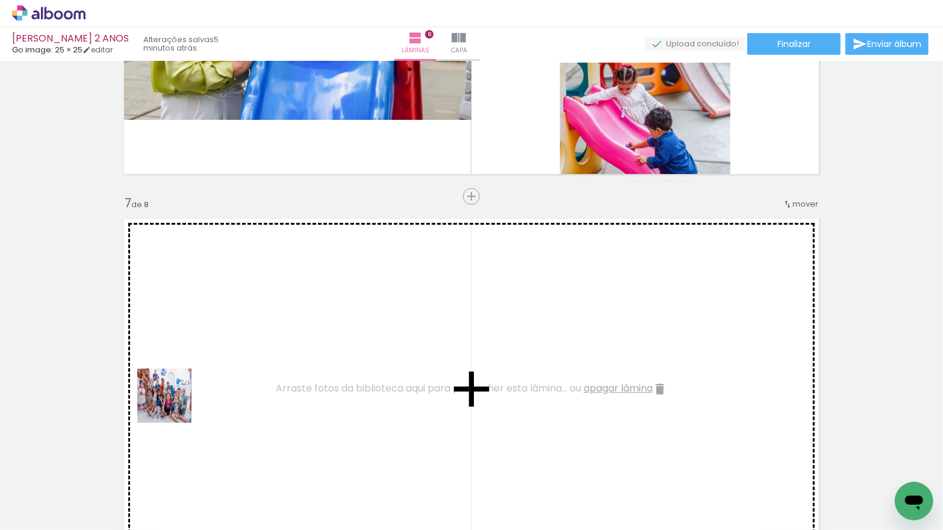
drag, startPoint x: 125, startPoint y: 484, endPoint x: 174, endPoint y: 404, distance: 94.1
click at [174, 404] on quentale-workspace at bounding box center [471, 265] width 943 height 530
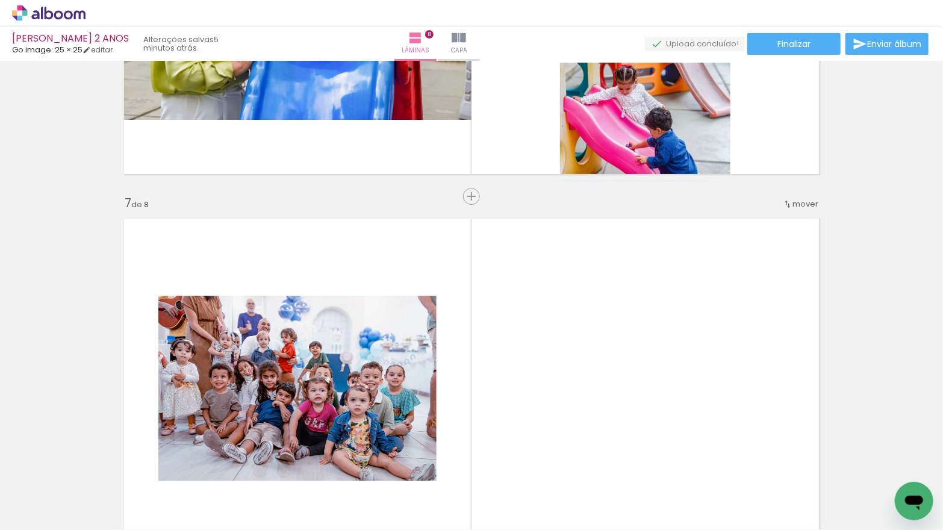
click at [132, 484] on div at bounding box center [121, 489] width 60 height 40
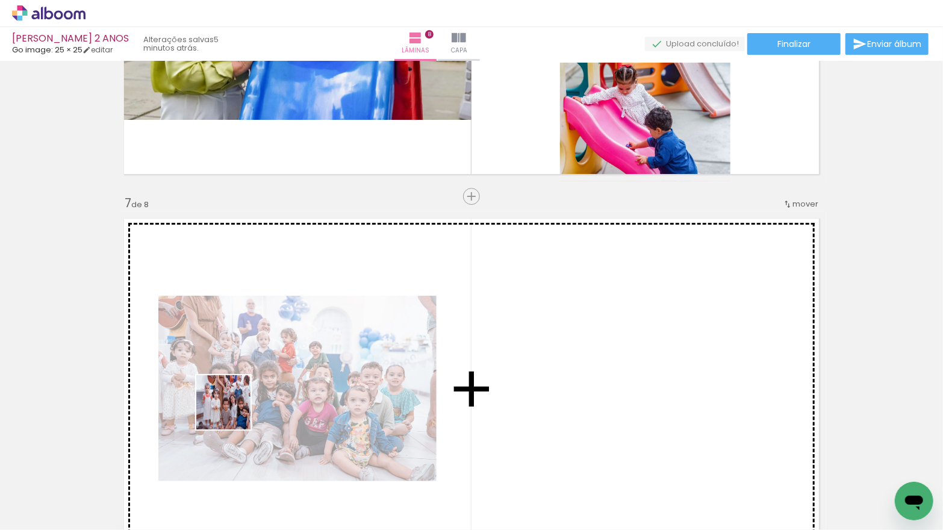
drag, startPoint x: 192, startPoint y: 490, endPoint x: 239, endPoint y: 392, distance: 109.7
click at [239, 392] on quentale-workspace at bounding box center [471, 265] width 943 height 530
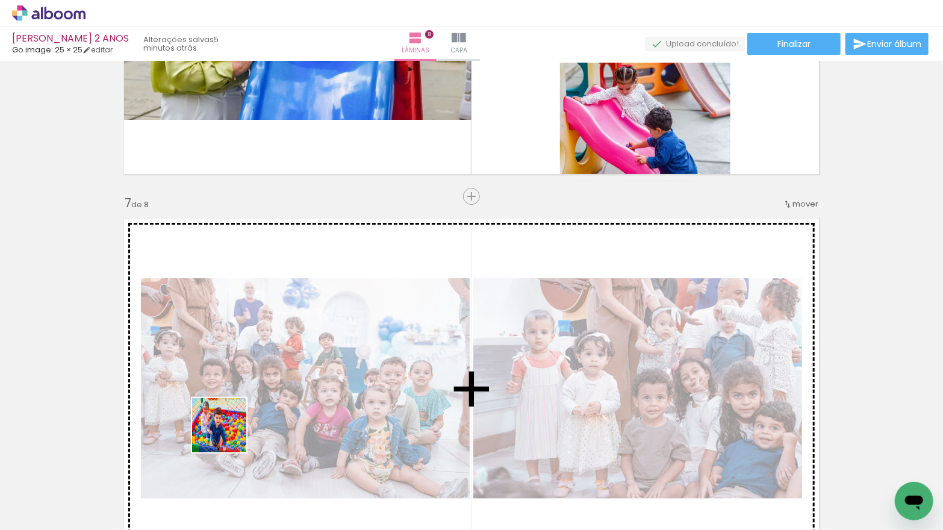
drag, startPoint x: 222, startPoint y: 443, endPoint x: 243, endPoint y: 410, distance: 38.4
click at [243, 410] on quentale-workspace at bounding box center [471, 265] width 943 height 530
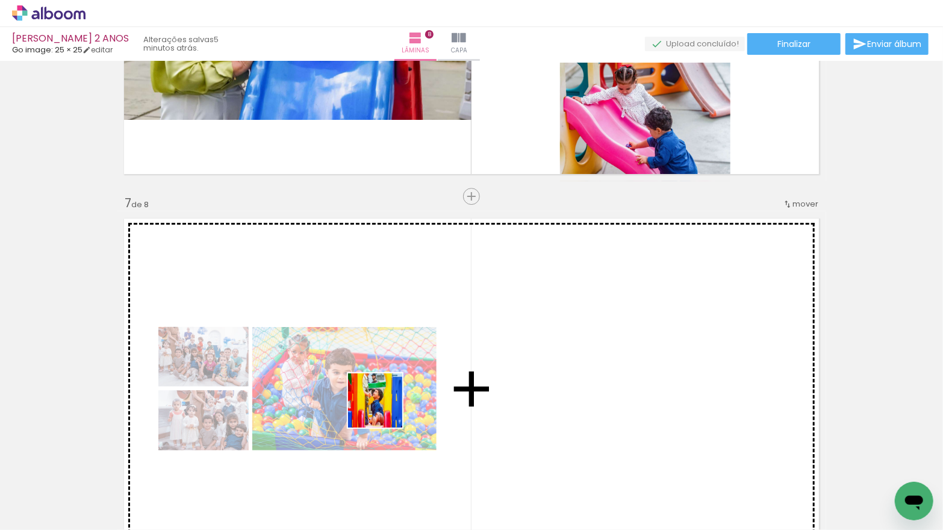
drag, startPoint x: 199, startPoint y: 489, endPoint x: 507, endPoint y: 399, distance: 321.2
click at [507, 399] on quentale-workspace at bounding box center [471, 265] width 943 height 530
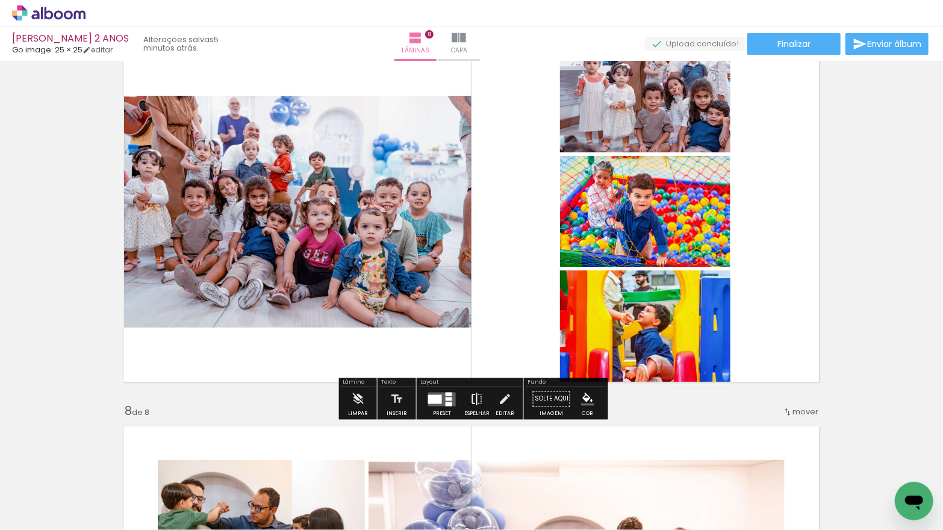
scroll to position [2381, 0]
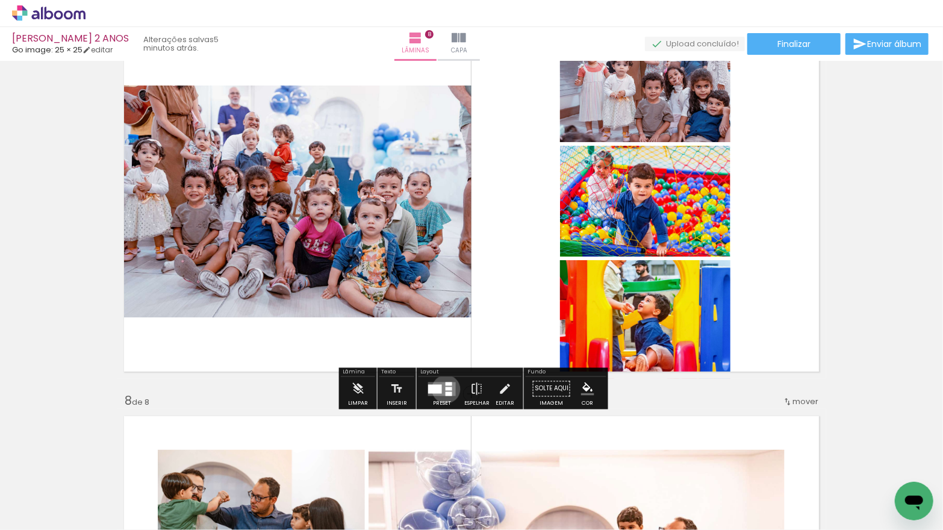
click at [446, 389] on div at bounding box center [449, 389] width 7 height 4
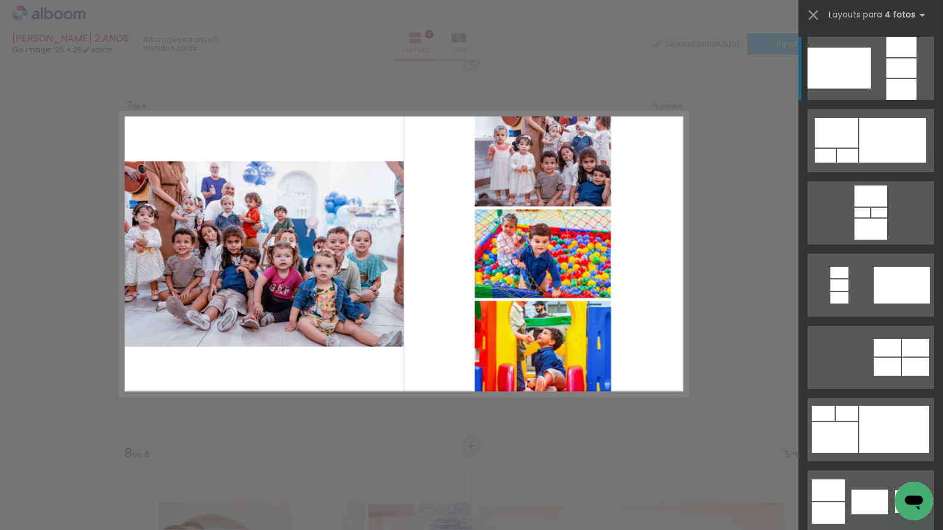
scroll to position [2325, 0]
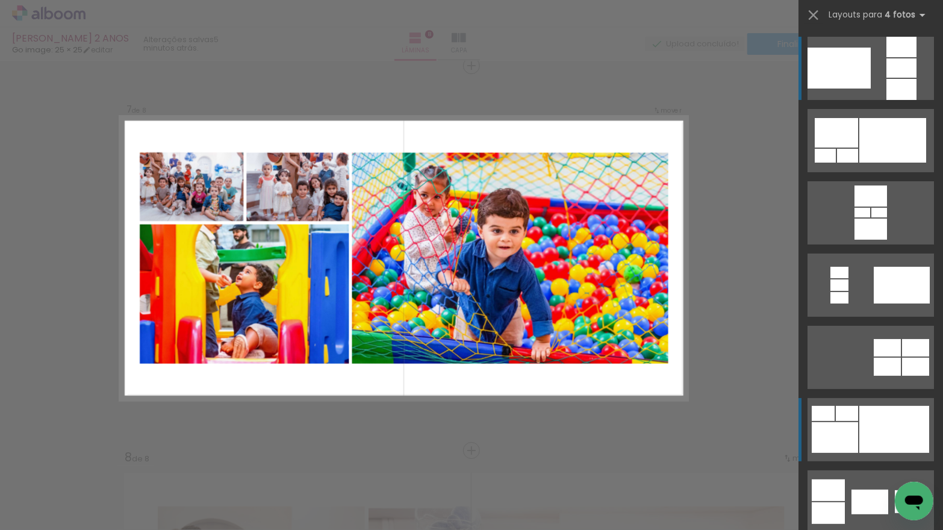
click at [845, 416] on div at bounding box center [847, 413] width 22 height 15
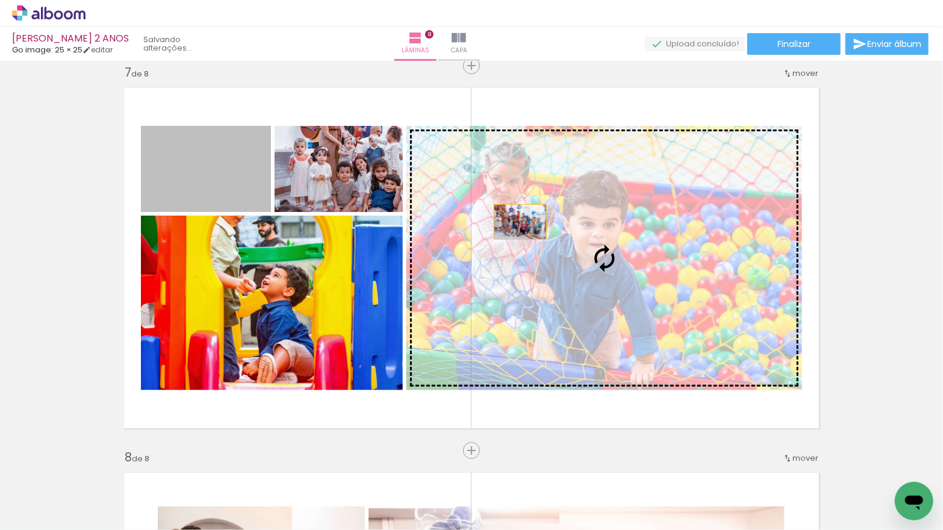
drag, startPoint x: 240, startPoint y: 174, endPoint x: 542, endPoint y: 226, distance: 306.3
click at [0, 0] on slot at bounding box center [0, 0] width 0 height 0
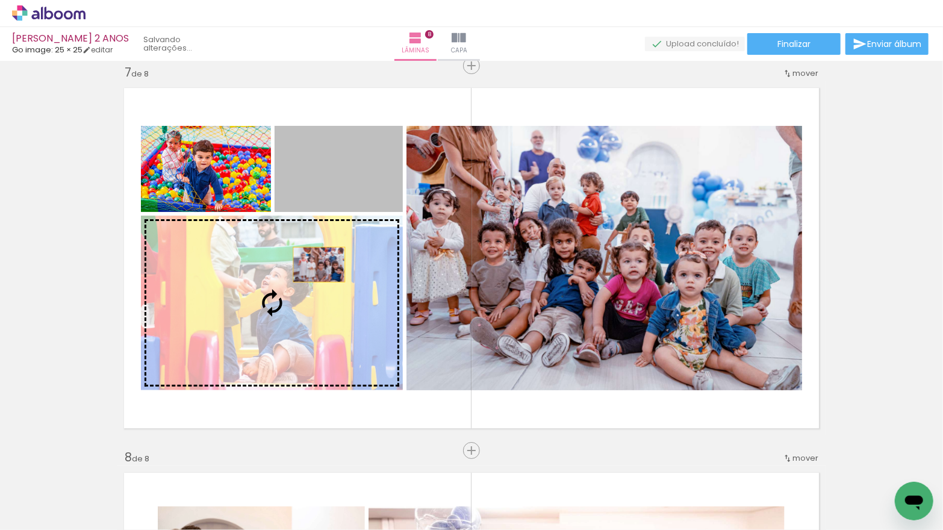
drag, startPoint x: 350, startPoint y: 178, endPoint x: 319, endPoint y: 264, distance: 92.0
click at [0, 0] on slot at bounding box center [0, 0] width 0 height 0
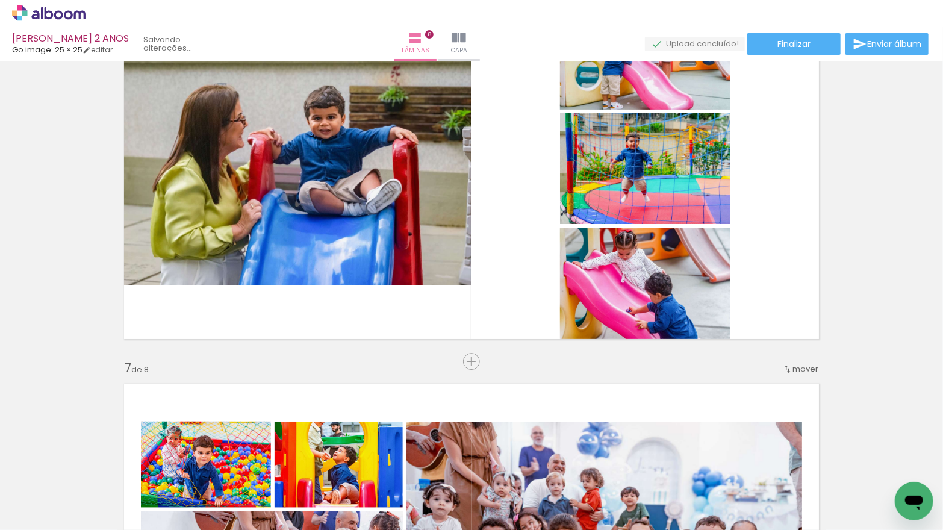
scroll to position [2009, 0]
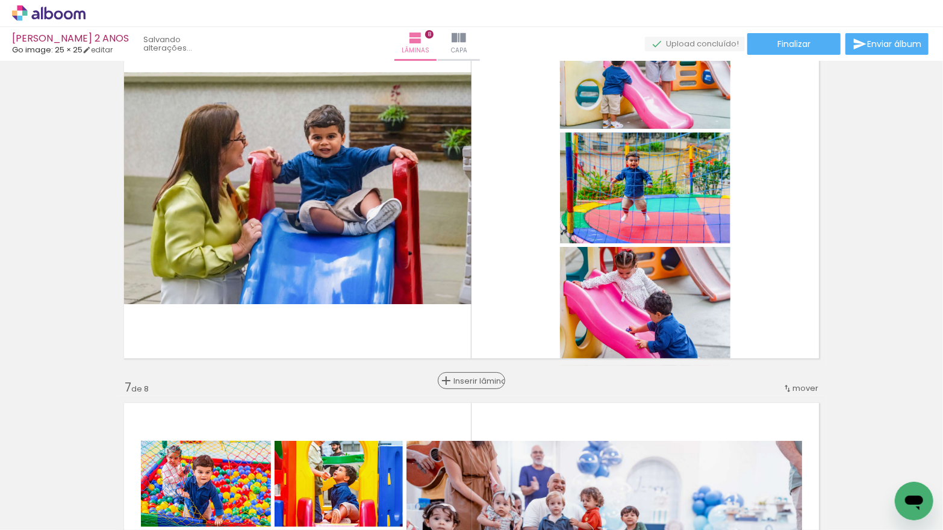
click at [477, 383] on span "Inserir lâmina" at bounding box center [477, 381] width 47 height 8
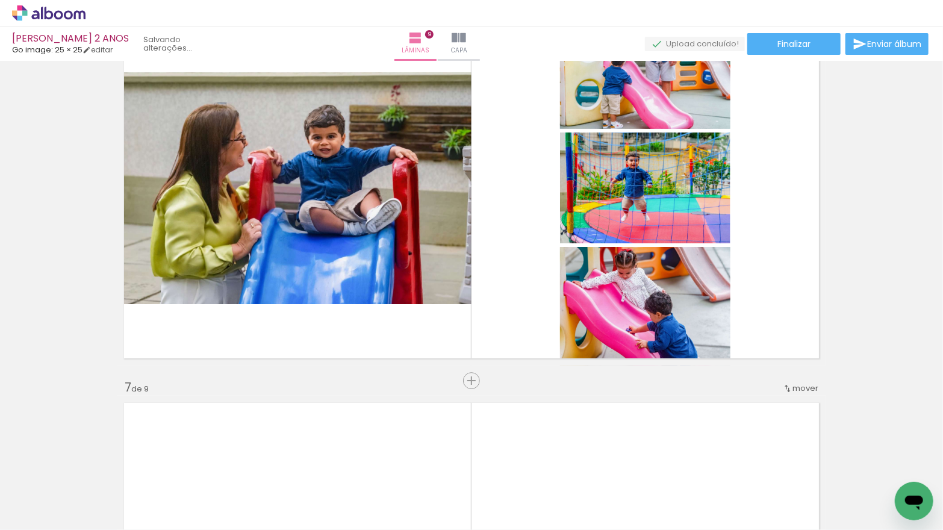
scroll to position [2154, 0]
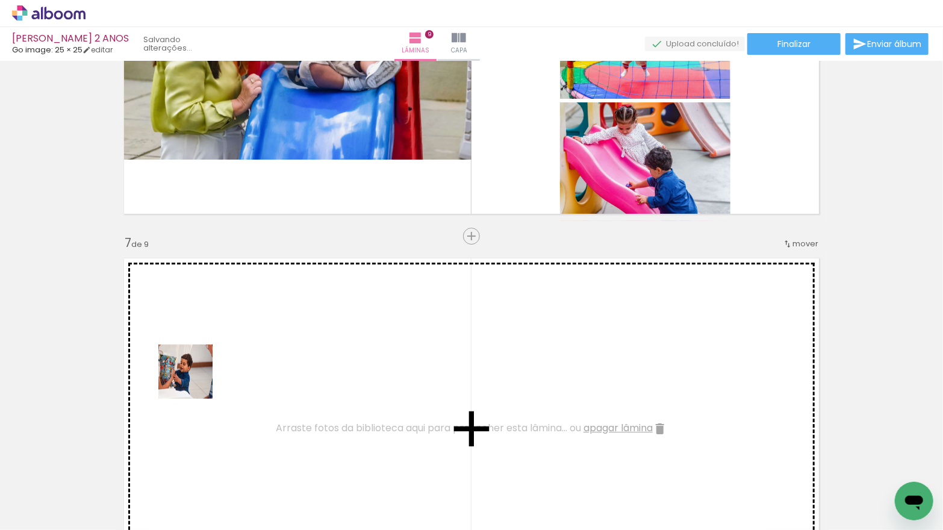
click at [195, 380] on quentale-workspace at bounding box center [471, 265] width 943 height 530
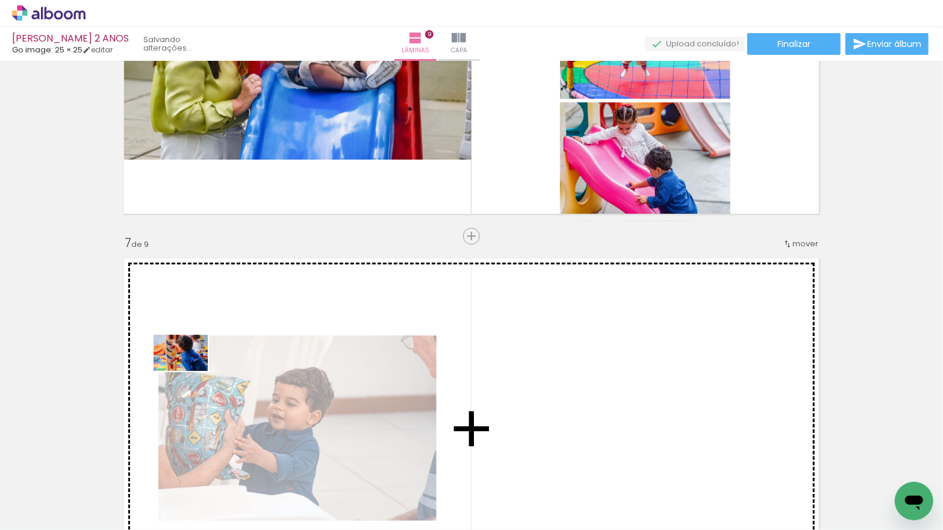
drag, startPoint x: 145, startPoint y: 471, endPoint x: 175, endPoint y: 432, distance: 49.0
click at [190, 371] on quentale-workspace at bounding box center [471, 265] width 943 height 530
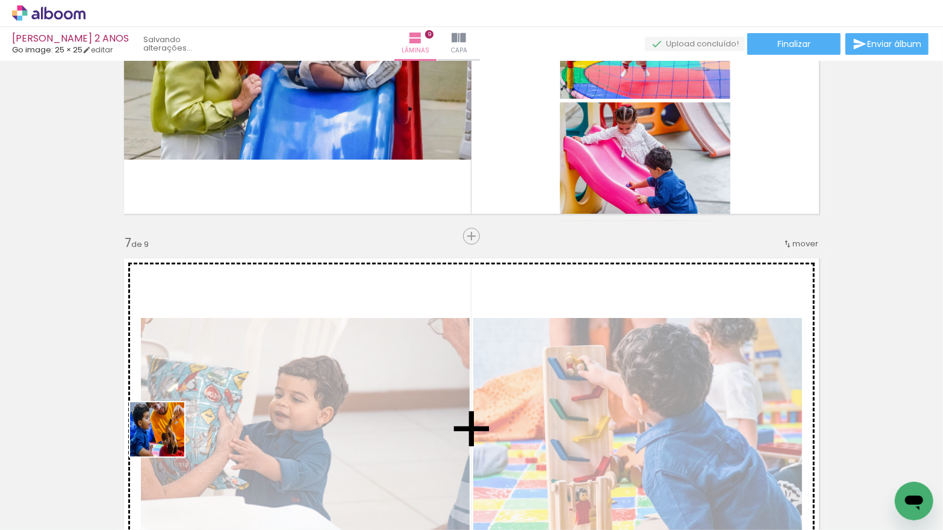
drag, startPoint x: 148, startPoint y: 468, endPoint x: 156, endPoint y: 487, distance: 20.8
click at [198, 382] on quentale-workspace at bounding box center [471, 265] width 943 height 530
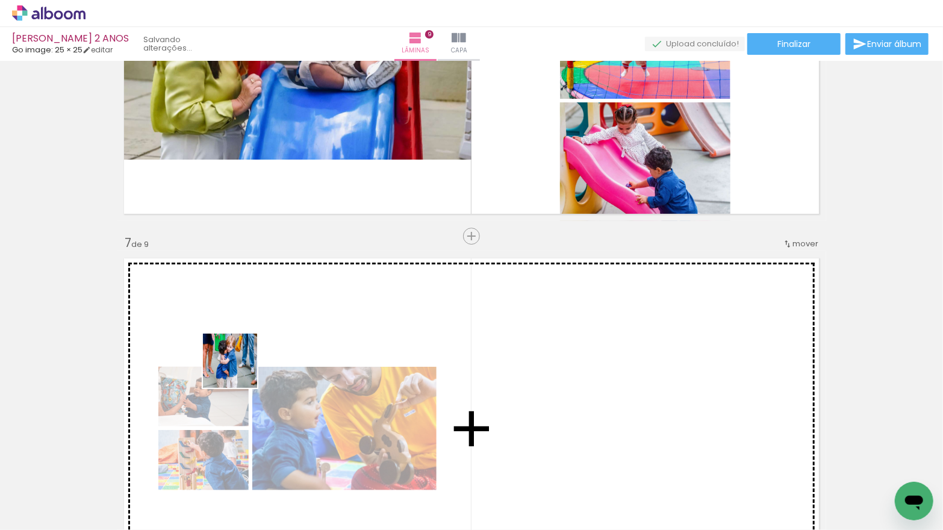
drag, startPoint x: 140, startPoint y: 484, endPoint x: 248, endPoint y: 365, distance: 159.9
click at [245, 365] on quentale-workspace at bounding box center [471, 265] width 943 height 530
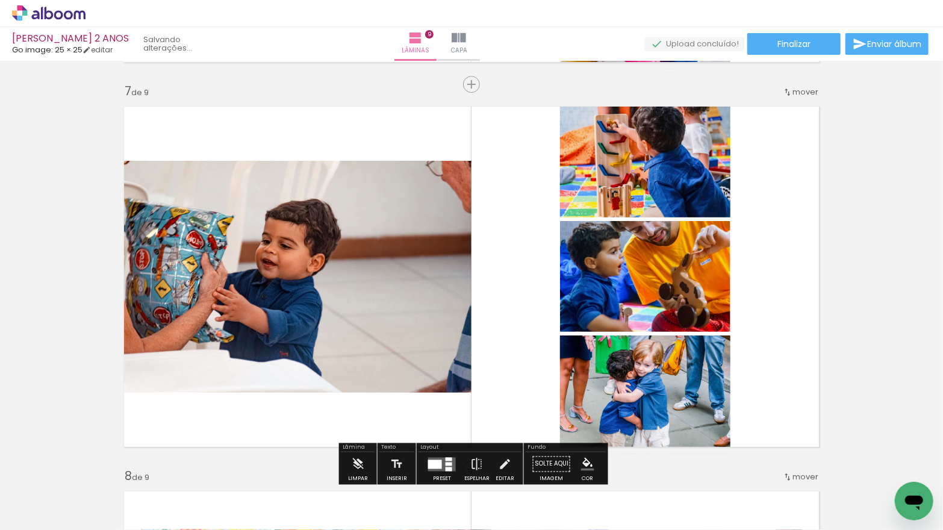
scroll to position [2340, 0]
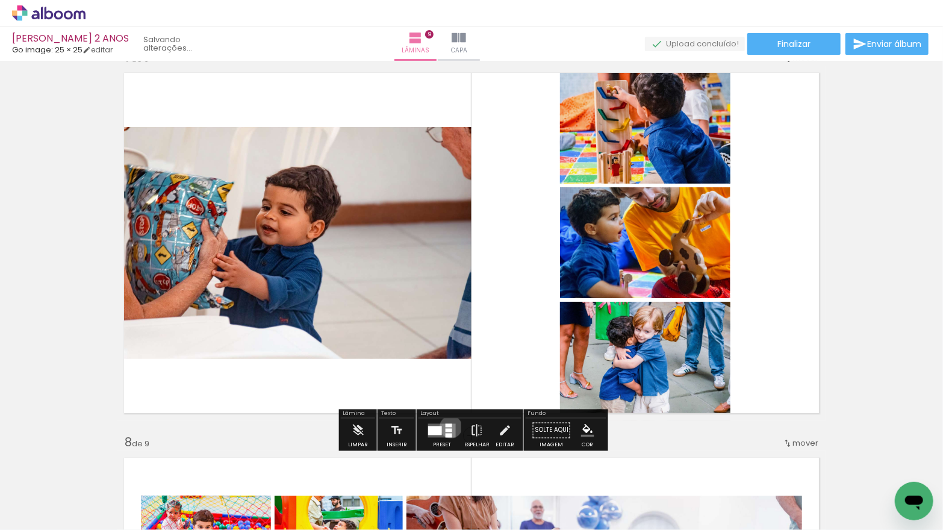
click at [448, 426] on div at bounding box center [449, 425] width 7 height 4
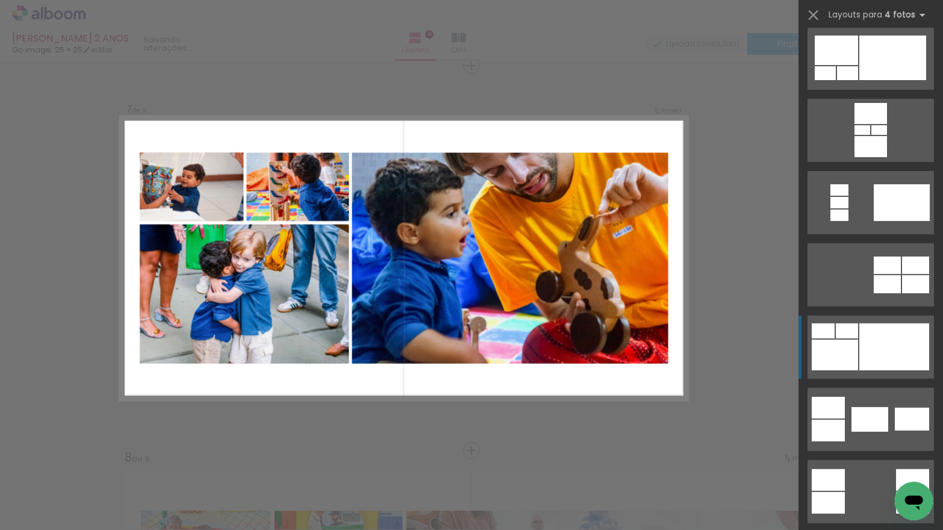
scroll to position [128, 0]
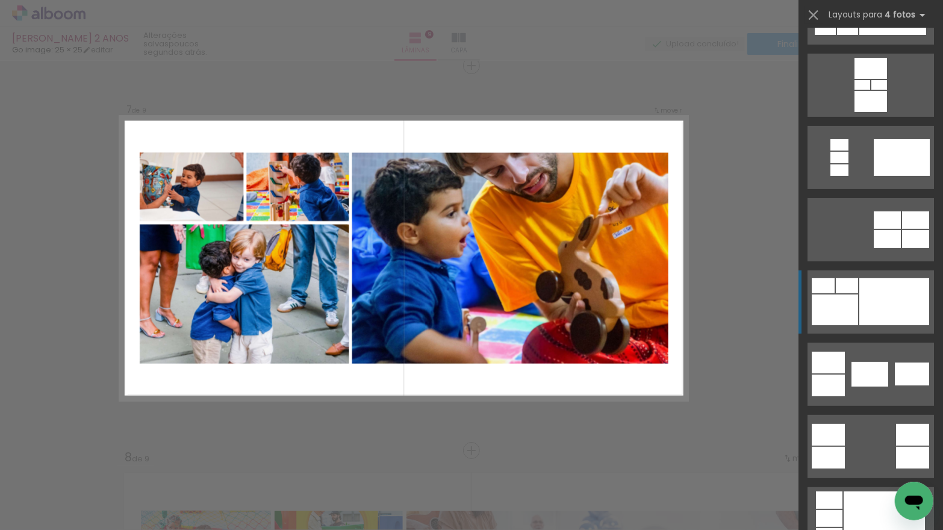
click at [875, 289] on div at bounding box center [895, 301] width 70 height 47
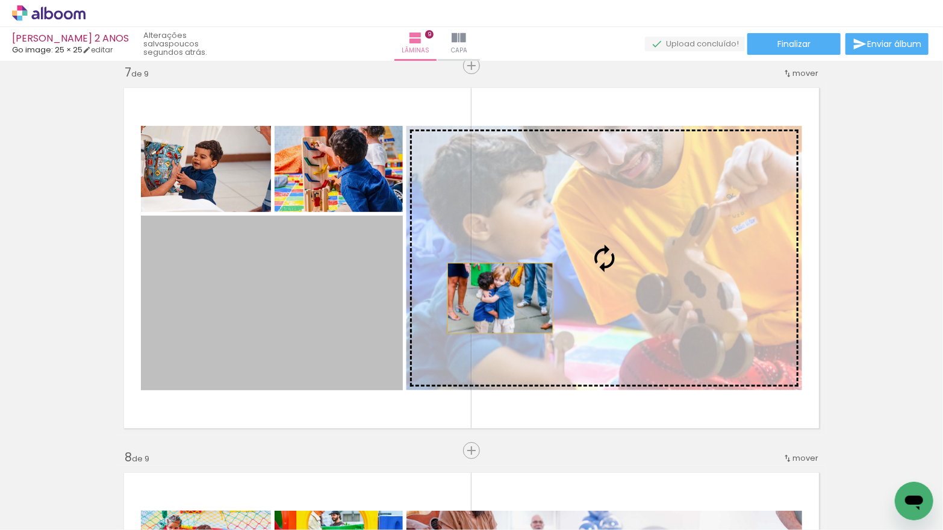
drag, startPoint x: 354, startPoint y: 309, endPoint x: 501, endPoint y: 298, distance: 147.4
click at [0, 0] on slot at bounding box center [0, 0] width 0 height 0
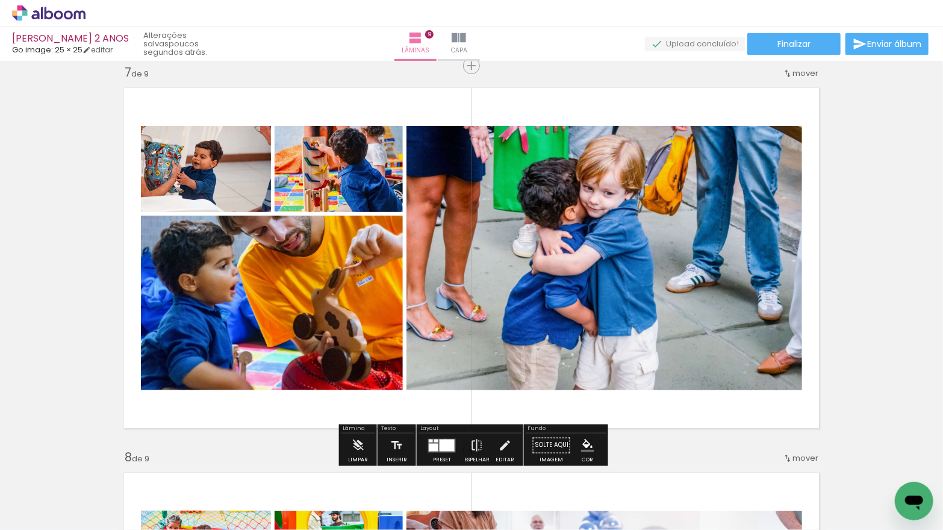
click at [443, 440] on div at bounding box center [447, 445] width 15 height 12
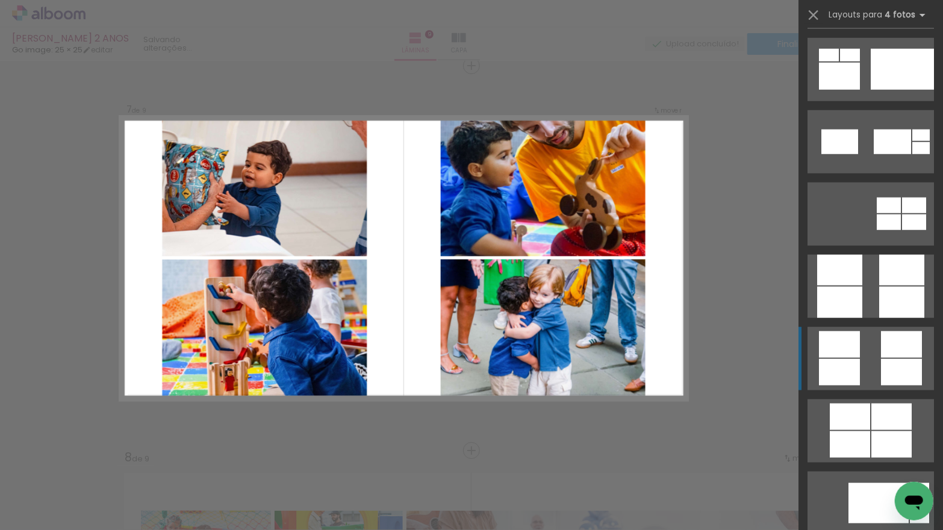
scroll to position [3186, 0]
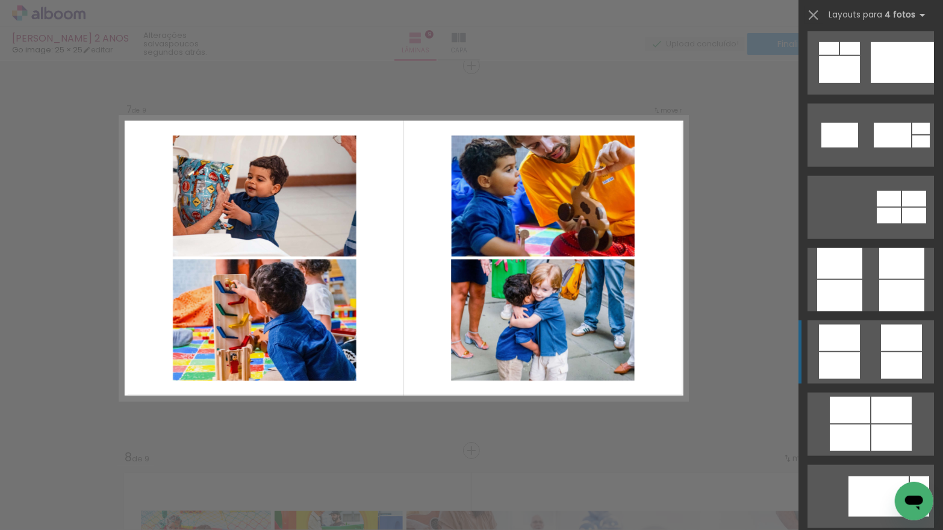
click at [860, 352] on div at bounding box center [839, 365] width 41 height 27
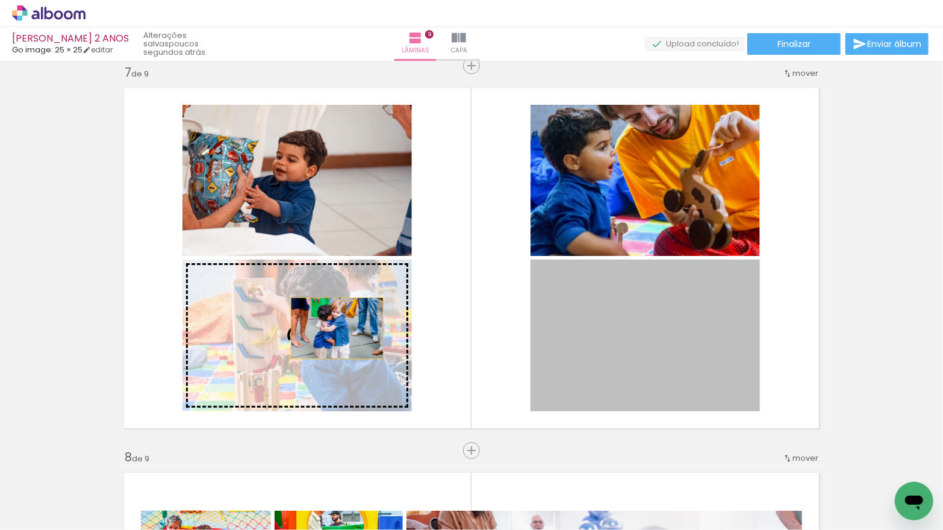
drag, startPoint x: 627, startPoint y: 339, endPoint x: 331, endPoint y: 328, distance: 296.6
click at [0, 0] on slot at bounding box center [0, 0] width 0 height 0
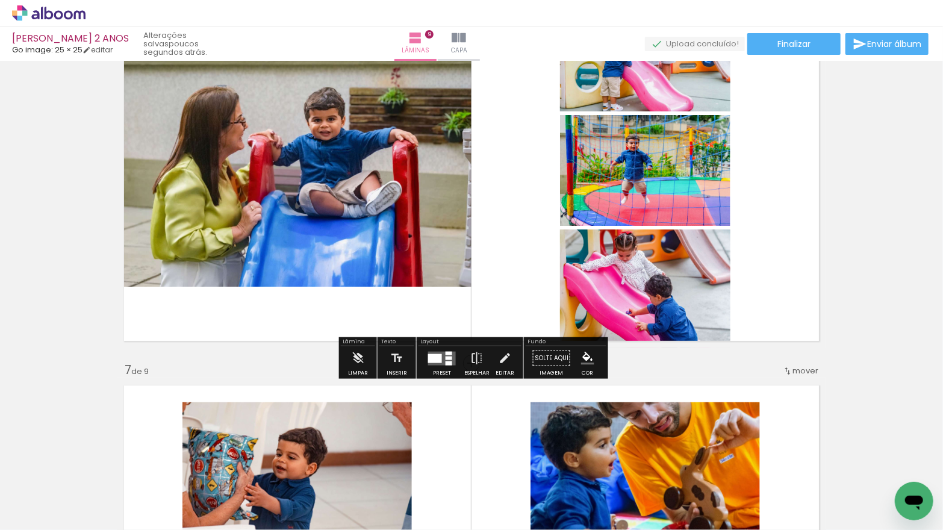
scroll to position [2015, 0]
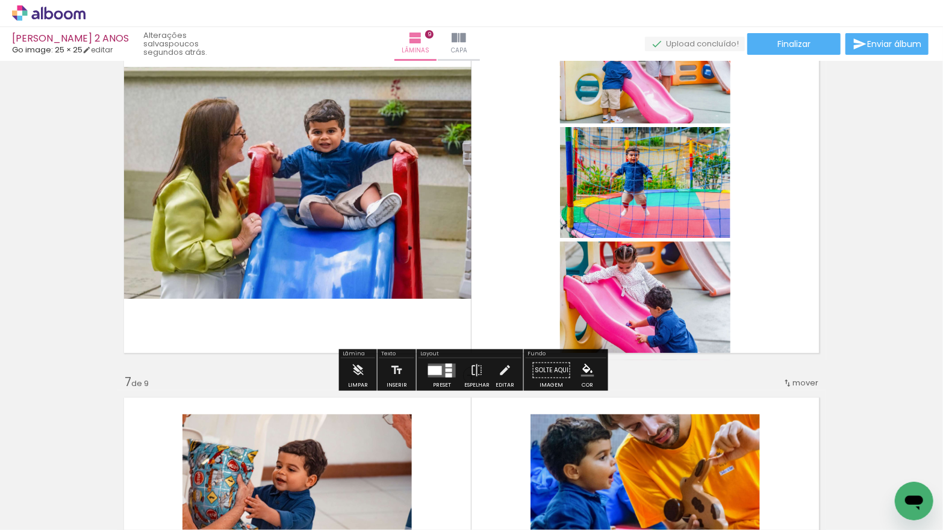
click at [440, 367] on quentale-layouter at bounding box center [442, 370] width 28 height 14
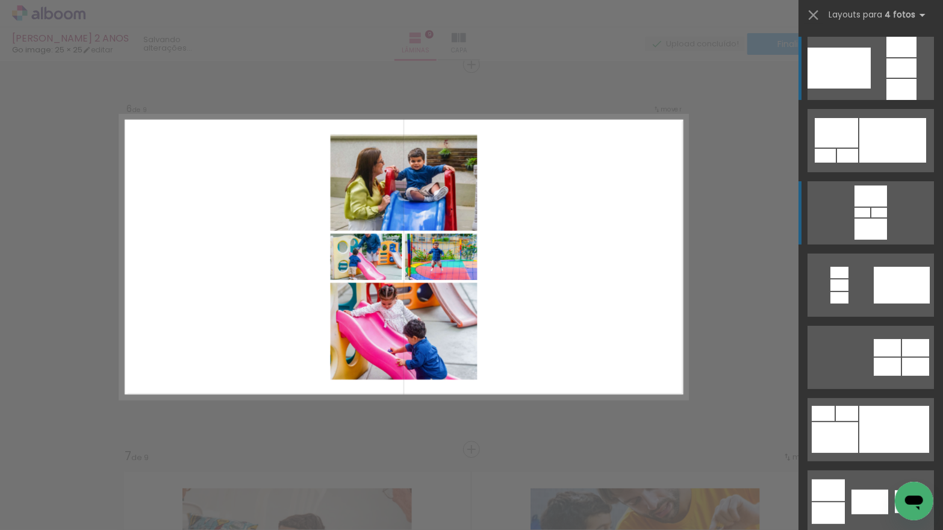
scroll to position [1940, 0]
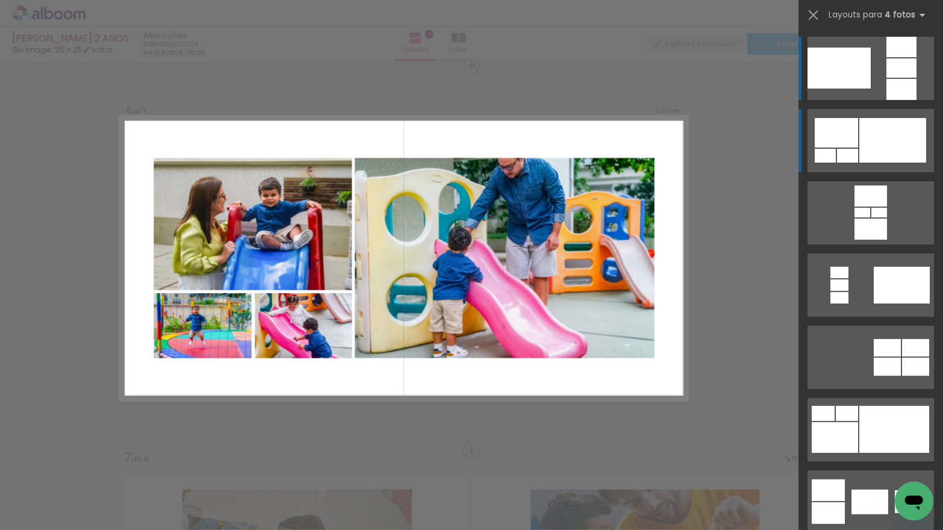
click at [880, 140] on div at bounding box center [893, 140] width 67 height 45
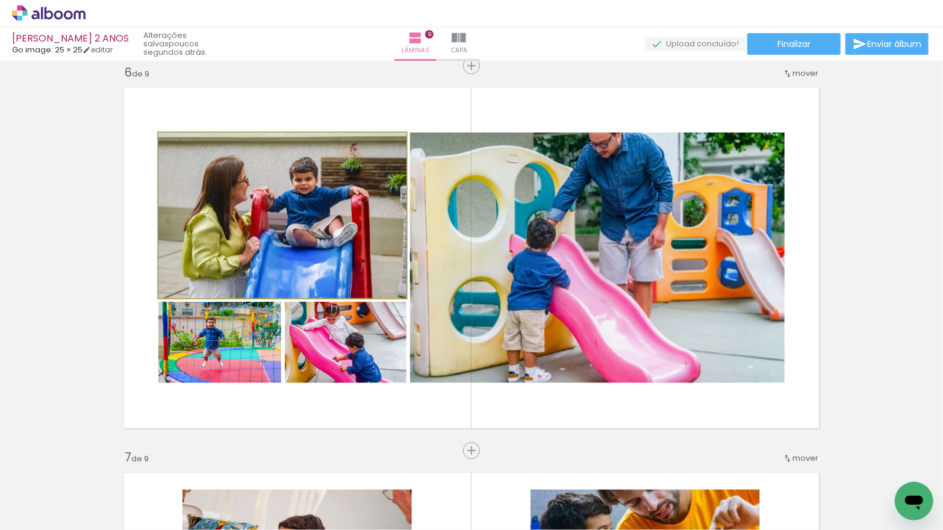
drag, startPoint x: 316, startPoint y: 225, endPoint x: 542, endPoint y: 261, distance: 228.7
click at [0, 0] on slot at bounding box center [0, 0] width 0 height 0
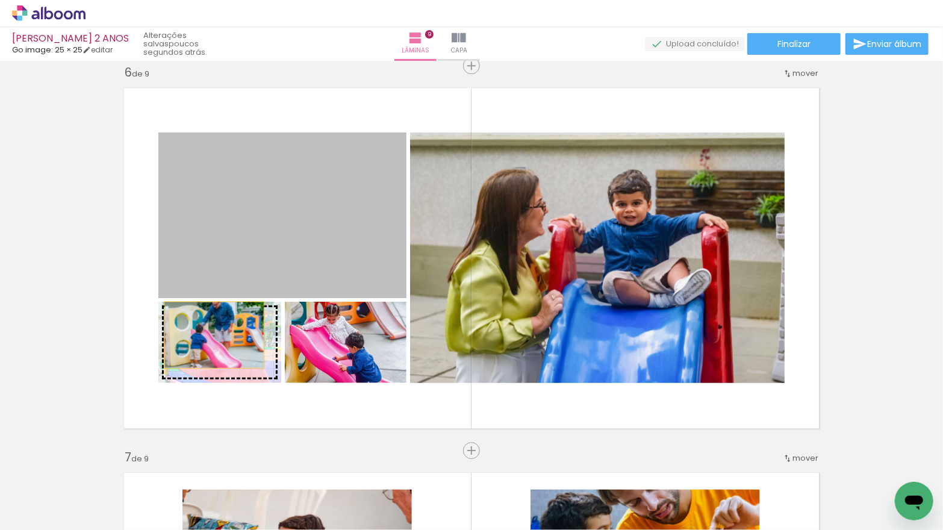
drag, startPoint x: 221, startPoint y: 239, endPoint x: 213, endPoint y: 341, distance: 102.1
click at [0, 0] on slot at bounding box center [0, 0] width 0 height 0
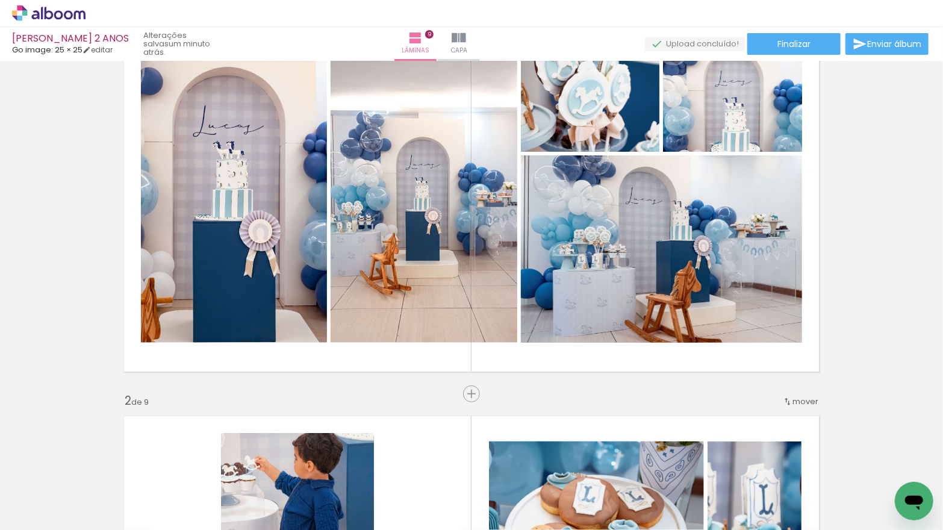
scroll to position [0, 0]
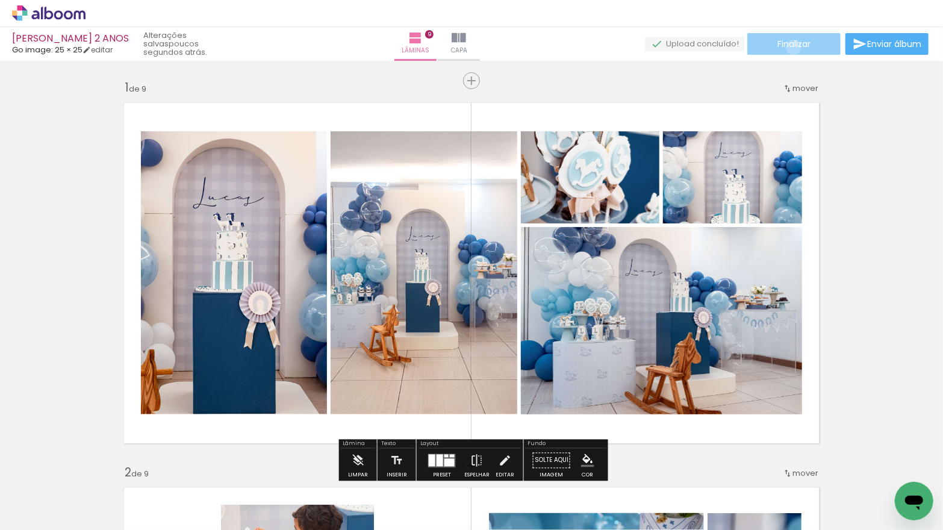
click at [790, 46] on span "Finalizar" at bounding box center [794, 44] width 33 height 8
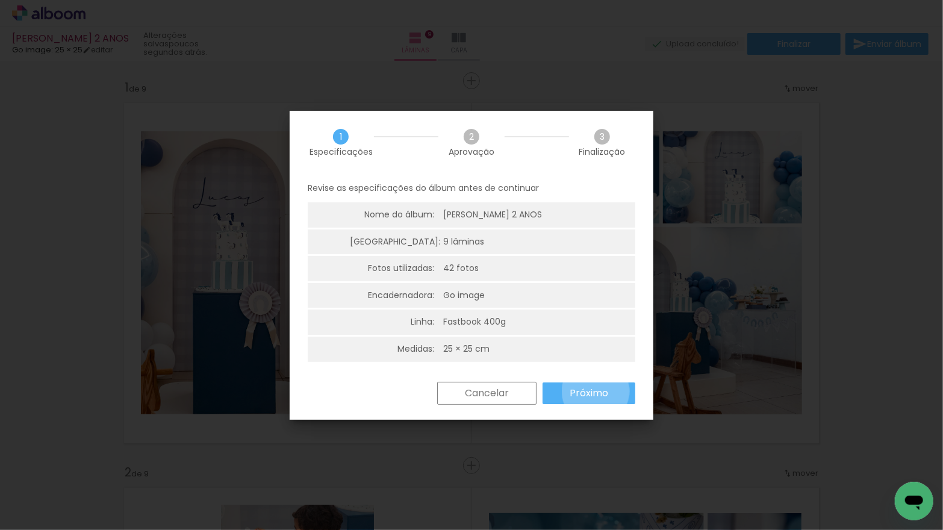
click at [0, 0] on slot "Próximo" at bounding box center [0, 0] width 0 height 0
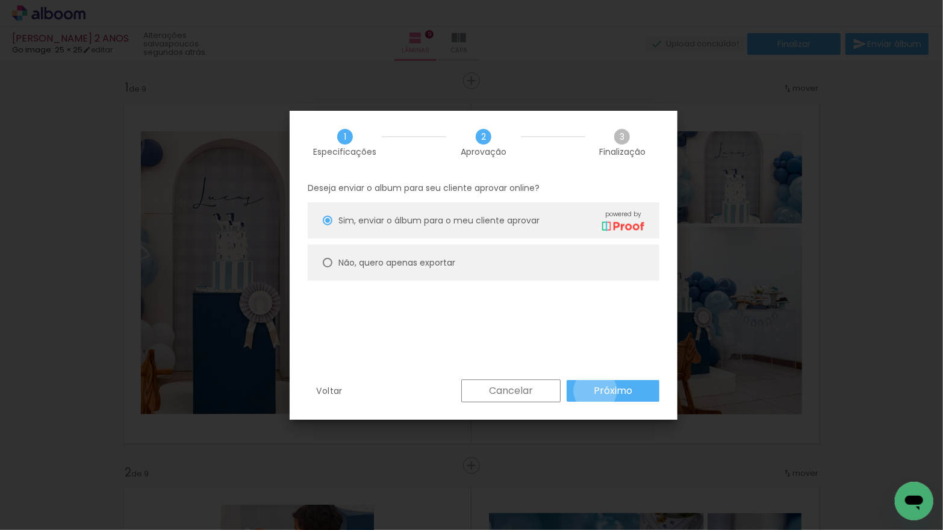
click at [0, 0] on slot "Próximo" at bounding box center [0, 0] width 0 height 0
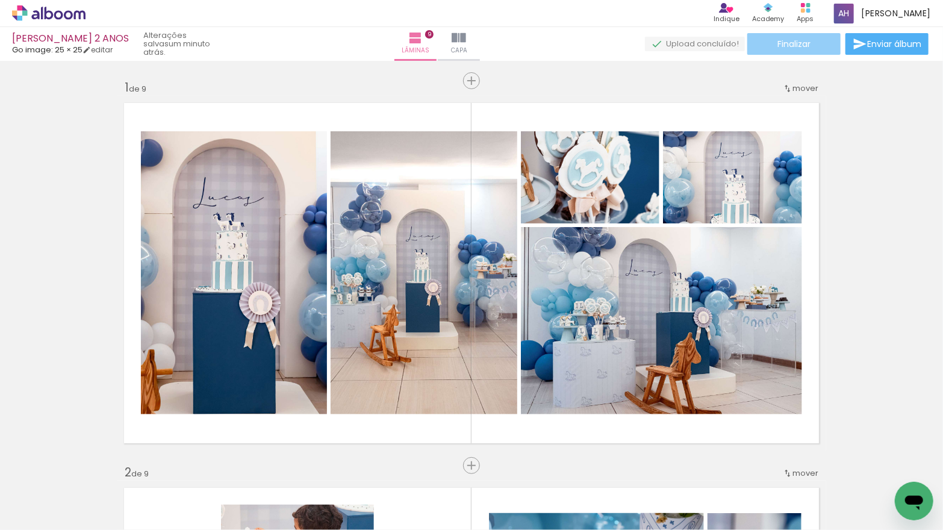
click at [788, 45] on span "Finalizar" at bounding box center [794, 44] width 33 height 8
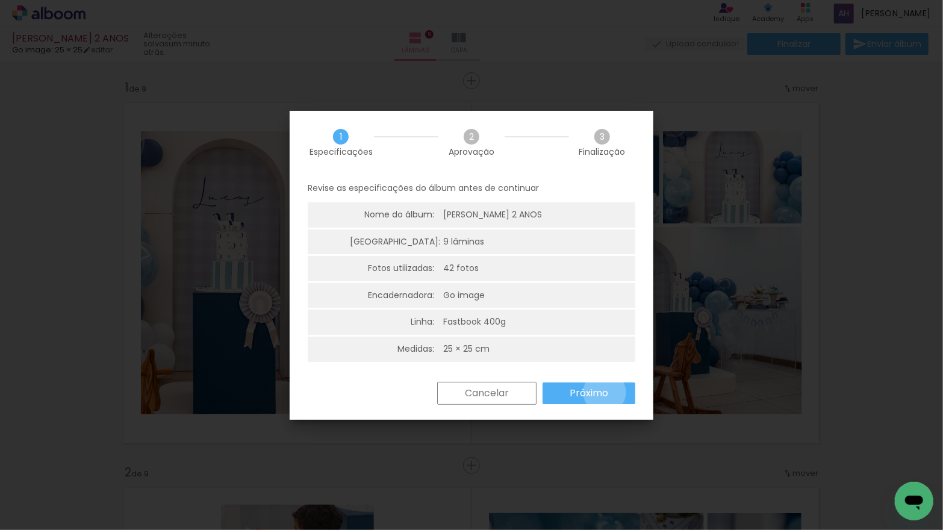
click at [0, 0] on slot "Próximo" at bounding box center [0, 0] width 0 height 0
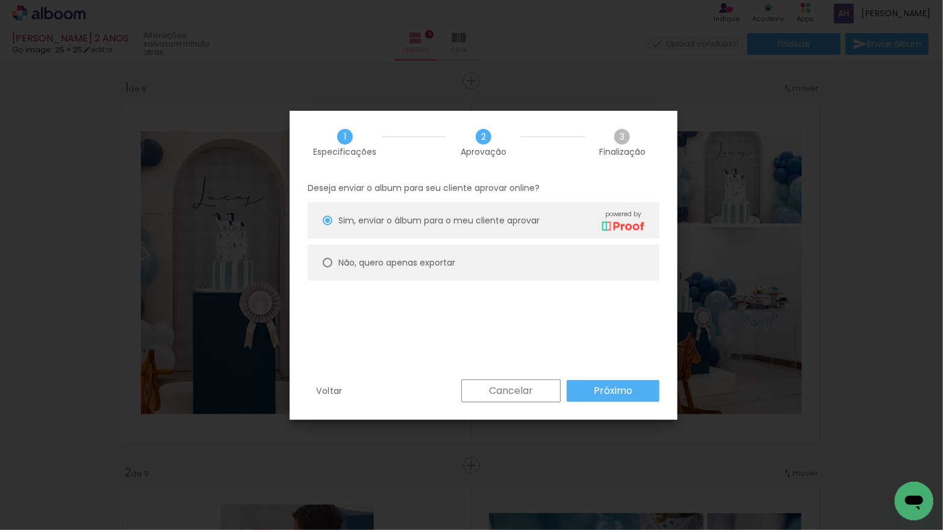
drag, startPoint x: 422, startPoint y: 263, endPoint x: 444, endPoint y: 278, distance: 26.4
click at [0, 0] on slot "Não, quero apenas exportar" at bounding box center [0, 0] width 0 height 0
type paper-radio-button "on"
click at [636, 389] on paper-button "Próximo" at bounding box center [613, 391] width 93 height 22
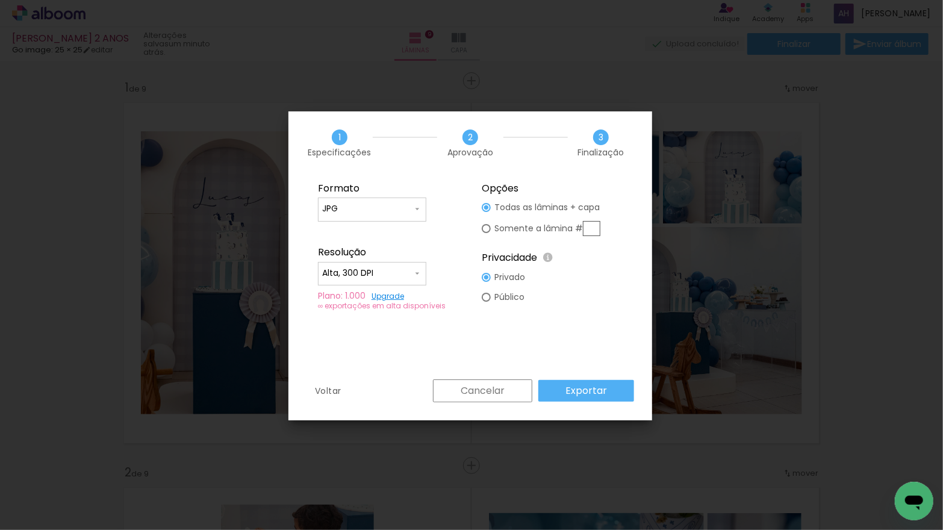
click at [614, 387] on paper-button "Exportar" at bounding box center [587, 391] width 96 height 22
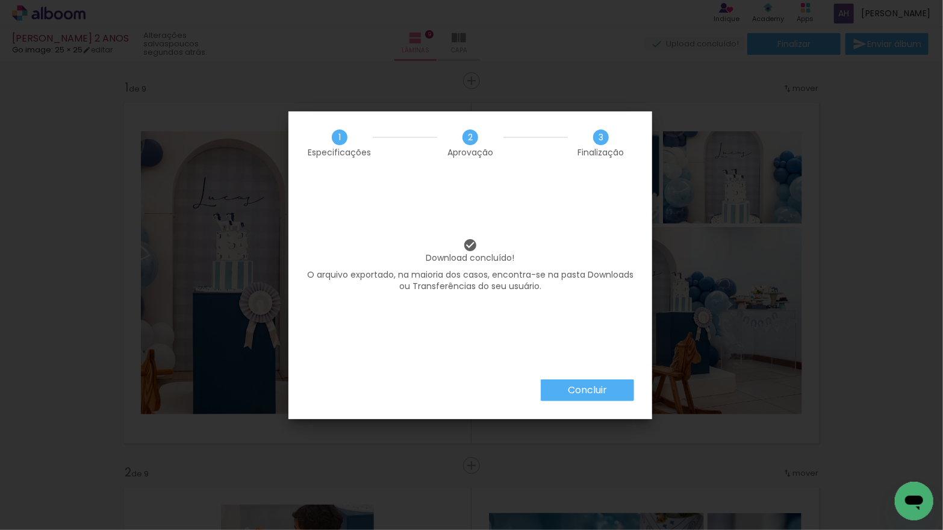
click at [0, 0] on slot "Concluir" at bounding box center [0, 0] width 0 height 0
